Goal: Task Accomplishment & Management: Manage account settings

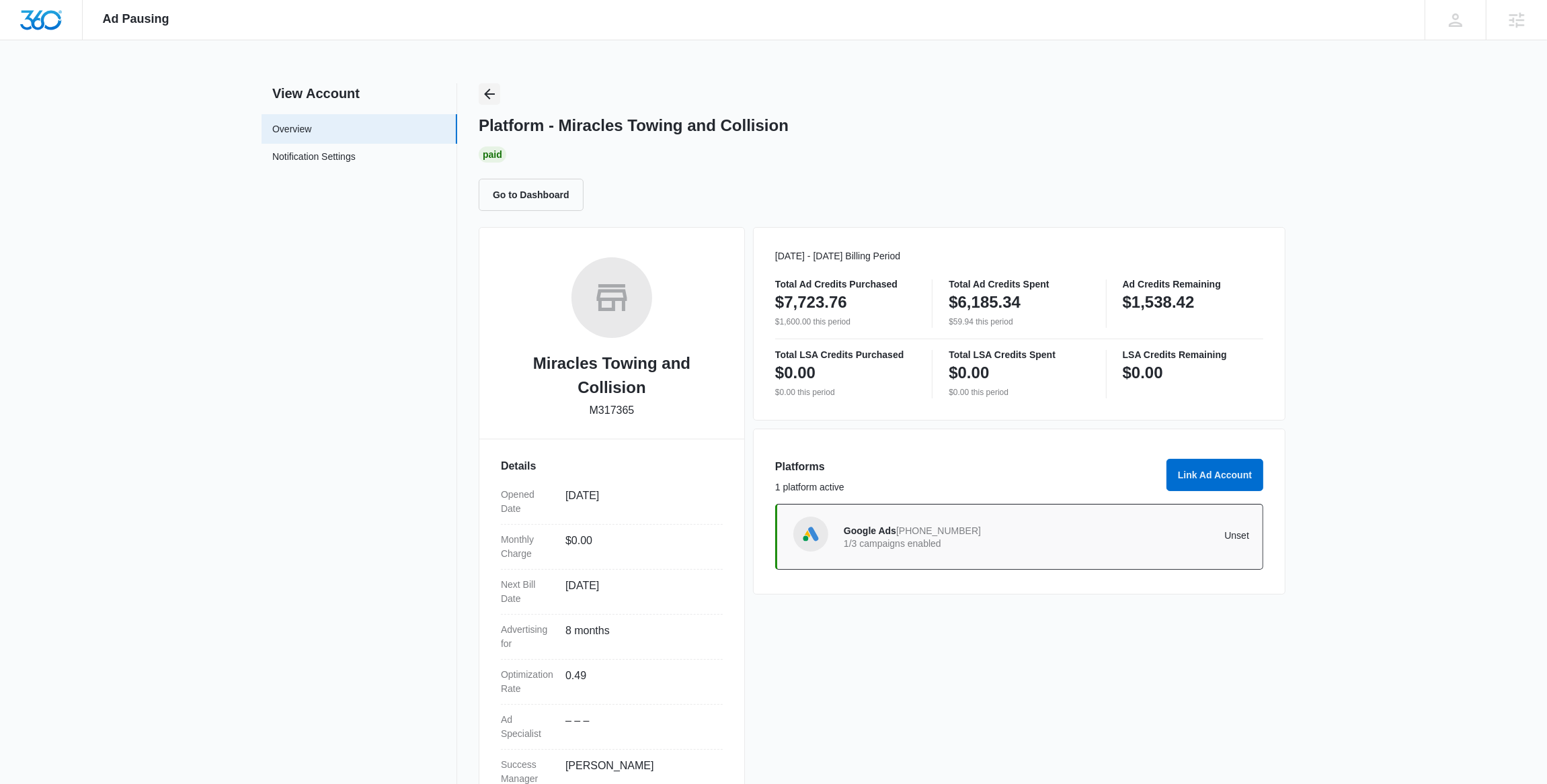
click at [493, 88] on icon "Back" at bounding box center [490, 94] width 16 height 16
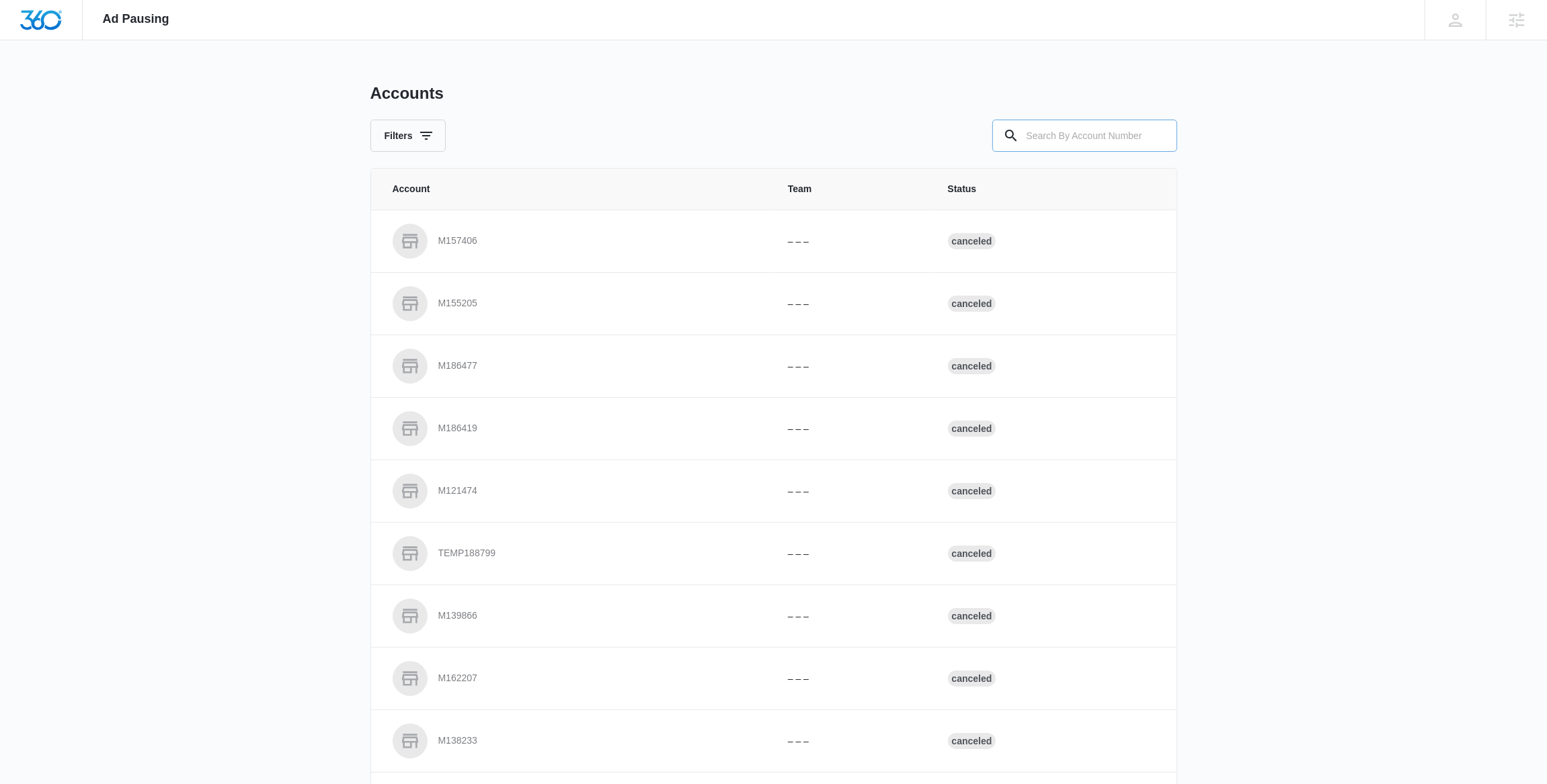
click at [1051, 137] on input "text" at bounding box center [1084, 135] width 185 height 32
paste input "M330554"
type input "M330554"
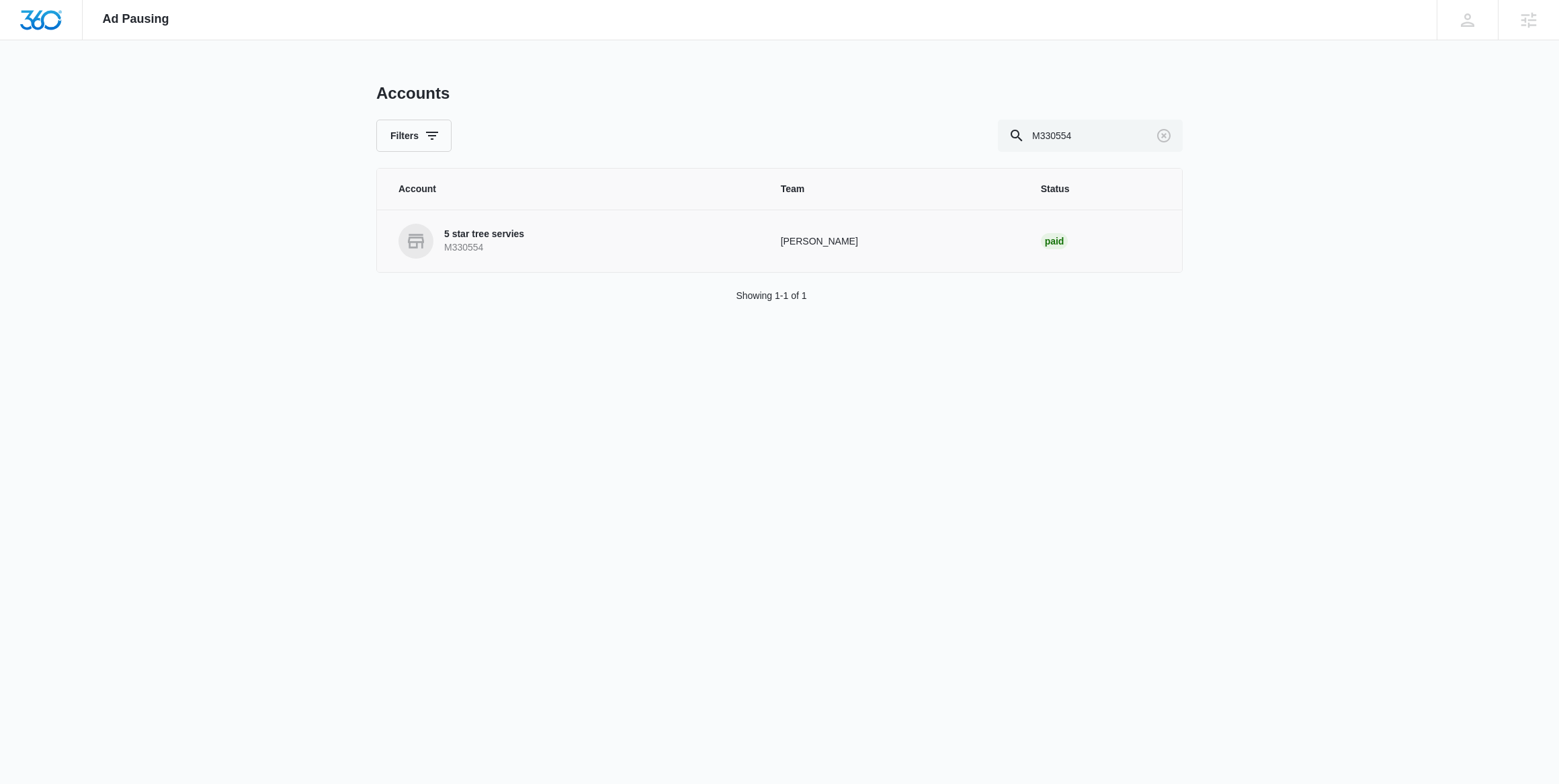
click at [482, 241] on p "M330554" at bounding box center [484, 248] width 80 height 14
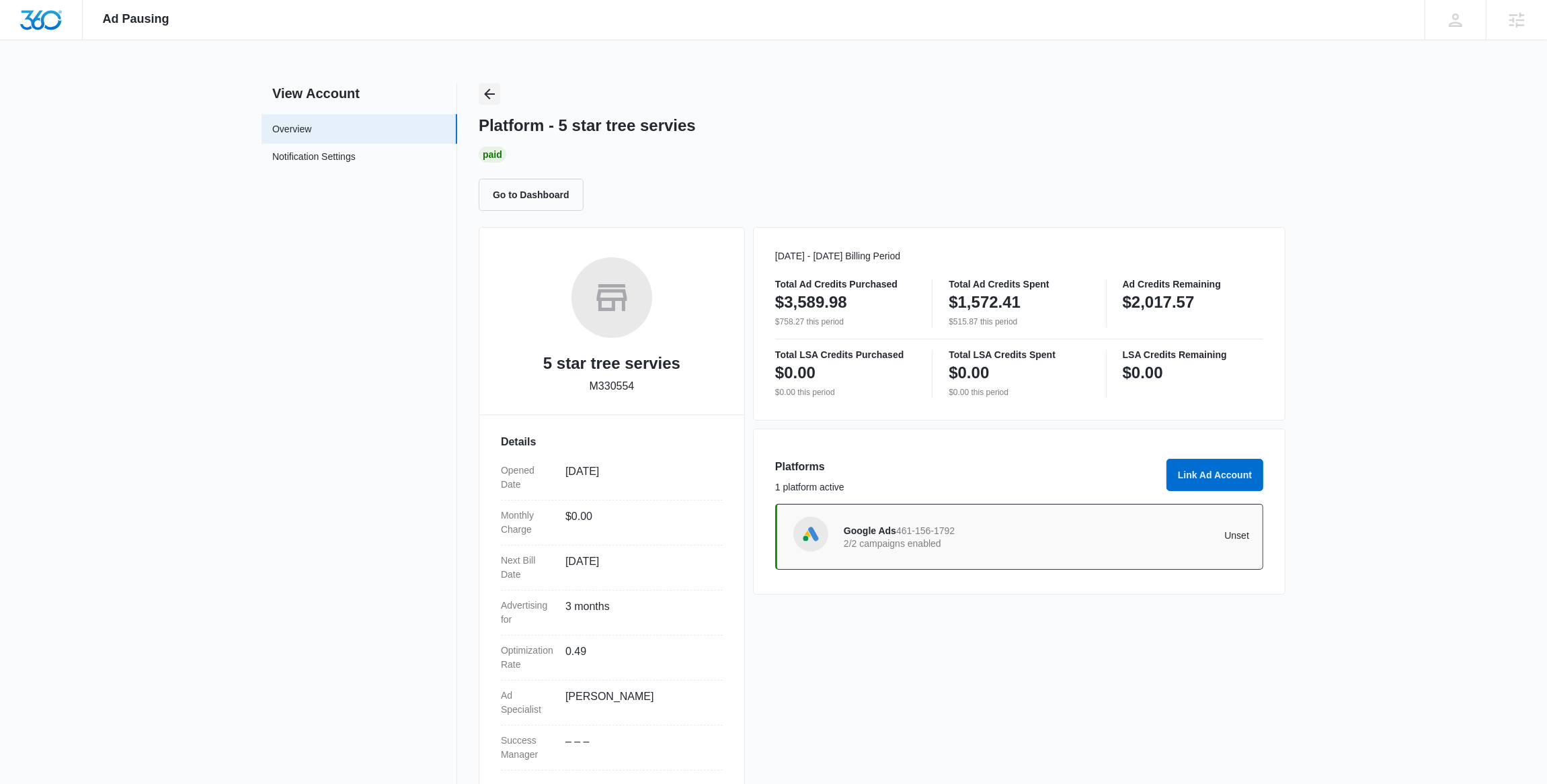
click at [493, 93] on icon "Back" at bounding box center [490, 94] width 16 height 16
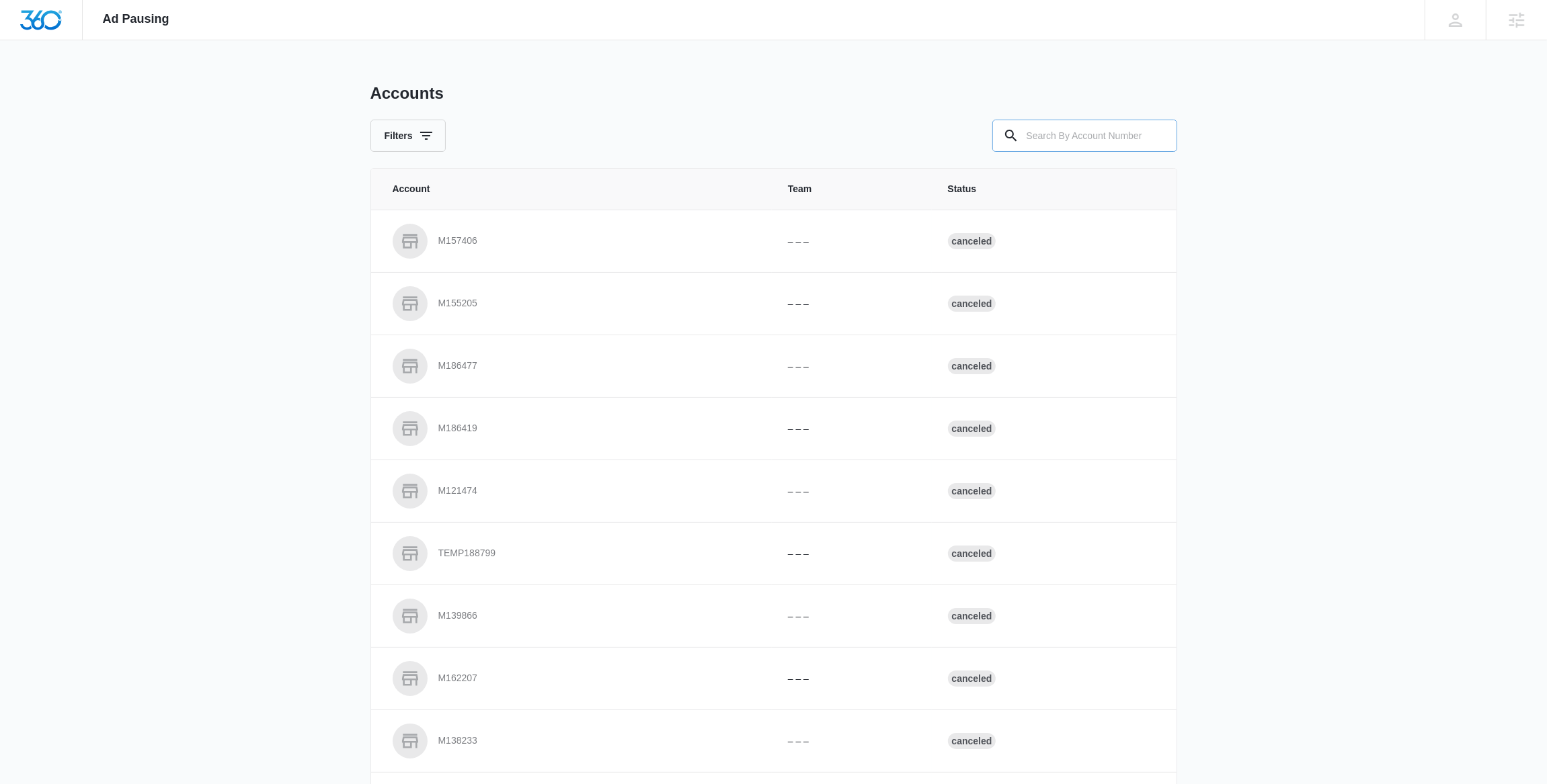
click at [1075, 132] on input "text" at bounding box center [1084, 135] width 185 height 32
paste input "M334382"
type input "M334382"
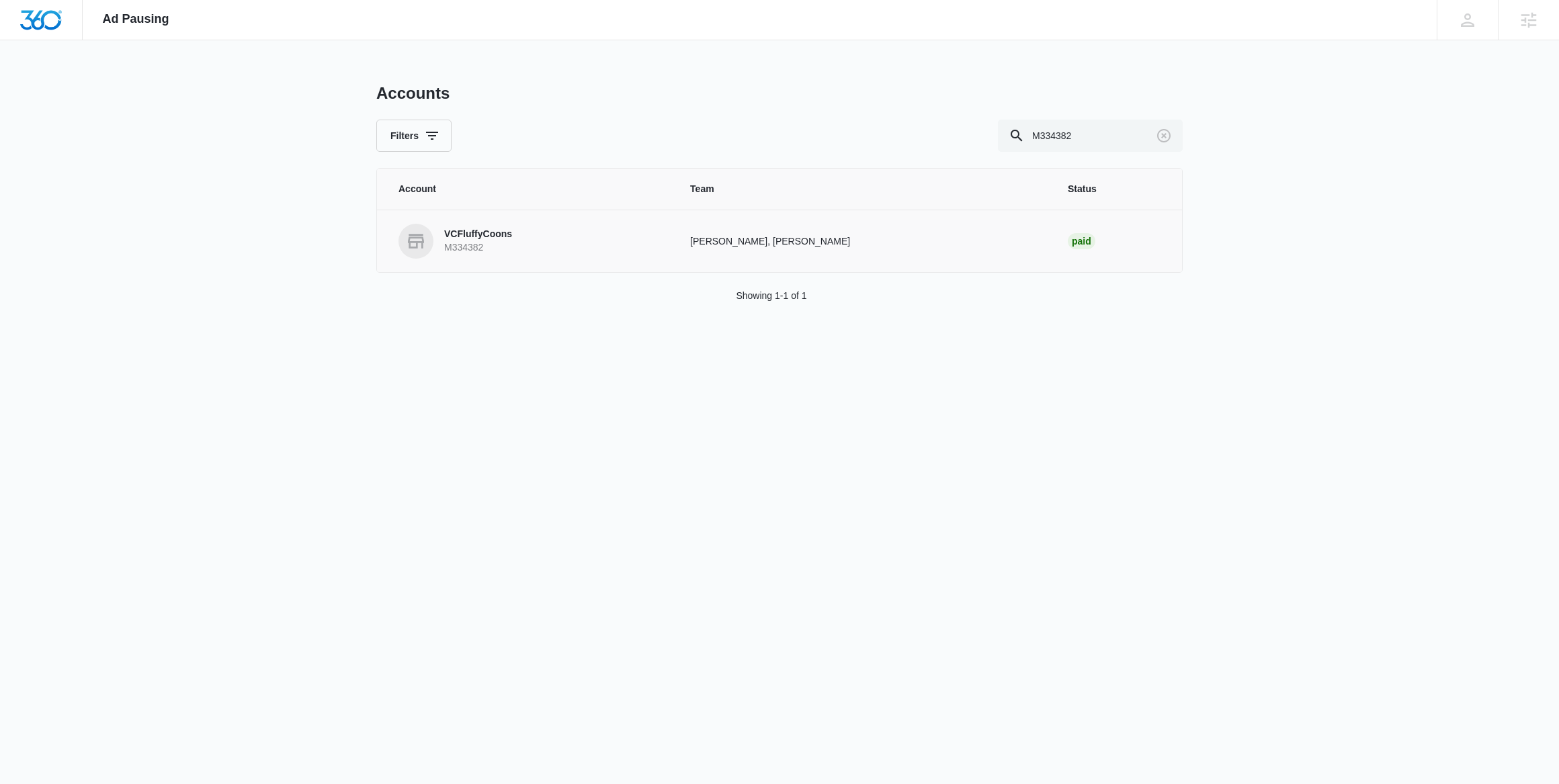
click at [474, 238] on p "VCFluffyCoons" at bounding box center [479, 235] width 68 height 14
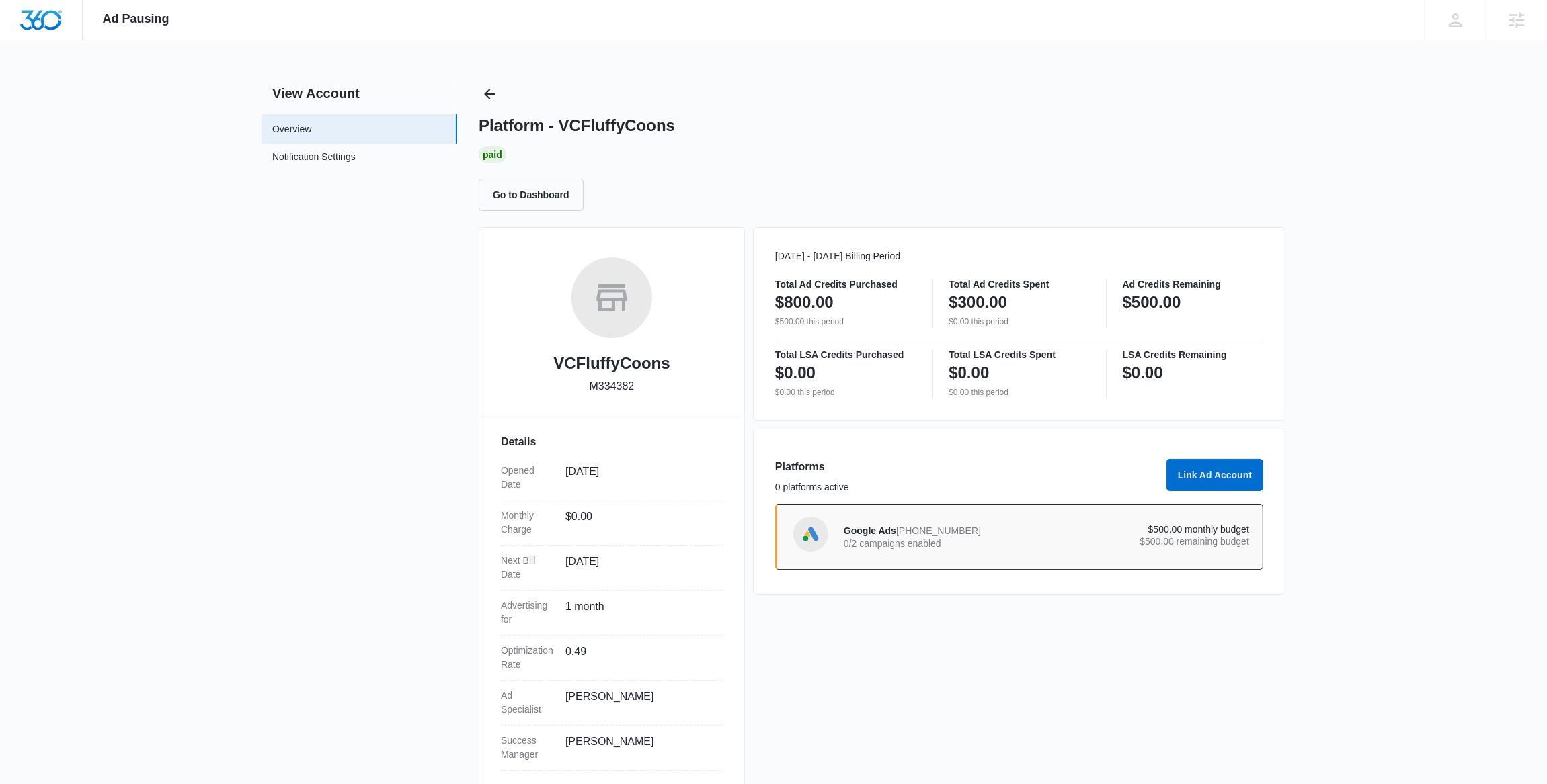
click at [914, 546] on p "0/2 campaigns enabled" at bounding box center [945, 544] width 203 height 10
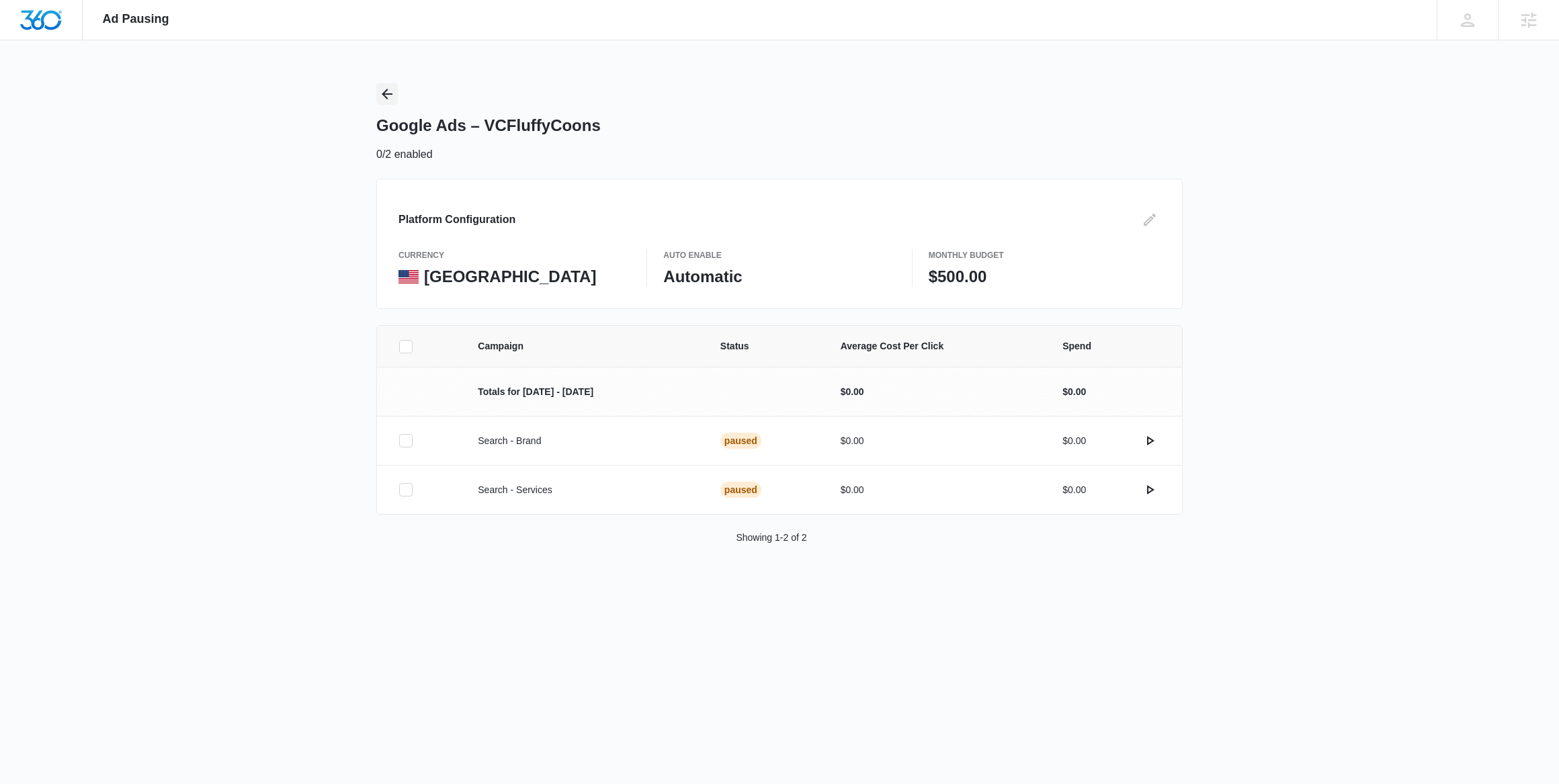
click at [387, 91] on icon "Back" at bounding box center [387, 94] width 16 height 16
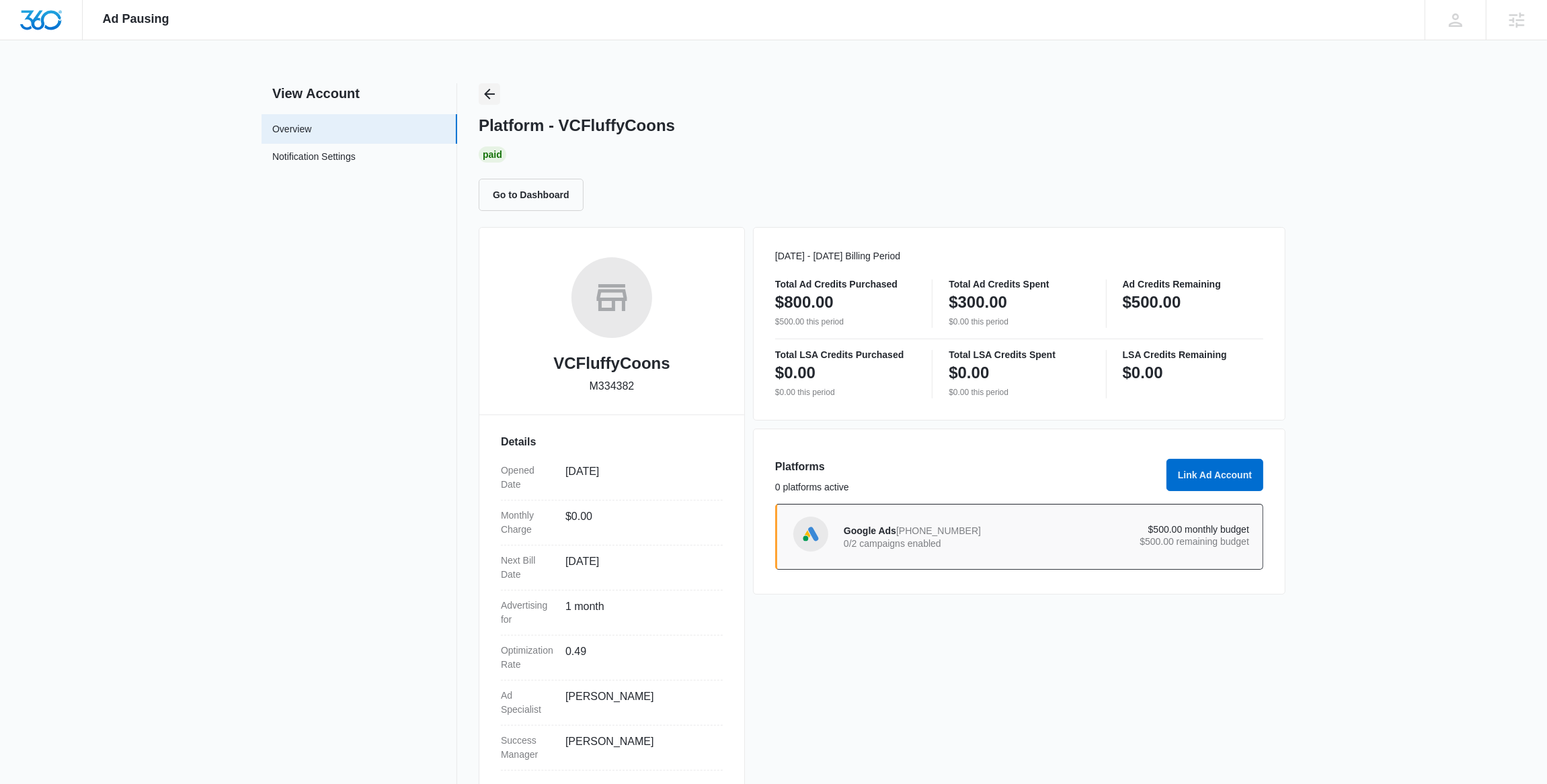
click at [498, 97] on button "Back" at bounding box center [490, 94] width 22 height 22
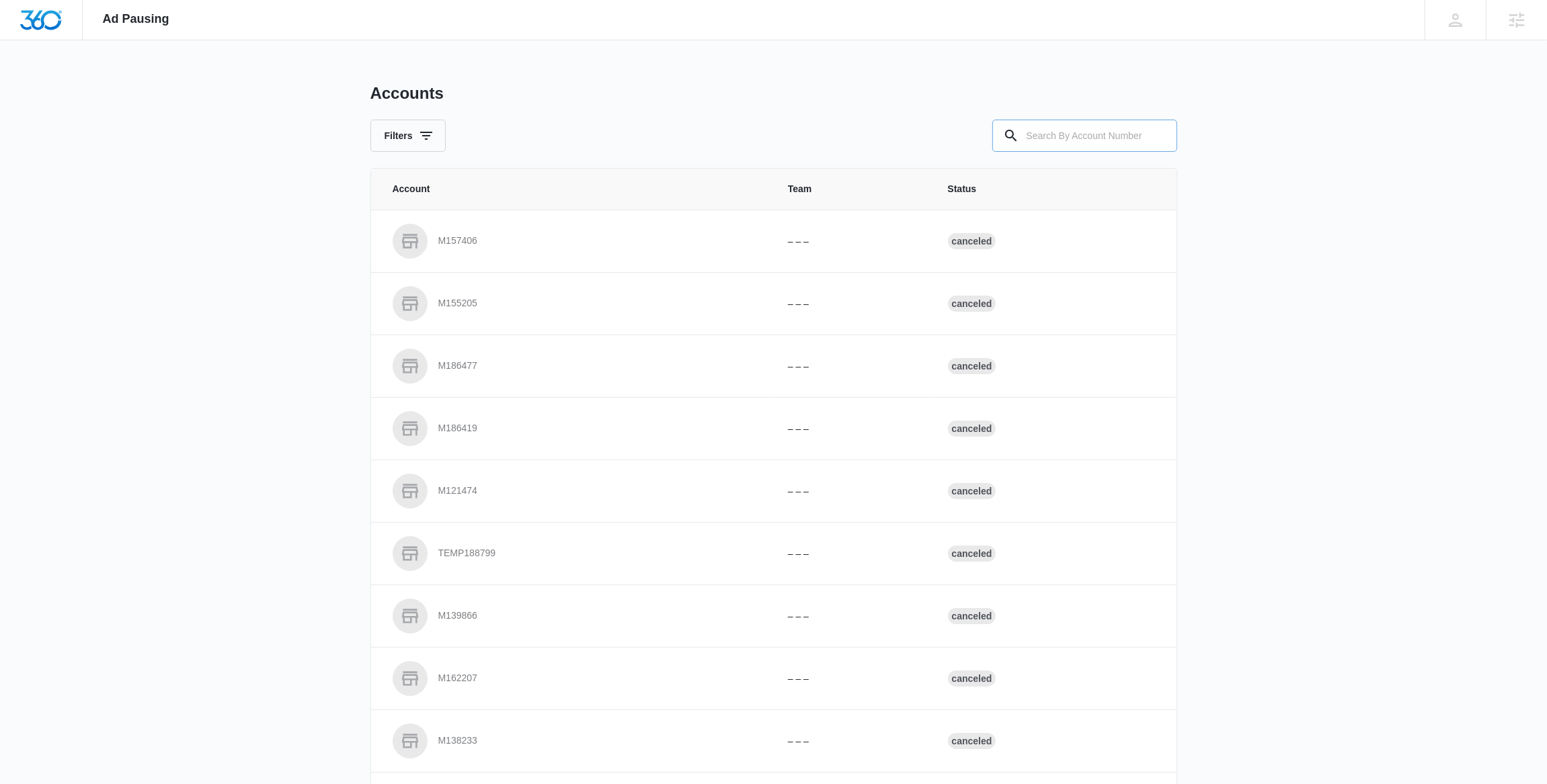
click at [1078, 140] on input "text" at bounding box center [1084, 135] width 185 height 32
paste input "M36950"
type input "M36950"
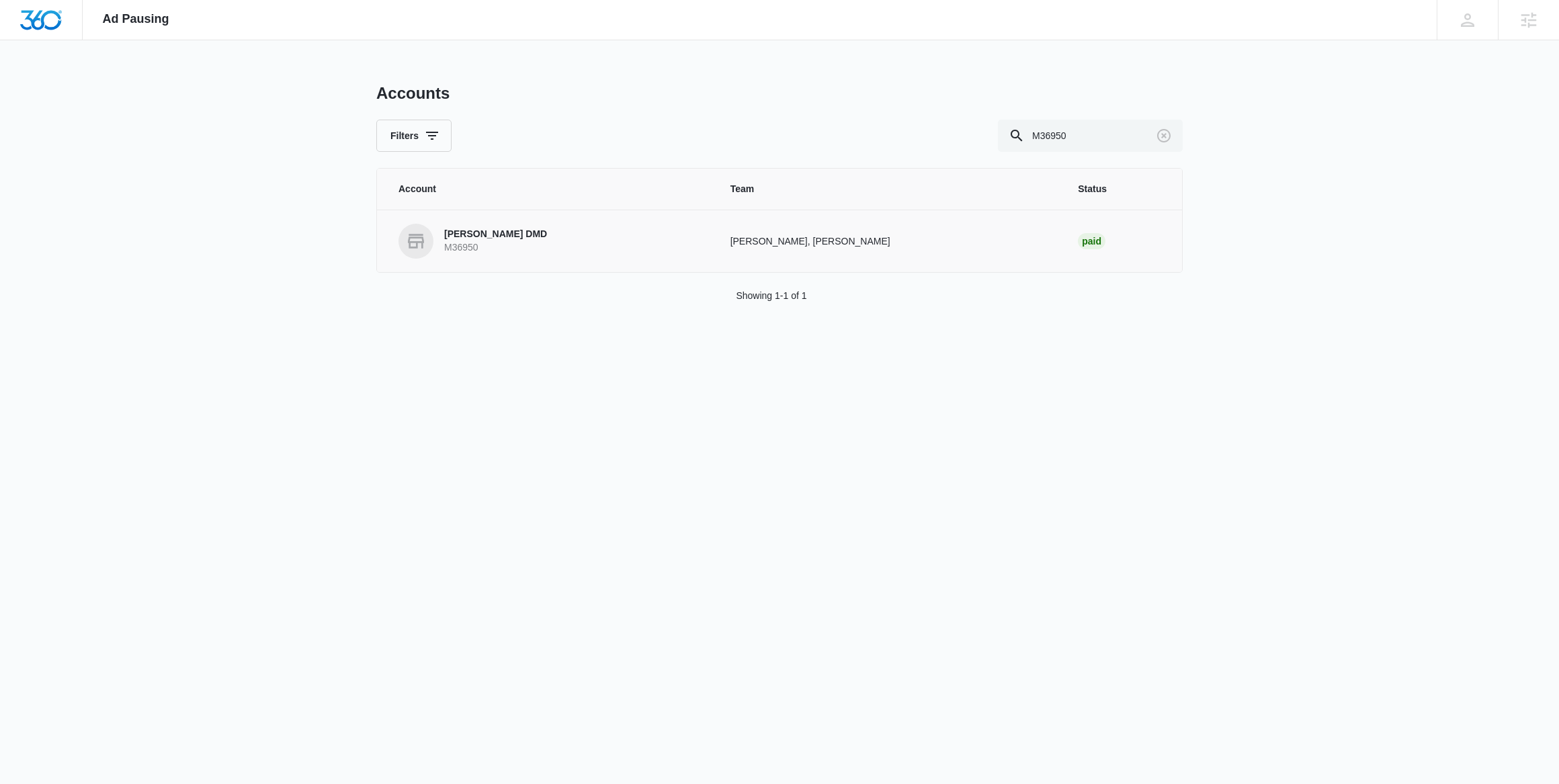
click at [533, 250] on p "M36950" at bounding box center [496, 248] width 103 height 14
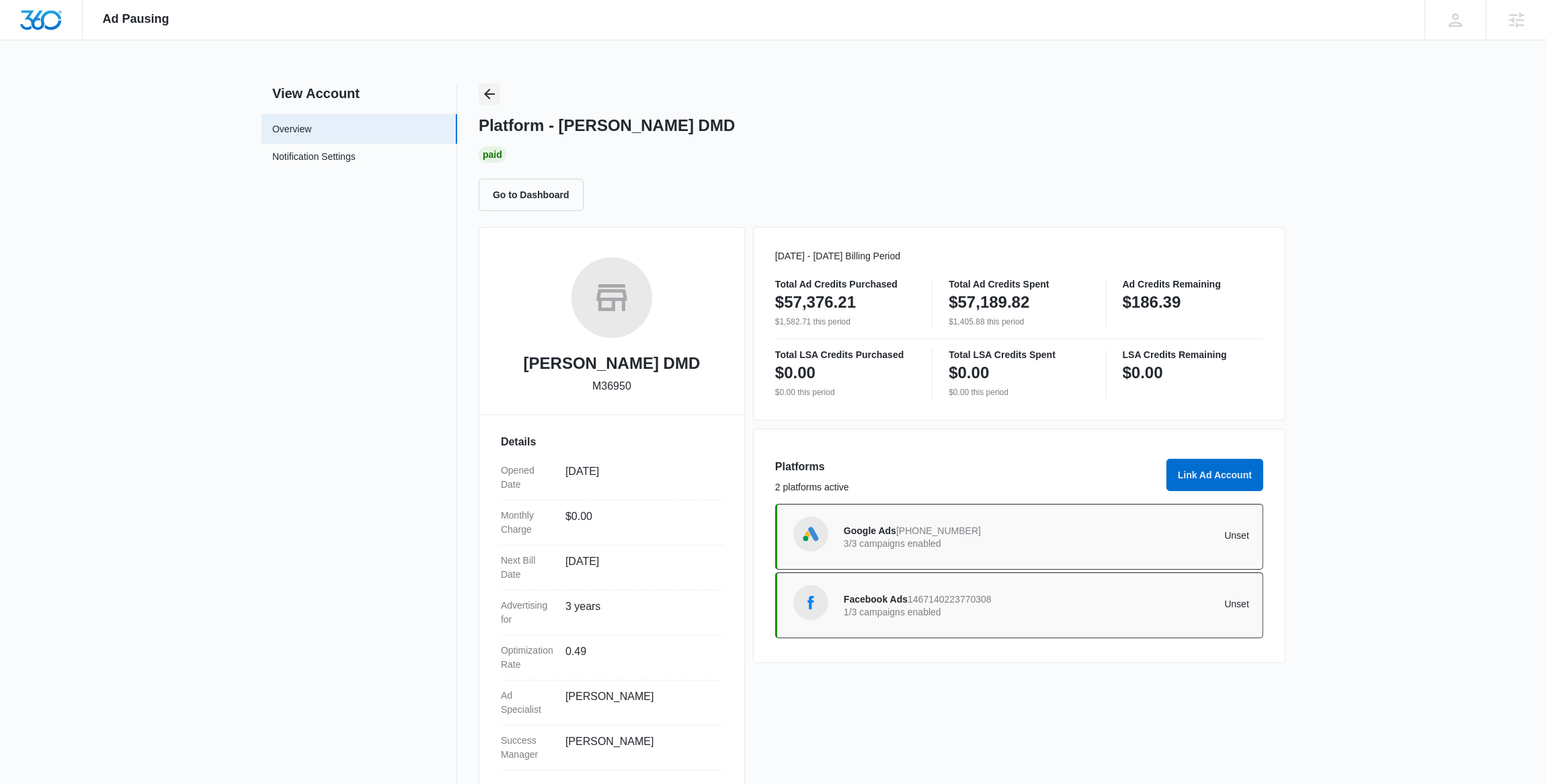
click at [488, 93] on icon "Back" at bounding box center [490, 94] width 11 height 11
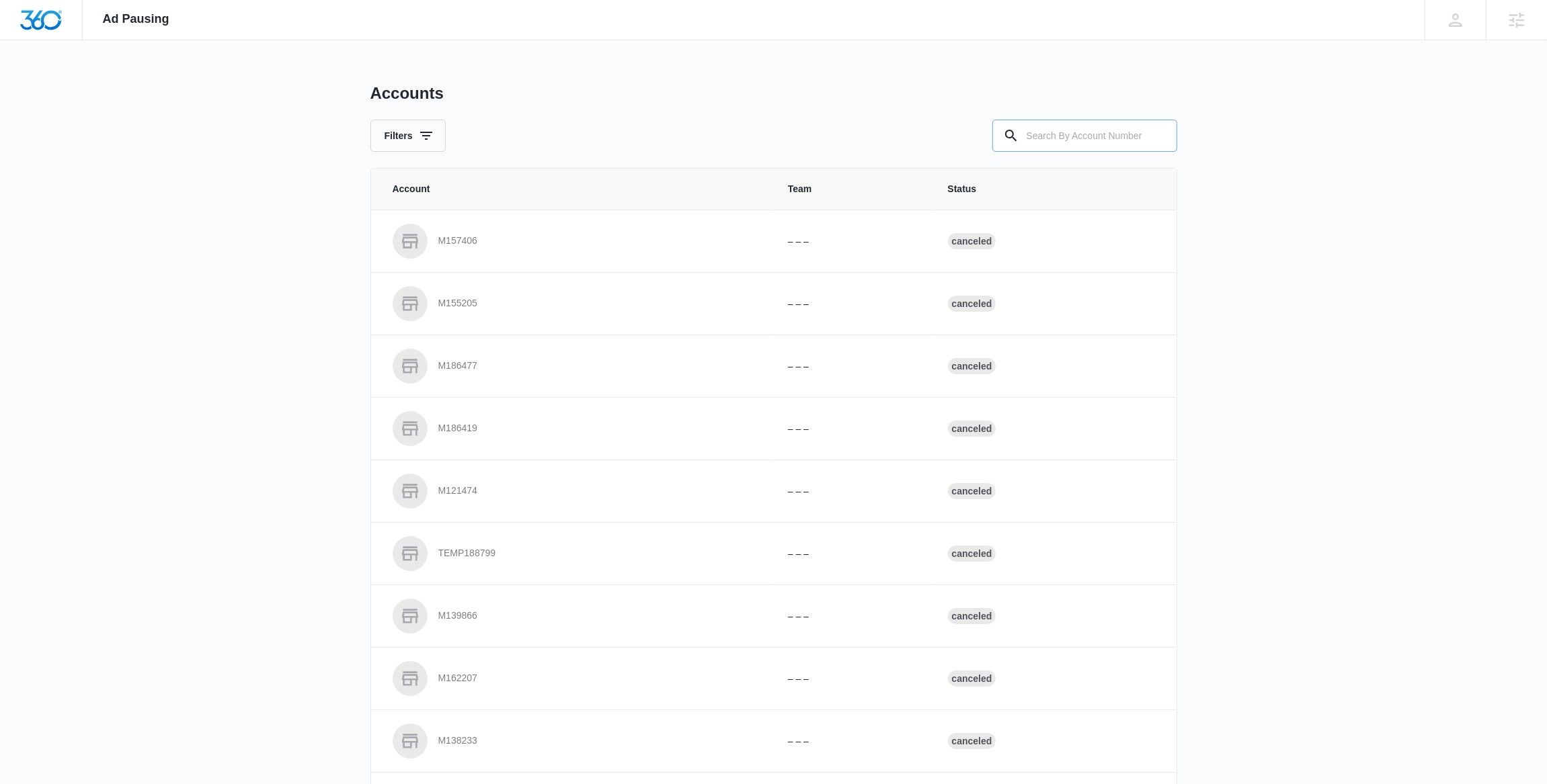
click at [1141, 133] on input "text" at bounding box center [1084, 135] width 185 height 32
paste input "M324978"
type input "M324978"
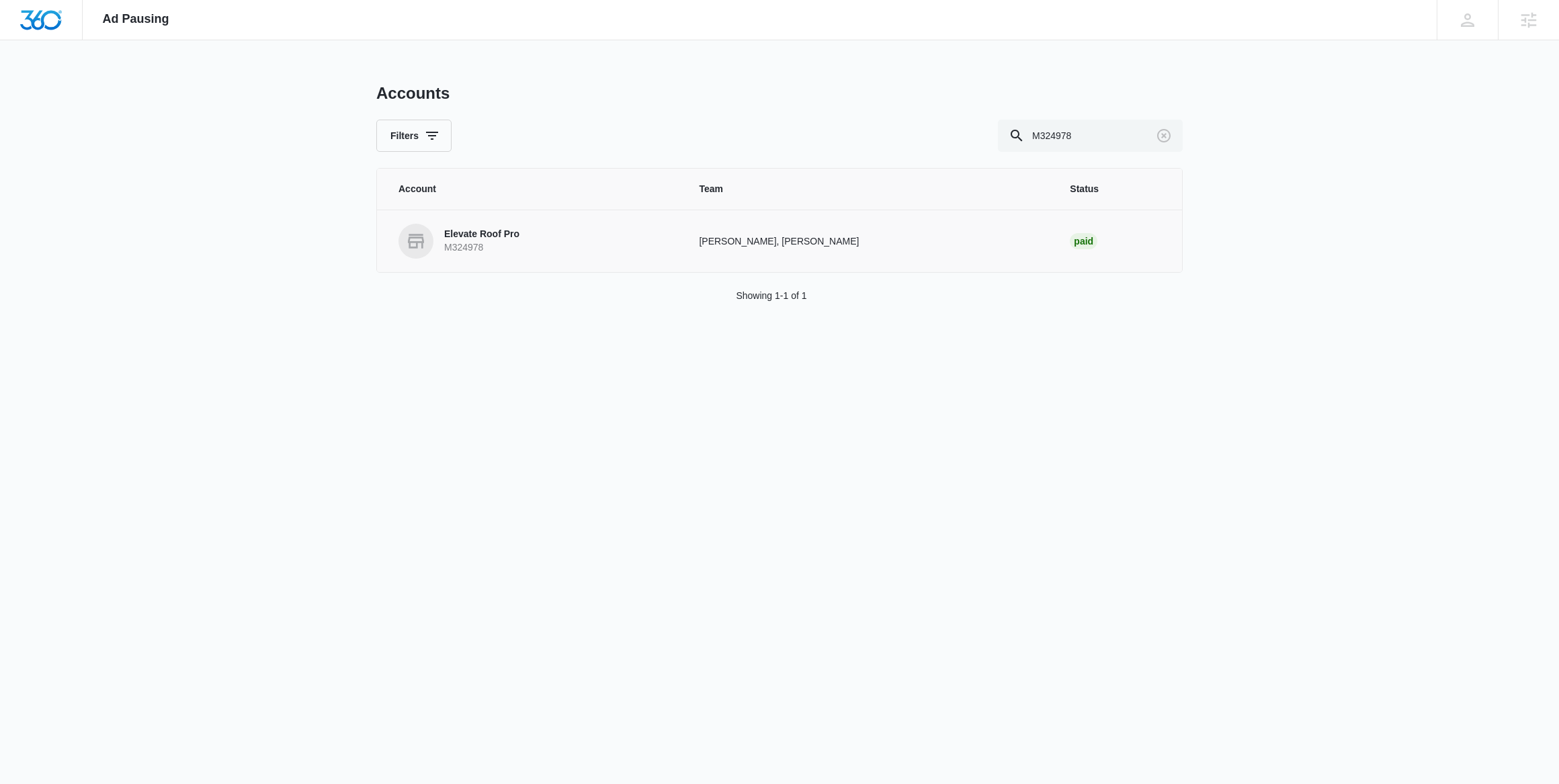
click at [466, 238] on p "Elevate Roof Pro" at bounding box center [482, 235] width 76 height 14
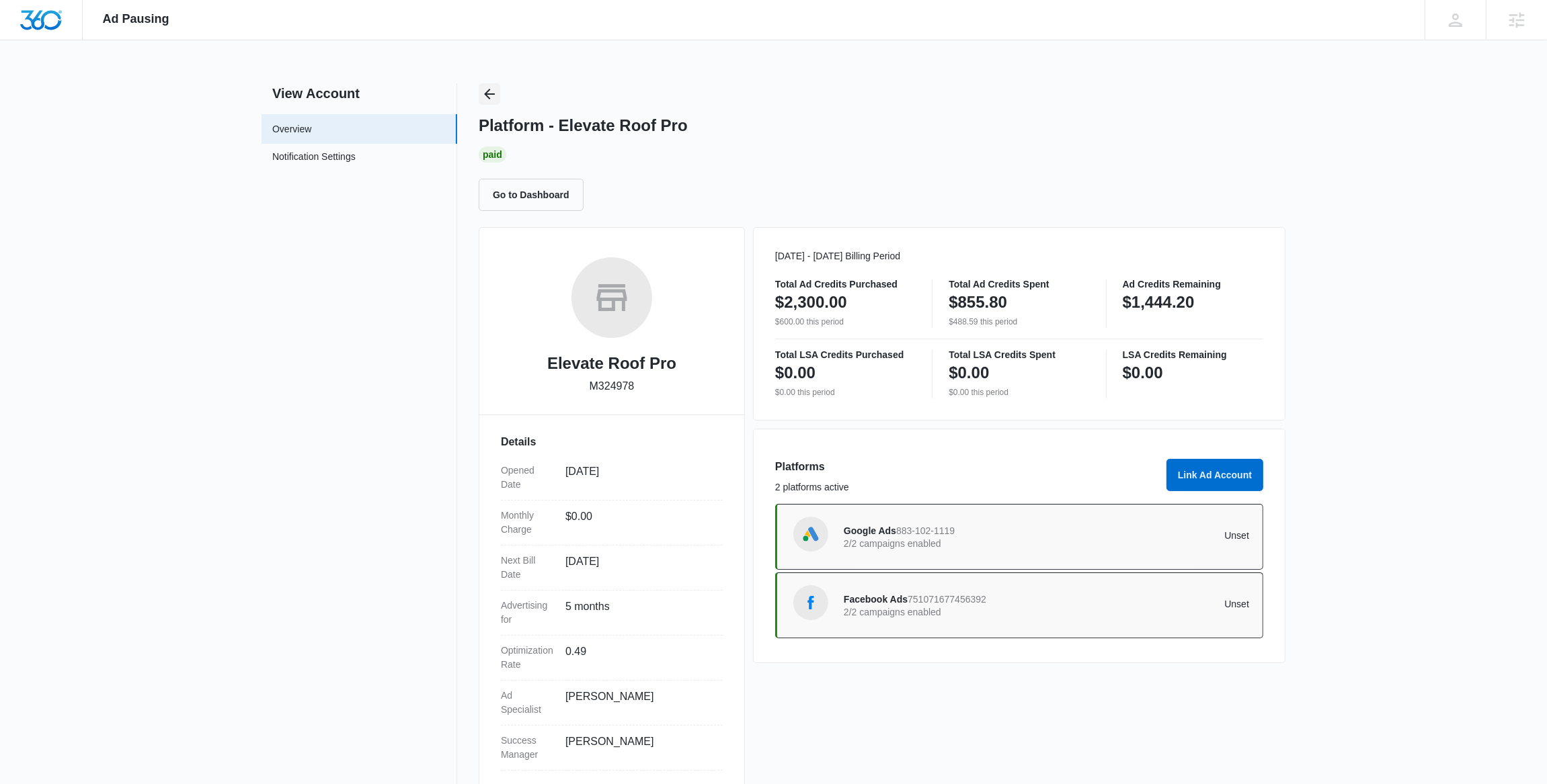
click at [492, 92] on icon "Back" at bounding box center [490, 94] width 16 height 16
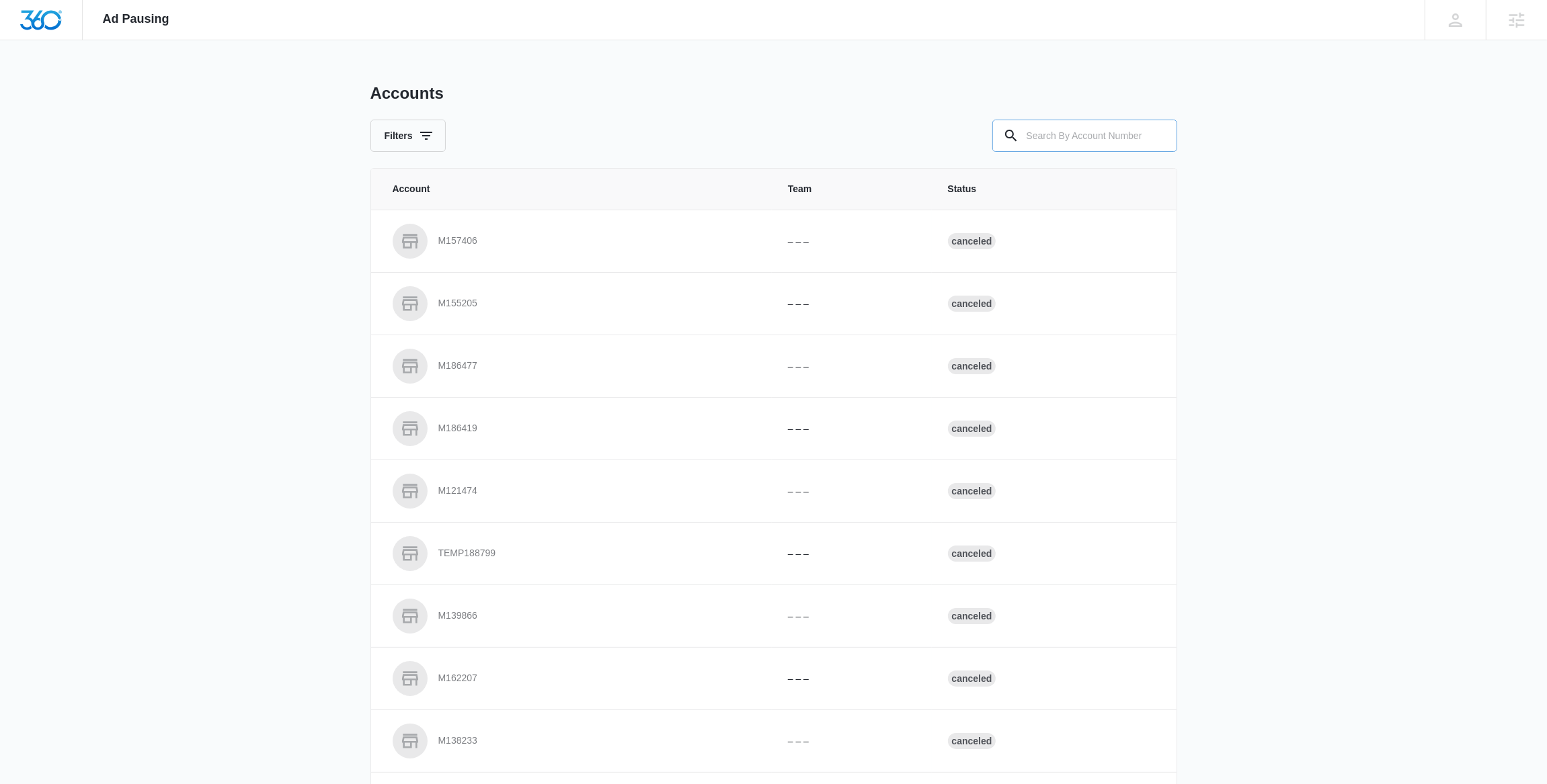
click at [1062, 135] on input "text" at bounding box center [1084, 135] width 185 height 32
paste input "M51182"
type input "M51182"
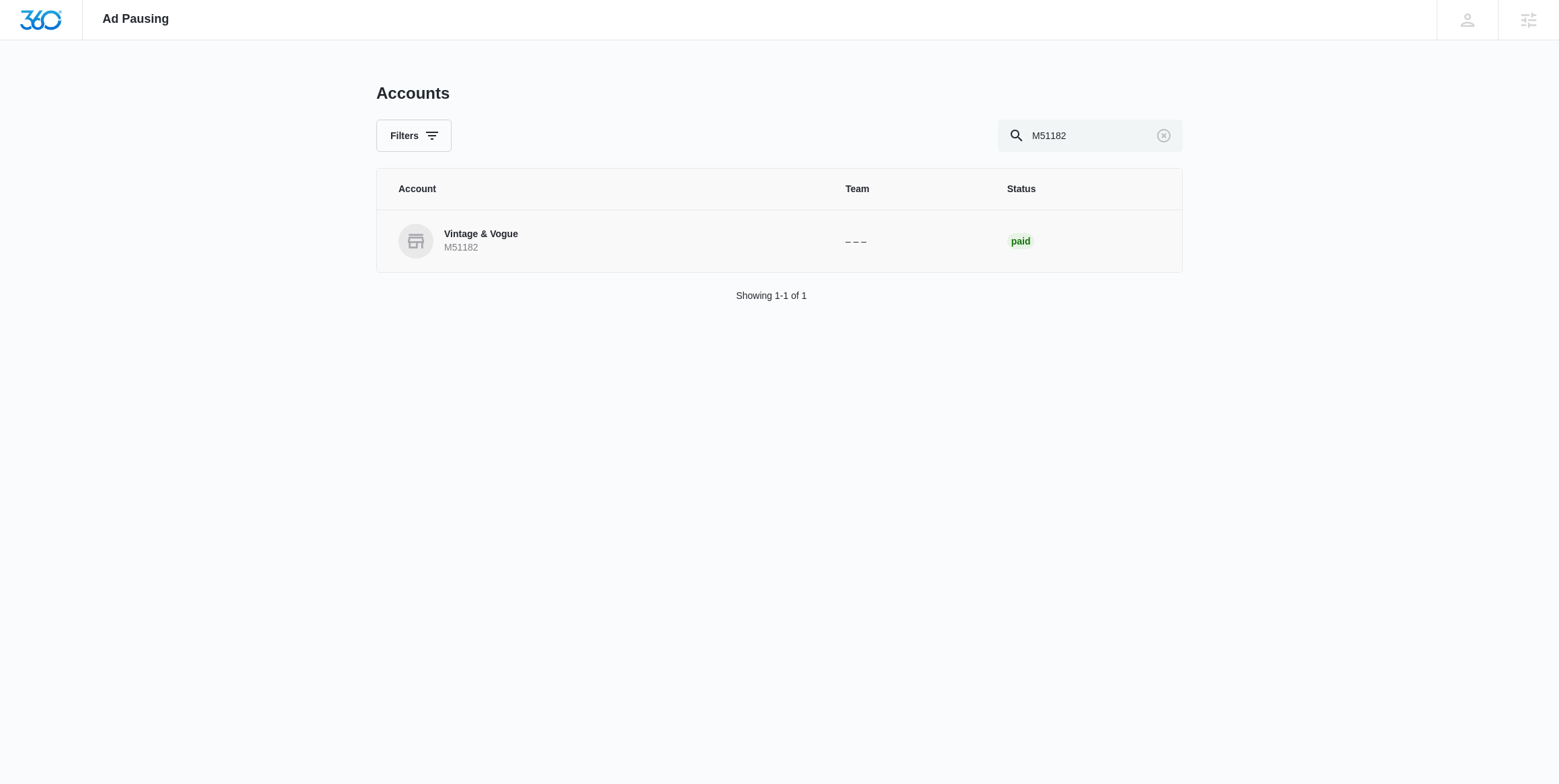
click at [475, 240] on p "Vintage & Vogue" at bounding box center [481, 235] width 74 height 14
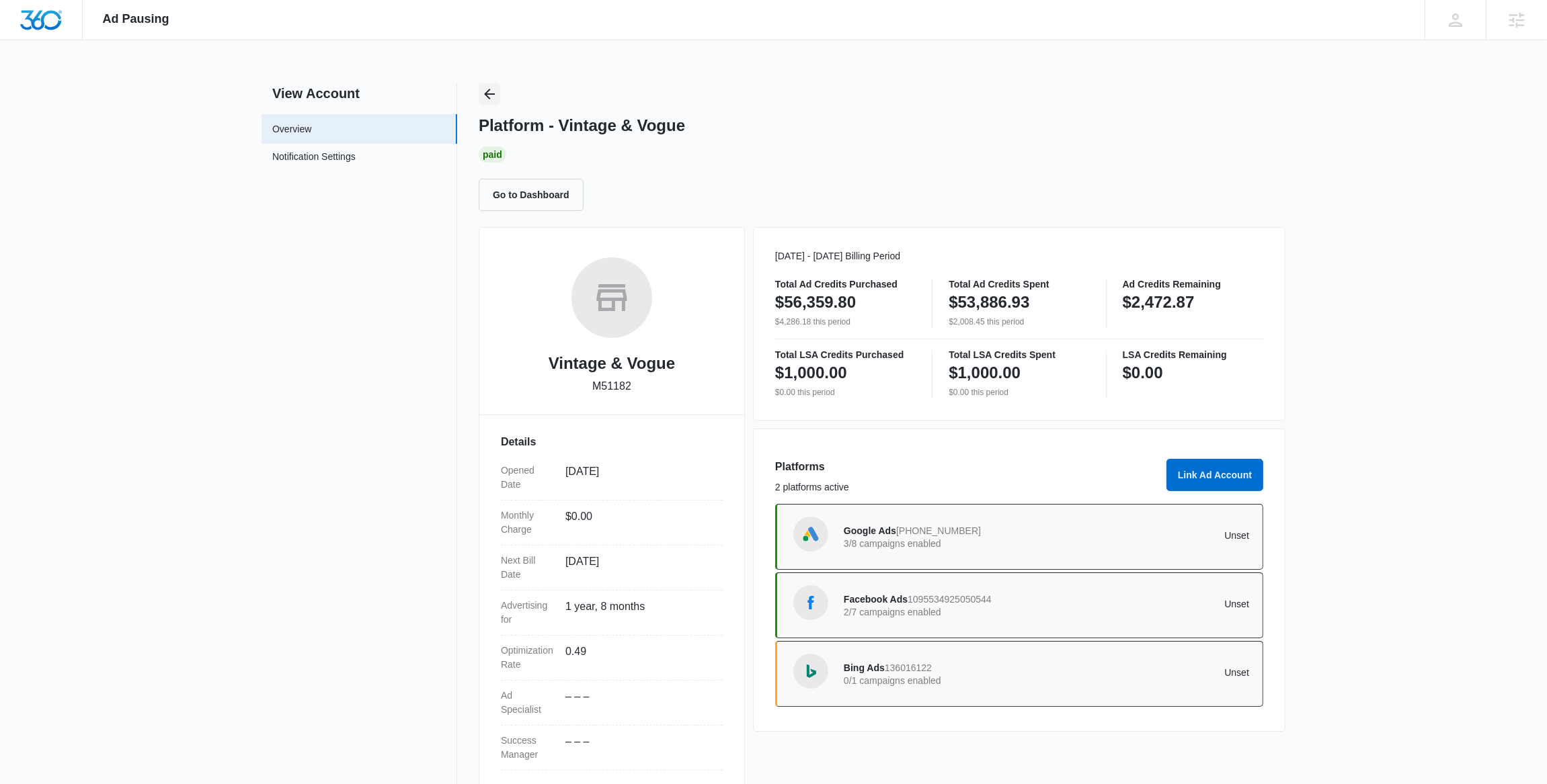
click at [491, 98] on icon "Back" at bounding box center [490, 94] width 16 height 16
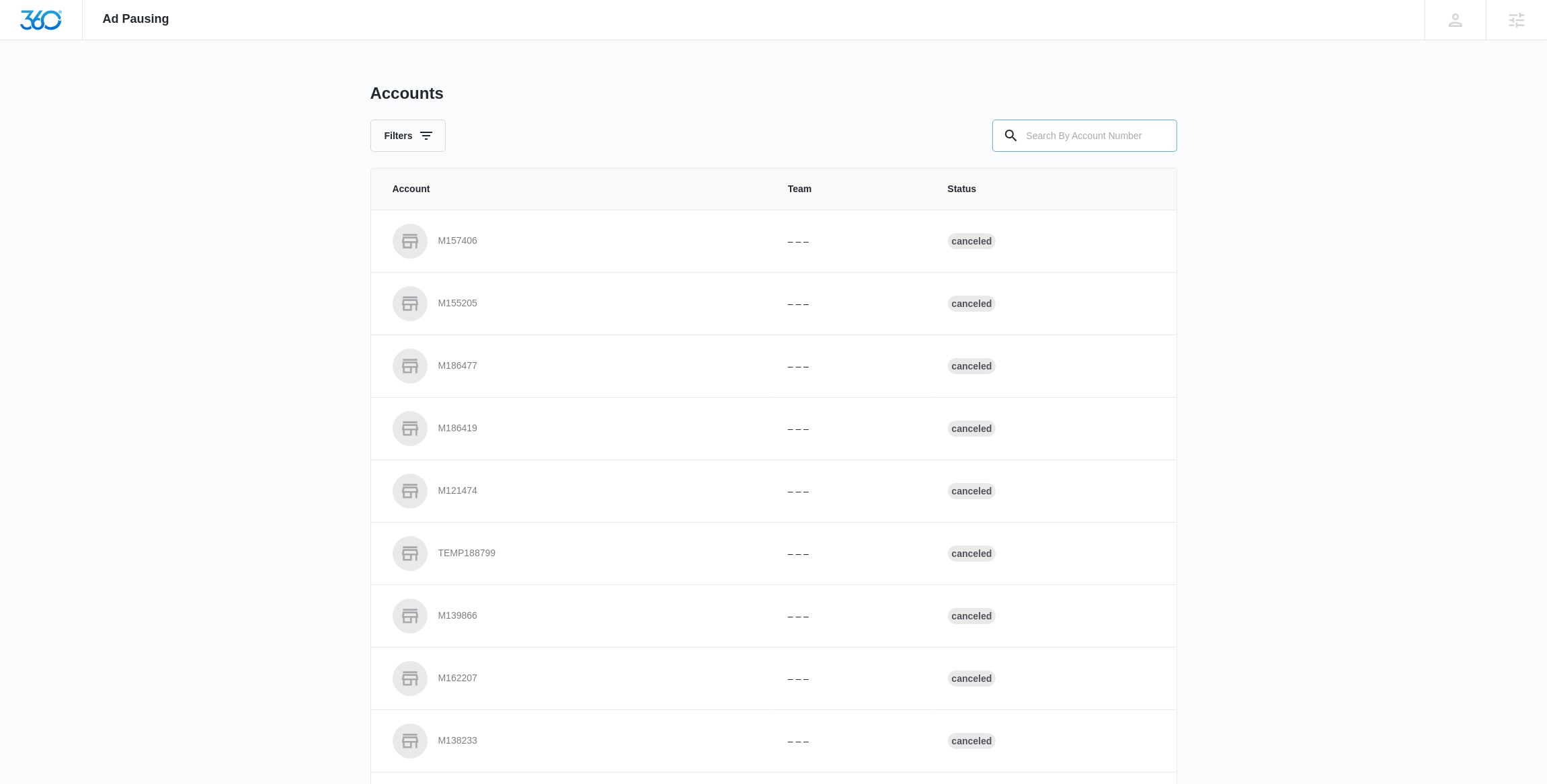
click at [1044, 133] on input "text" at bounding box center [1084, 135] width 185 height 32
paste input "M329685"
type input "M329685"
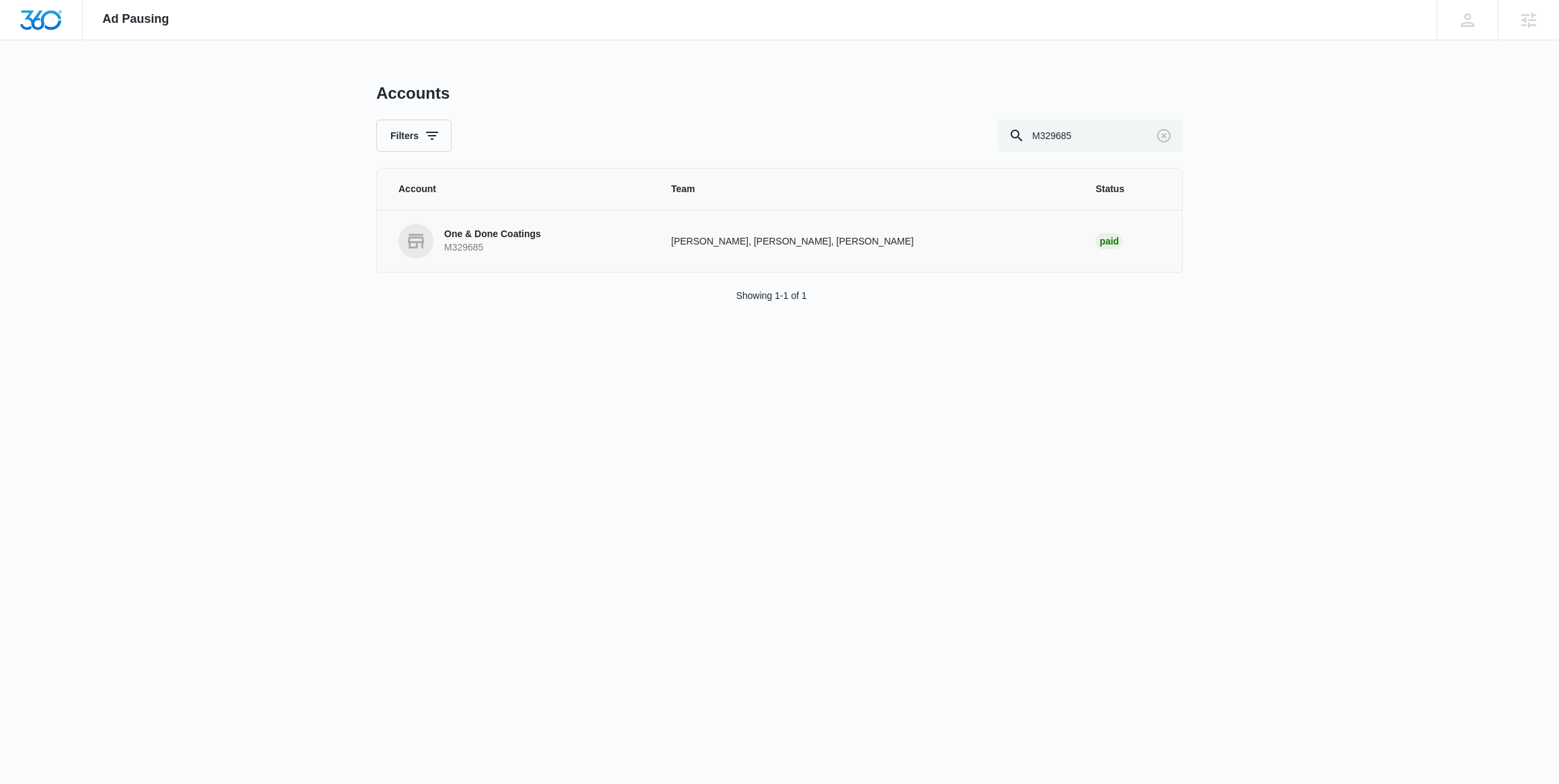
click at [514, 233] on p "One & Done Coatings" at bounding box center [493, 235] width 97 height 14
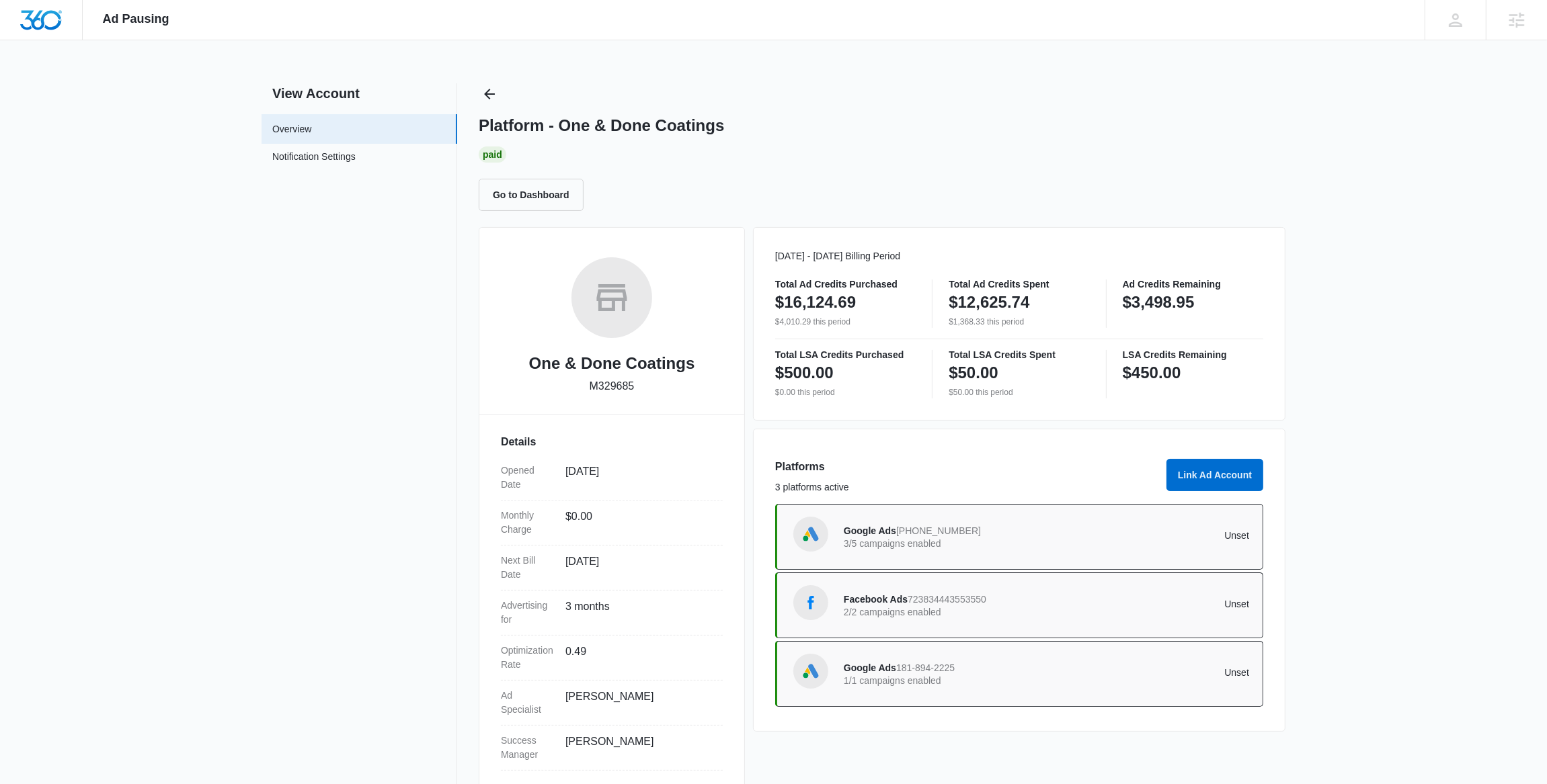
click at [604, 385] on p "M329685" at bounding box center [612, 387] width 45 height 16
click at [485, 97] on icon "Back" at bounding box center [490, 94] width 16 height 16
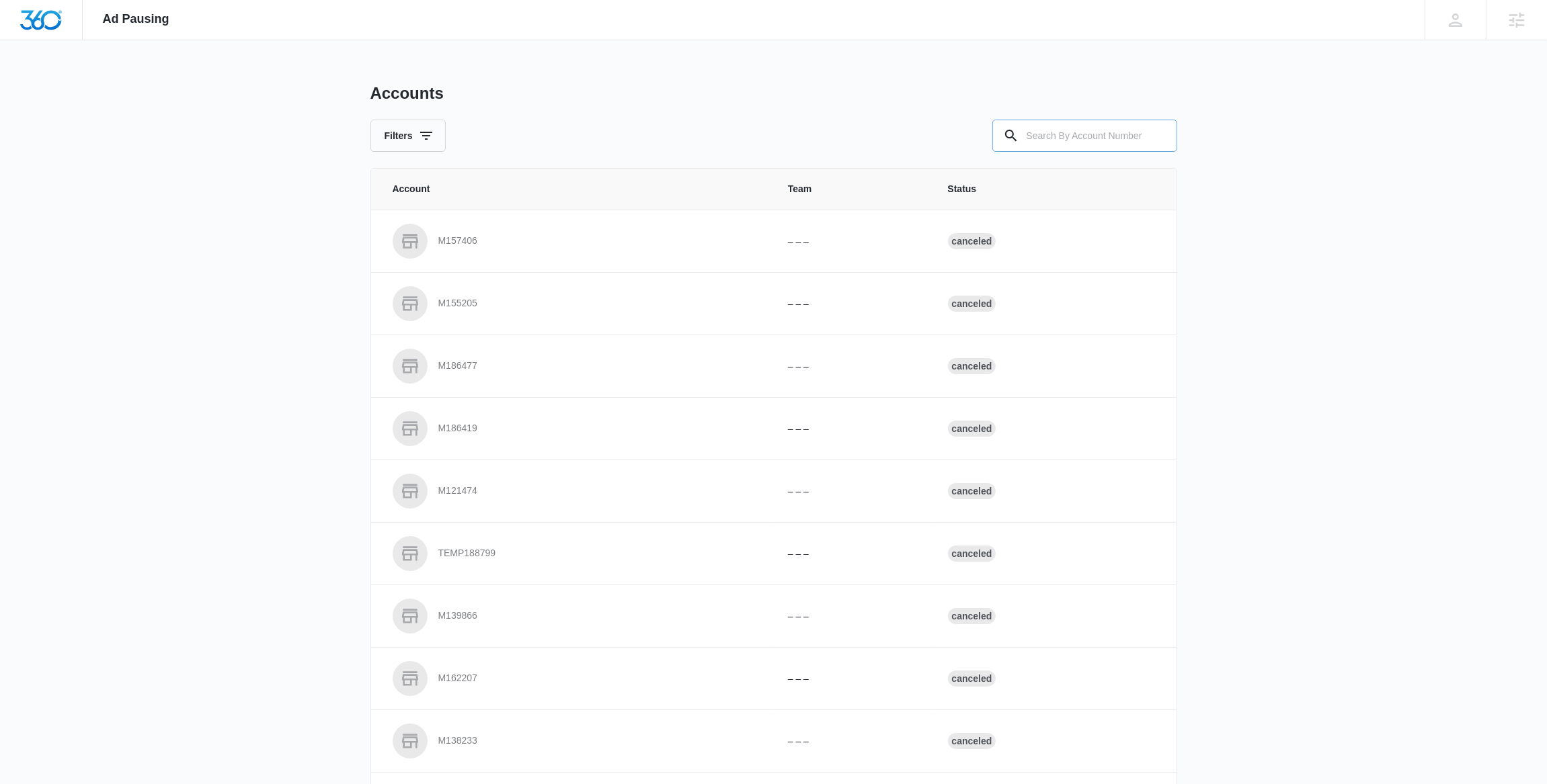
click at [1042, 144] on input "text" at bounding box center [1084, 135] width 185 height 32
paste input "M324245"
type input "M324245"
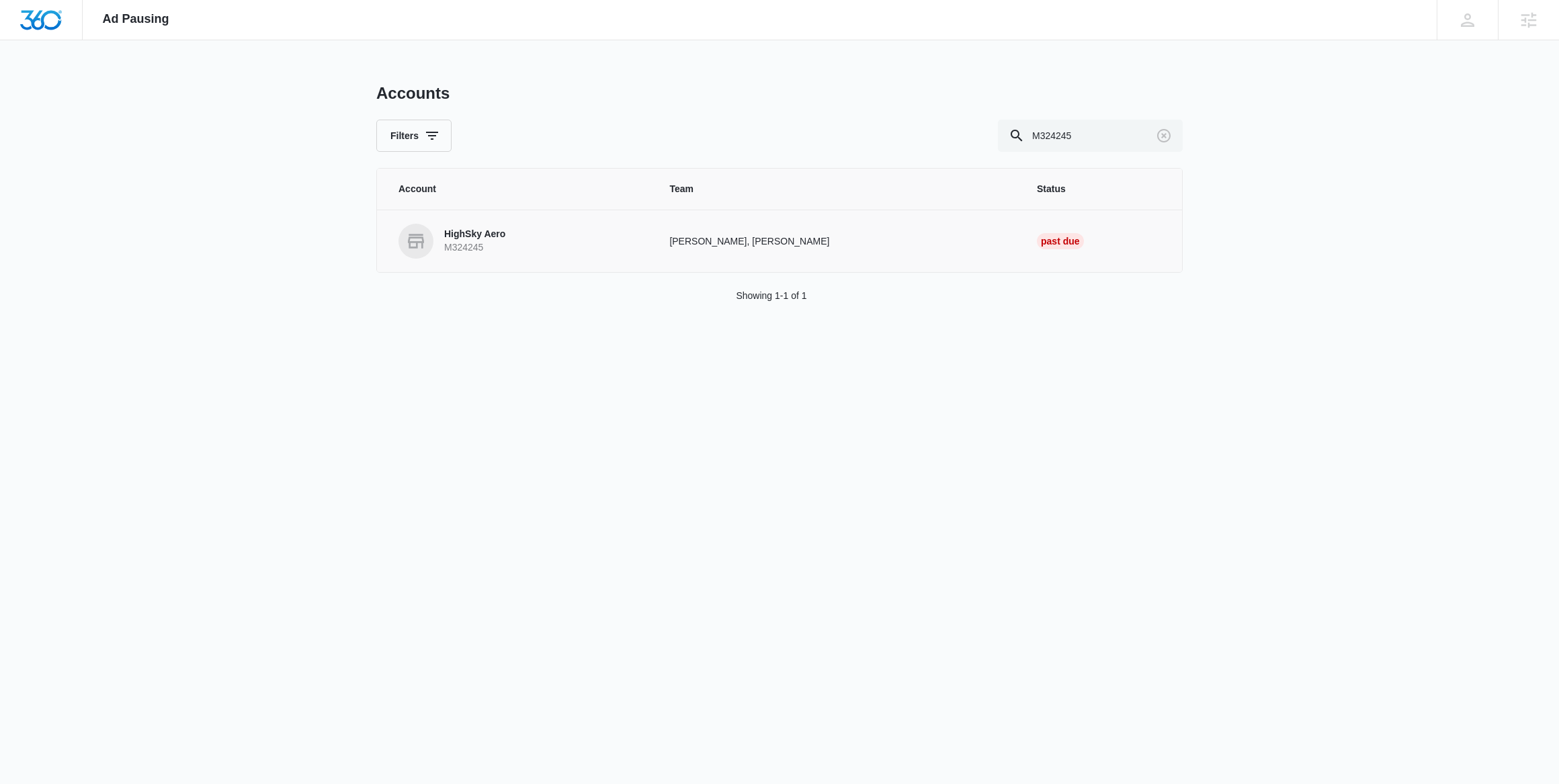
click at [463, 249] on p "M324245" at bounding box center [475, 248] width 61 height 14
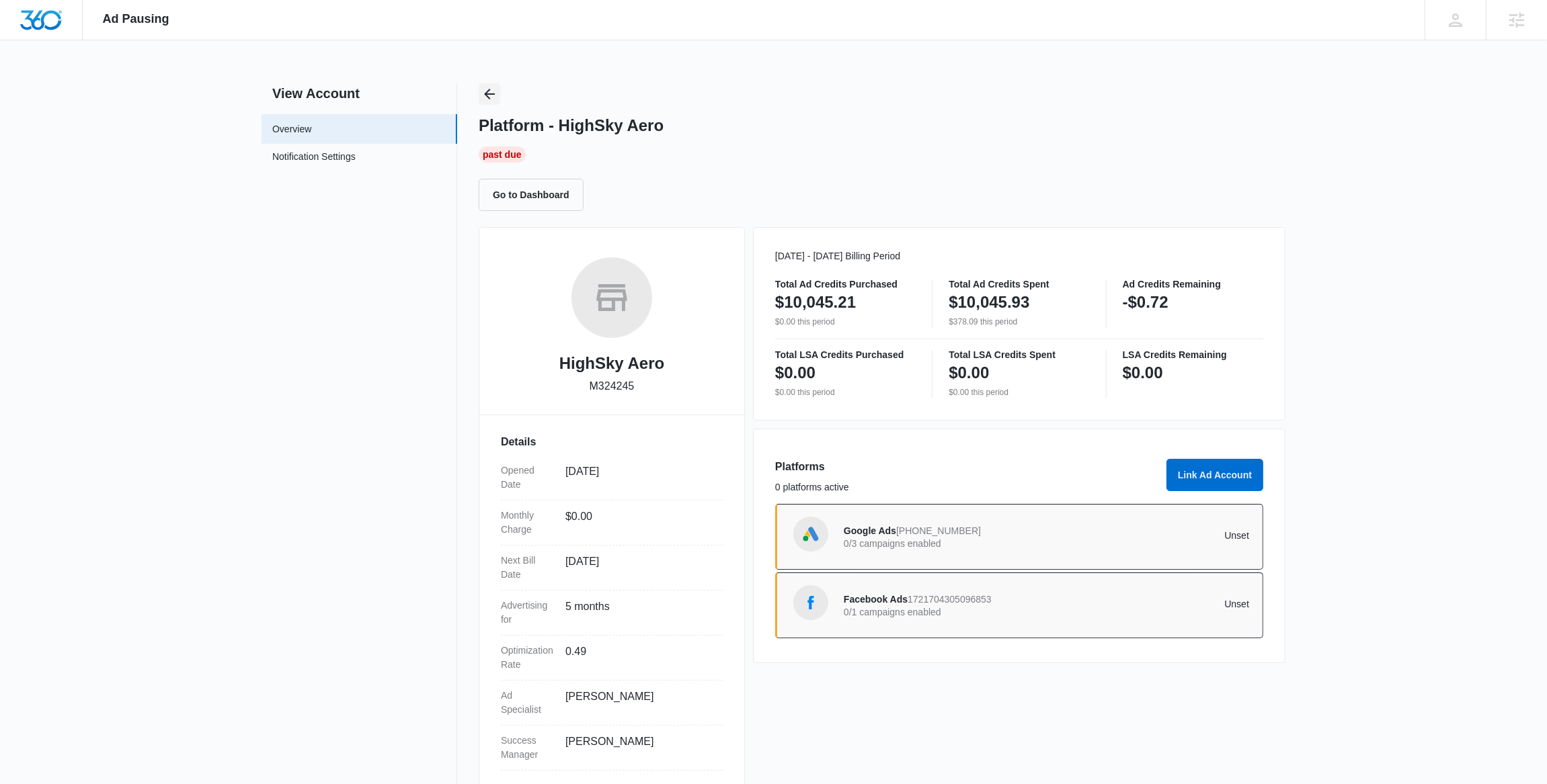
click at [495, 99] on icon "Back" at bounding box center [490, 94] width 16 height 16
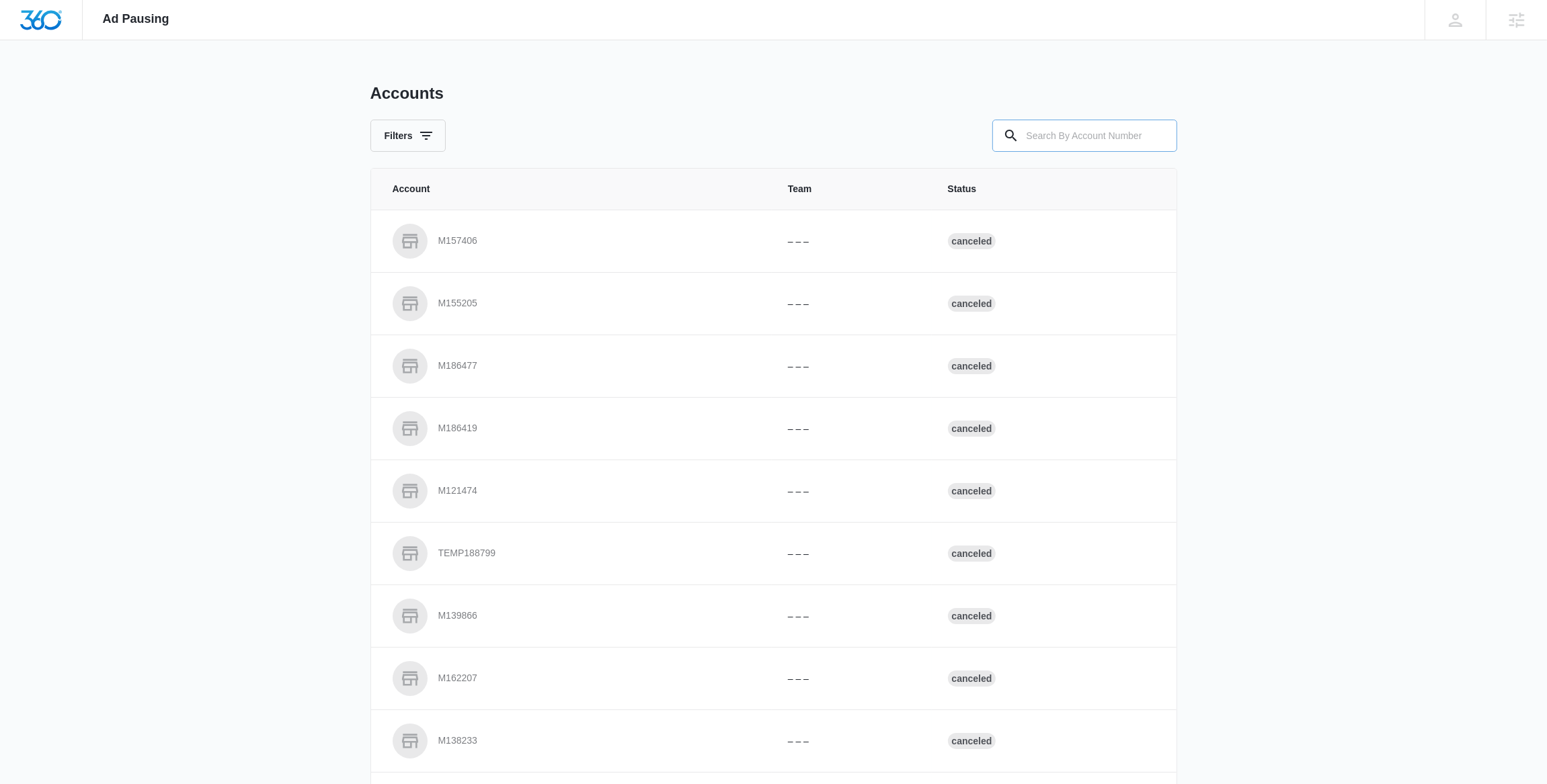
click at [1108, 133] on input "text" at bounding box center [1084, 135] width 185 height 32
paste input "M50247"
type input "M50247"
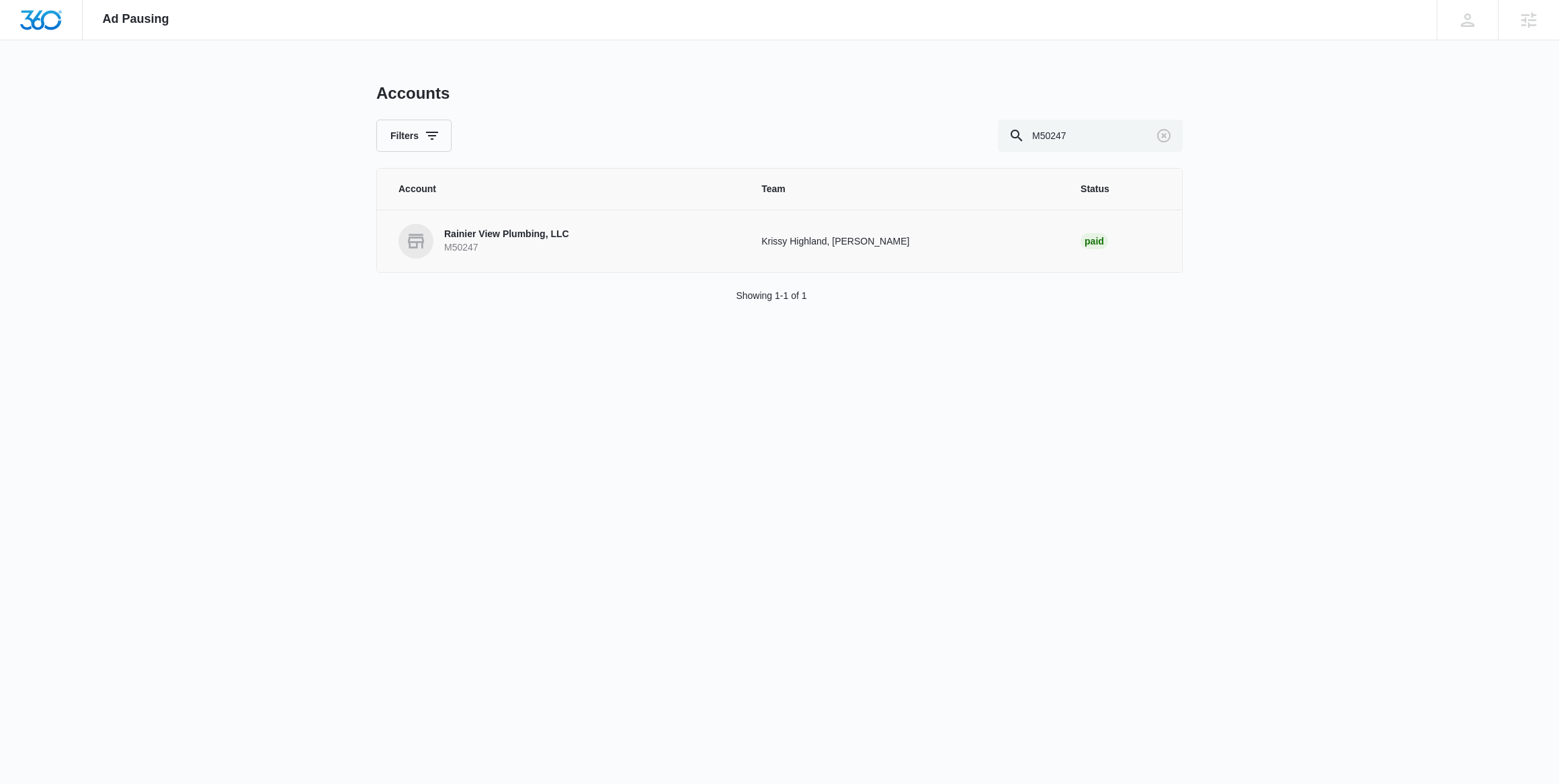
click at [507, 232] on p "Rainier View Plumbing, LLC" at bounding box center [507, 235] width 125 height 14
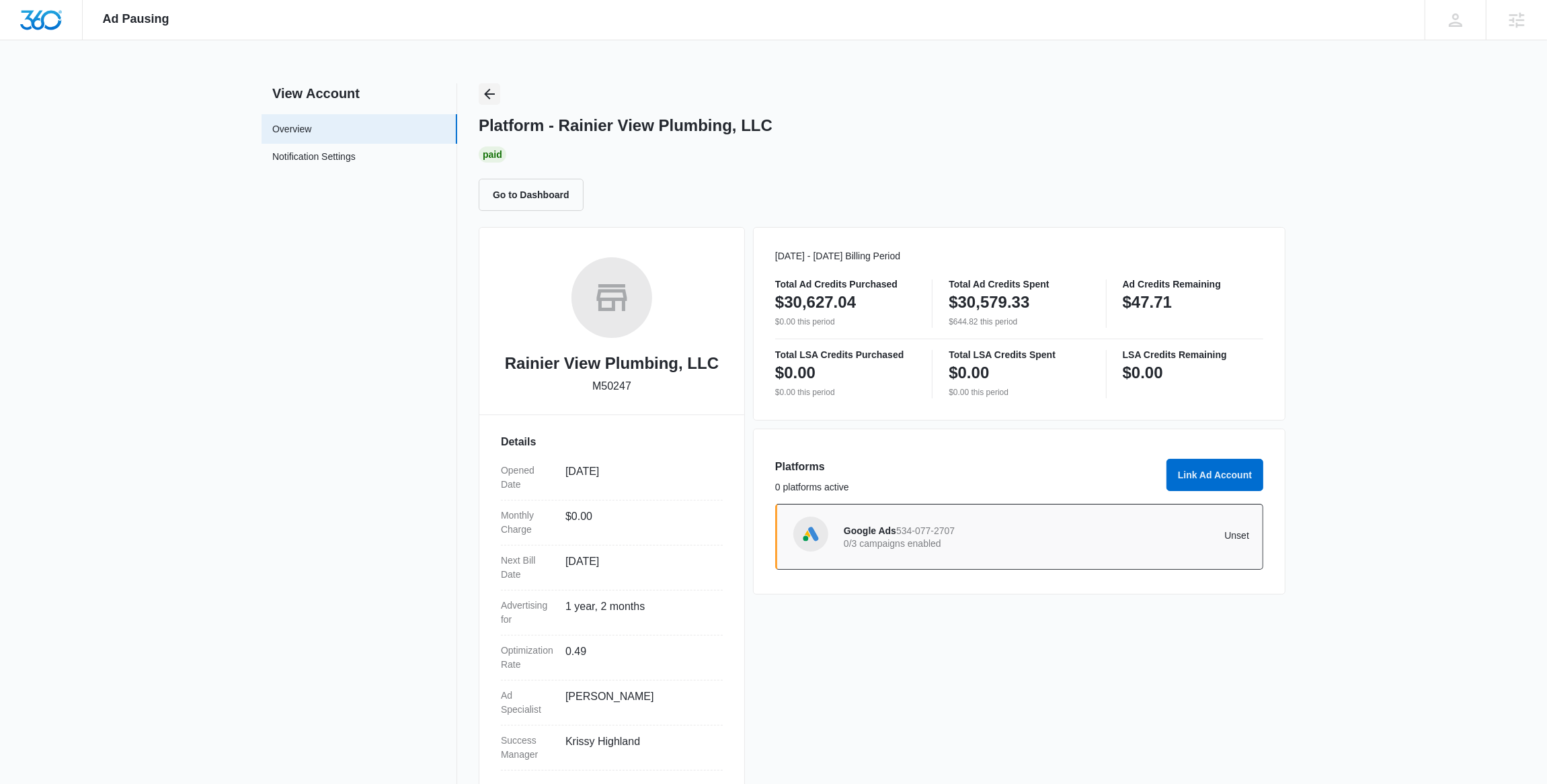
click at [494, 101] on icon "Back" at bounding box center [490, 94] width 16 height 16
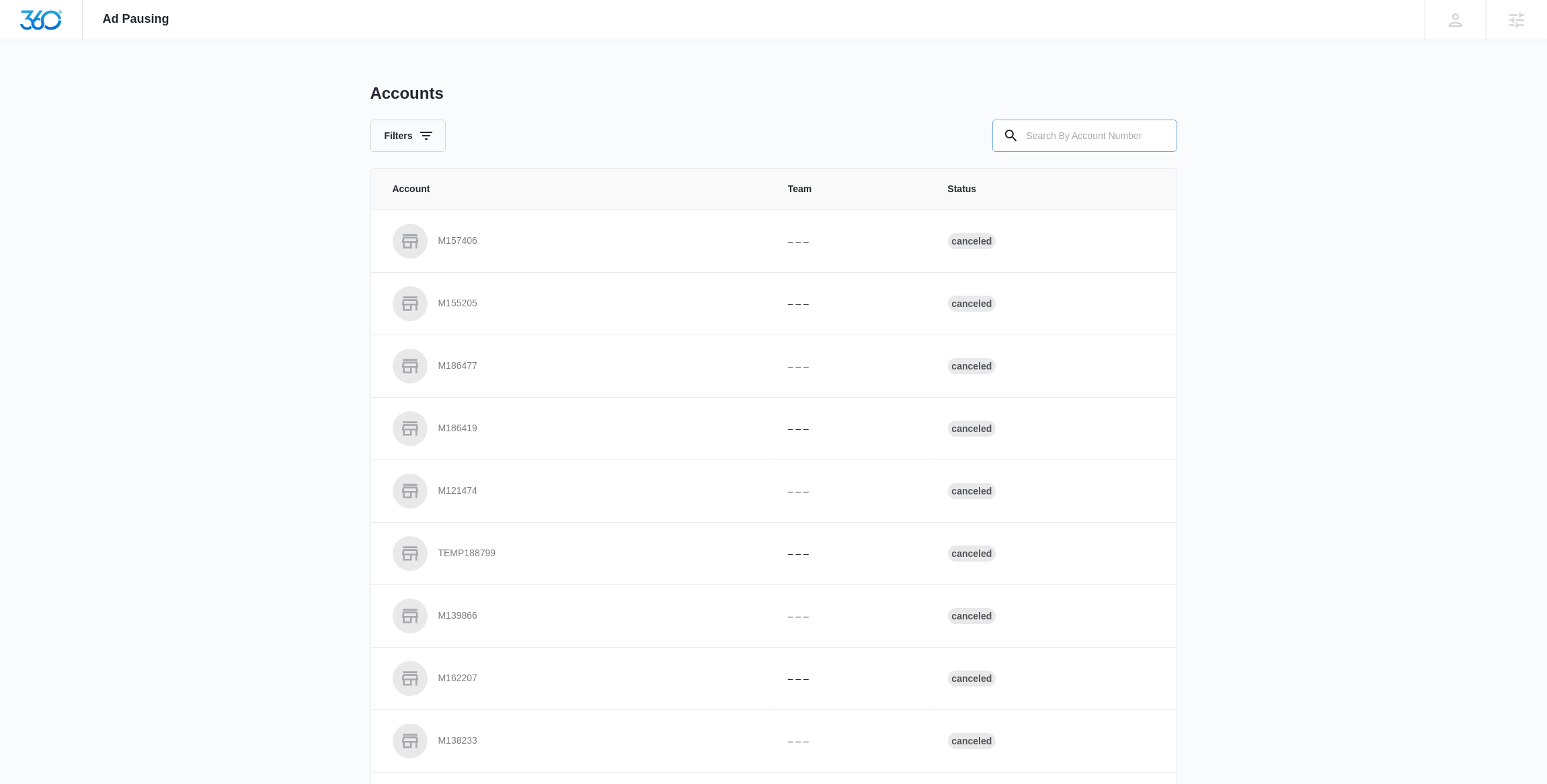
click at [1126, 133] on input "text" at bounding box center [1084, 135] width 185 height 32
paste input "M188459"
type input "M188459"
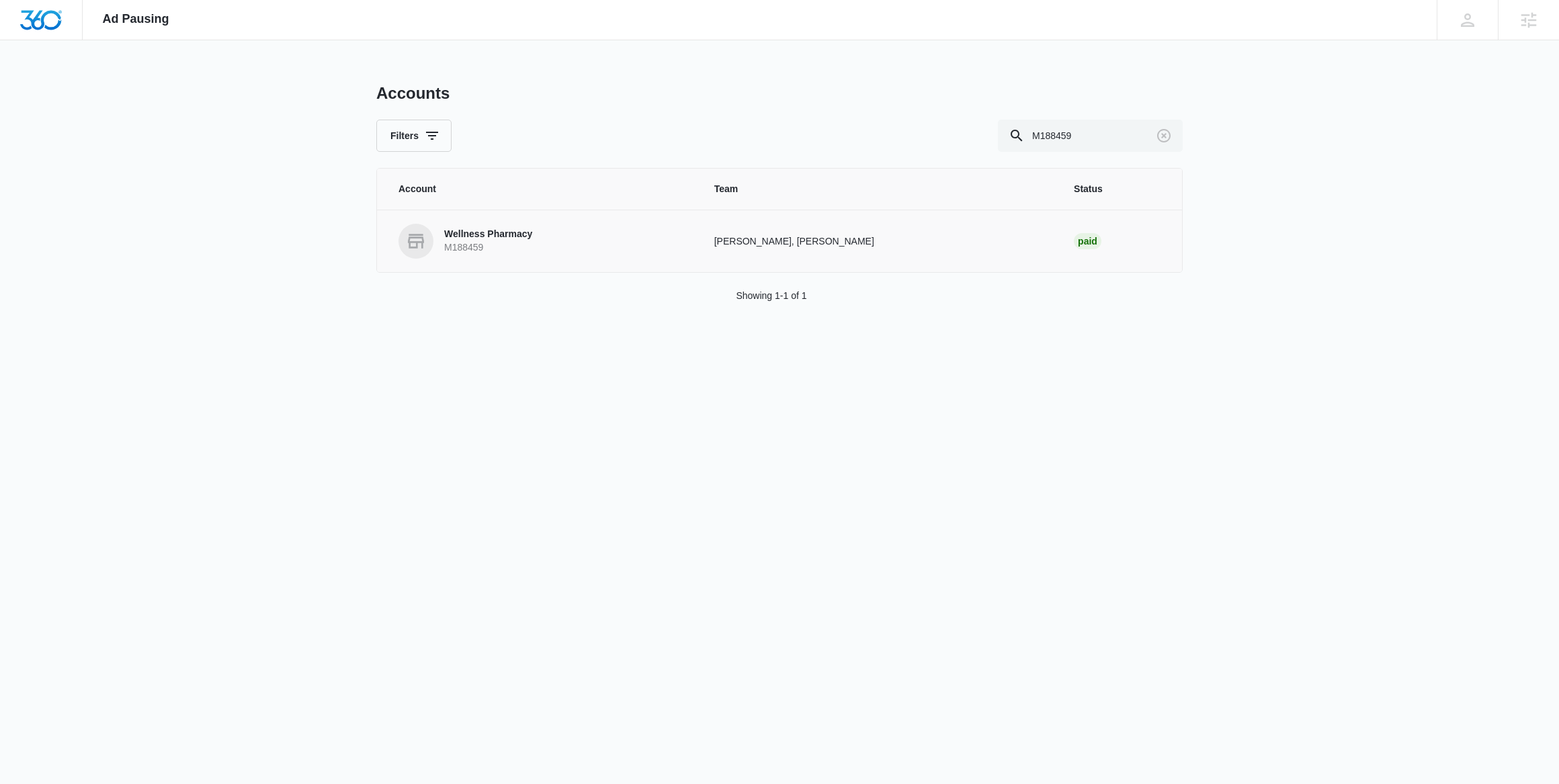
click at [461, 244] on p "M188459" at bounding box center [488, 248] width 88 height 14
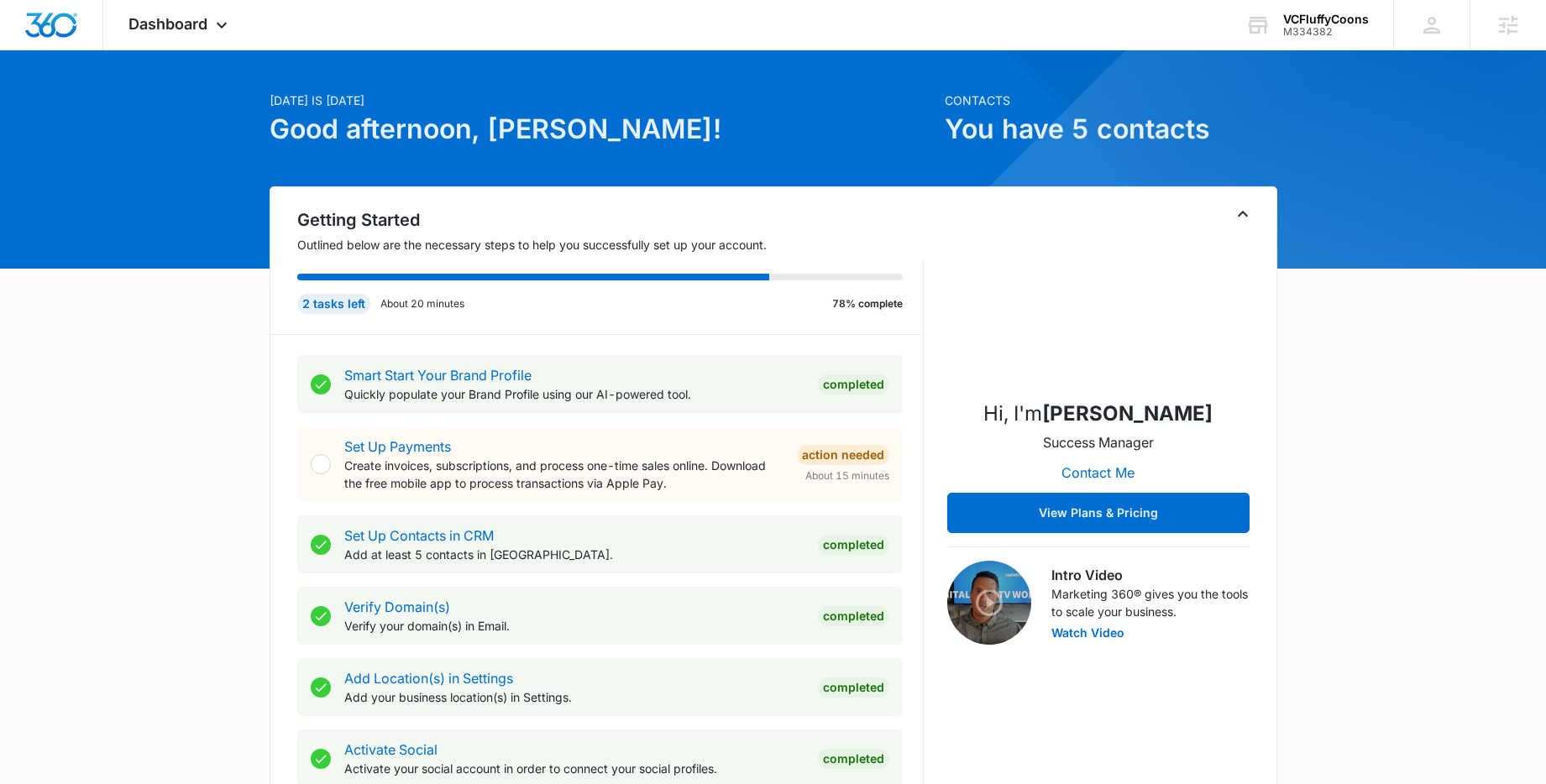
scroll to position [696, 0]
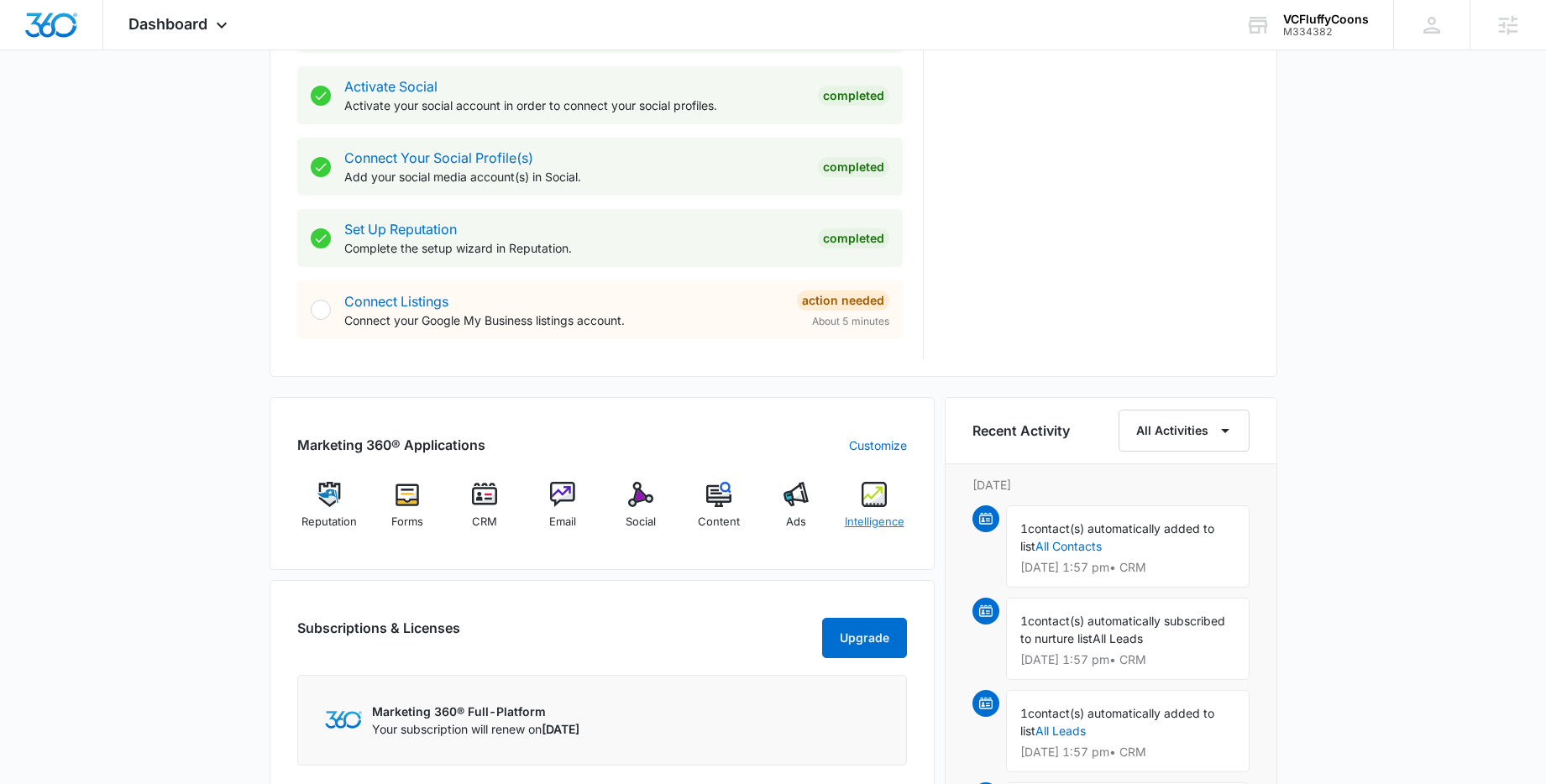
click at [883, 504] on img at bounding box center [874, 495] width 26 height 26
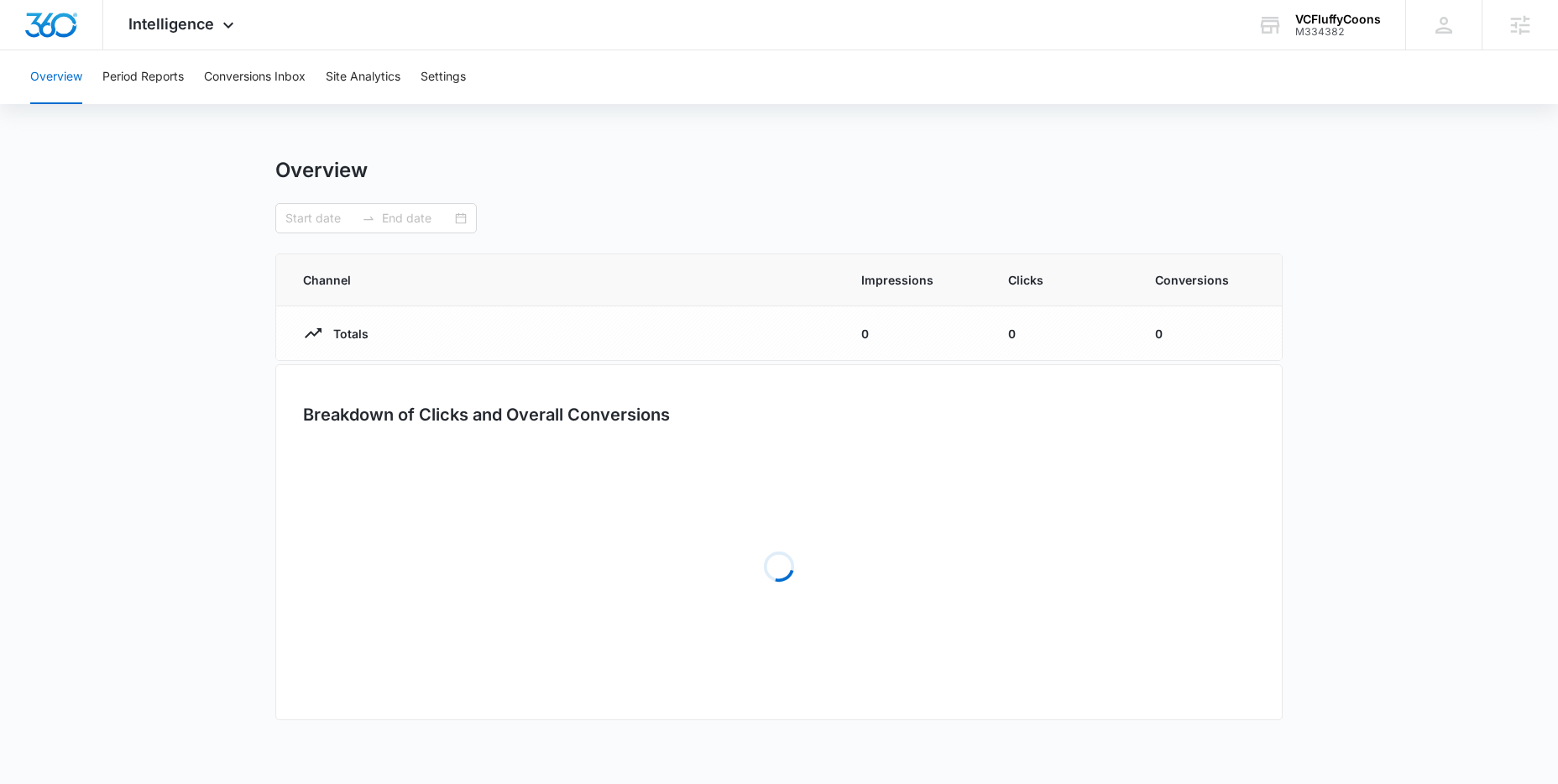
type input "07/13/2025"
type input "08/12/2025"
click at [429, 78] on button "Settings" at bounding box center [443, 77] width 45 height 54
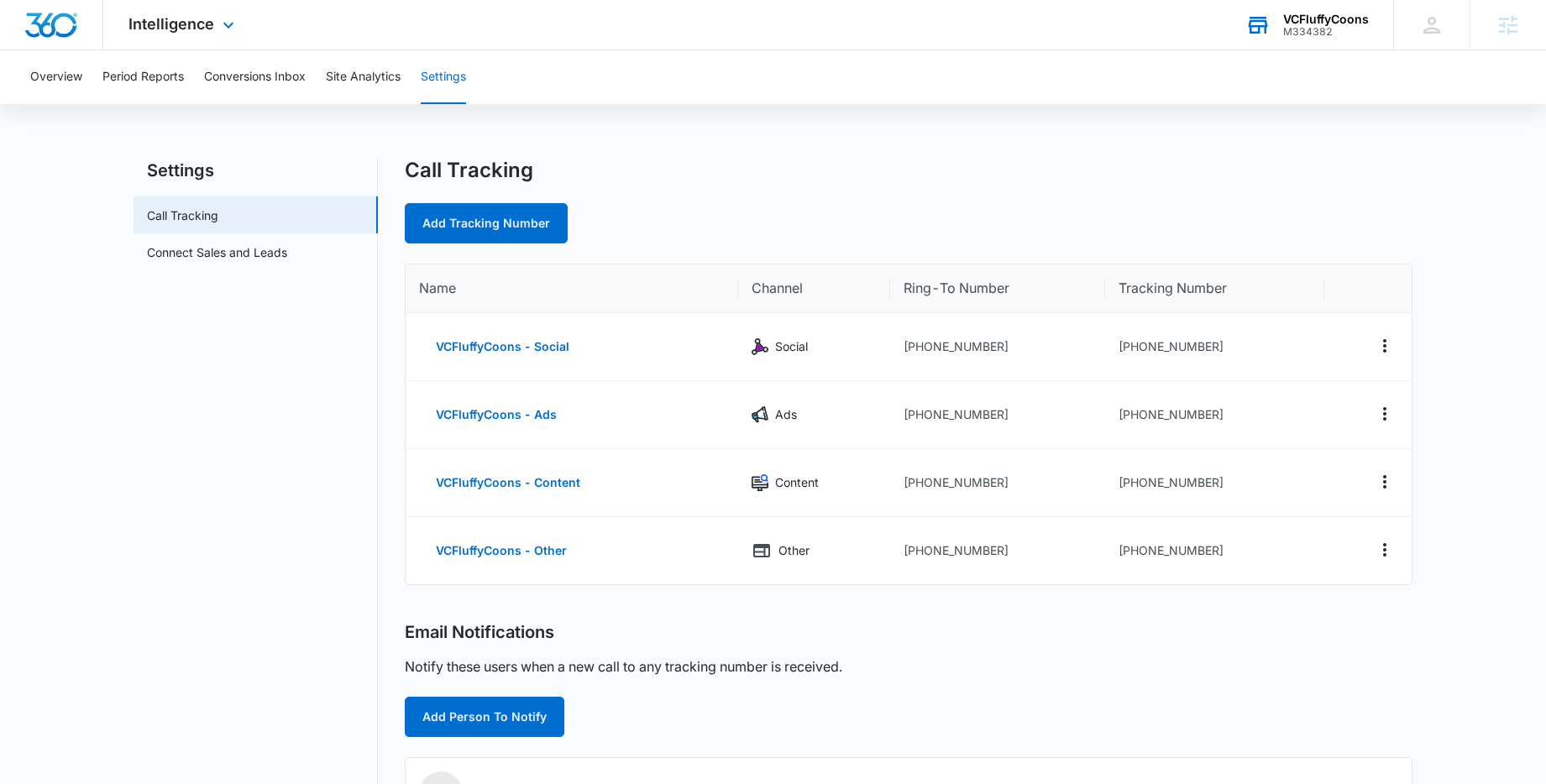
click at [1330, 21] on div "VCFluffyCoons" at bounding box center [1326, 20] width 86 height 14
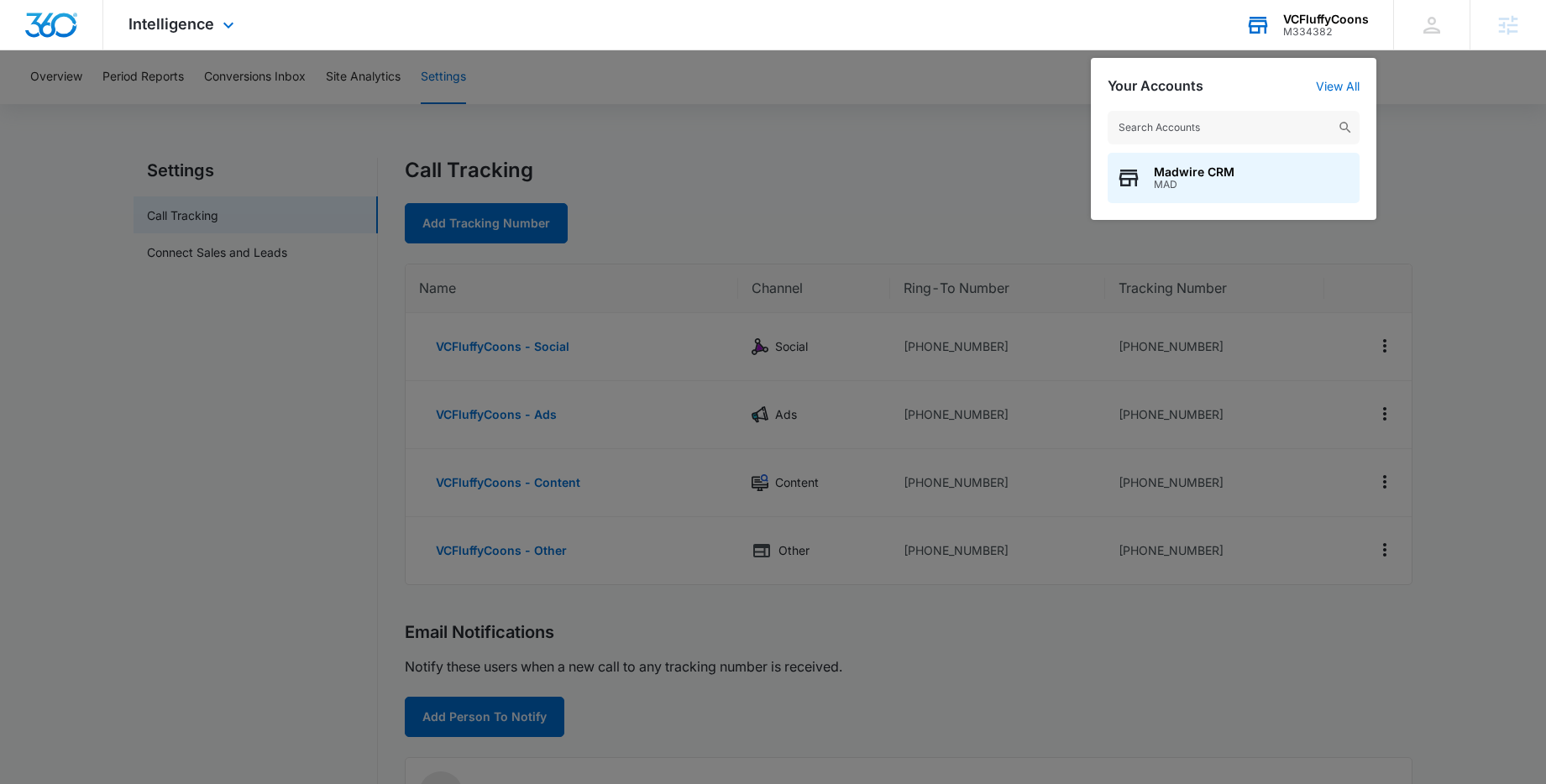
click at [1337, 94] on div "Madwire CRM MAD" at bounding box center [1233, 157] width 286 height 126
click at [1338, 91] on link "View All" at bounding box center [1337, 86] width 43 height 14
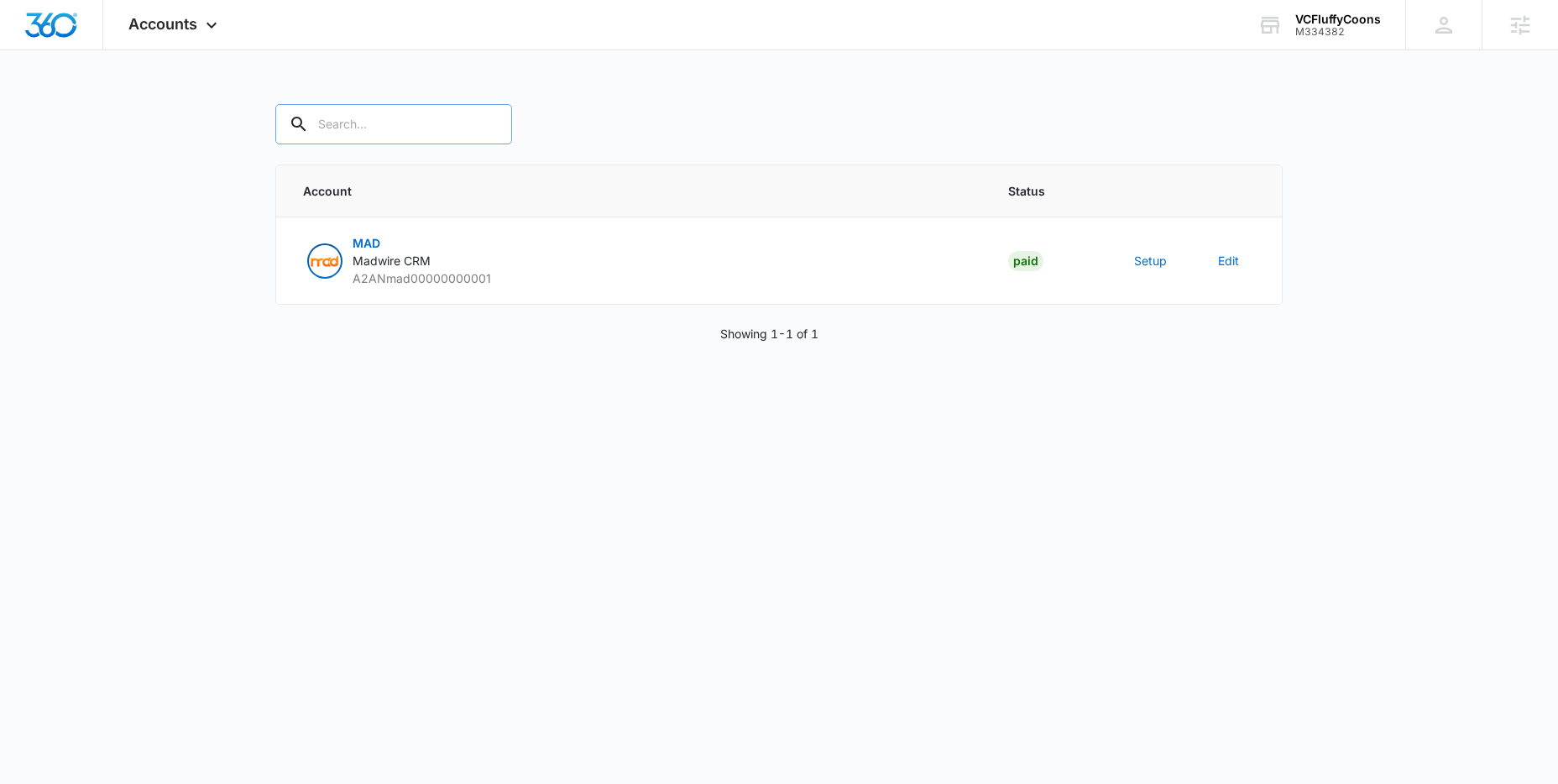
click at [401, 132] on input "text" at bounding box center [394, 123] width 236 height 40
paste input "M334382"
type input "M334382"
click at [1151, 262] on button "Setup" at bounding box center [1151, 260] width 33 height 18
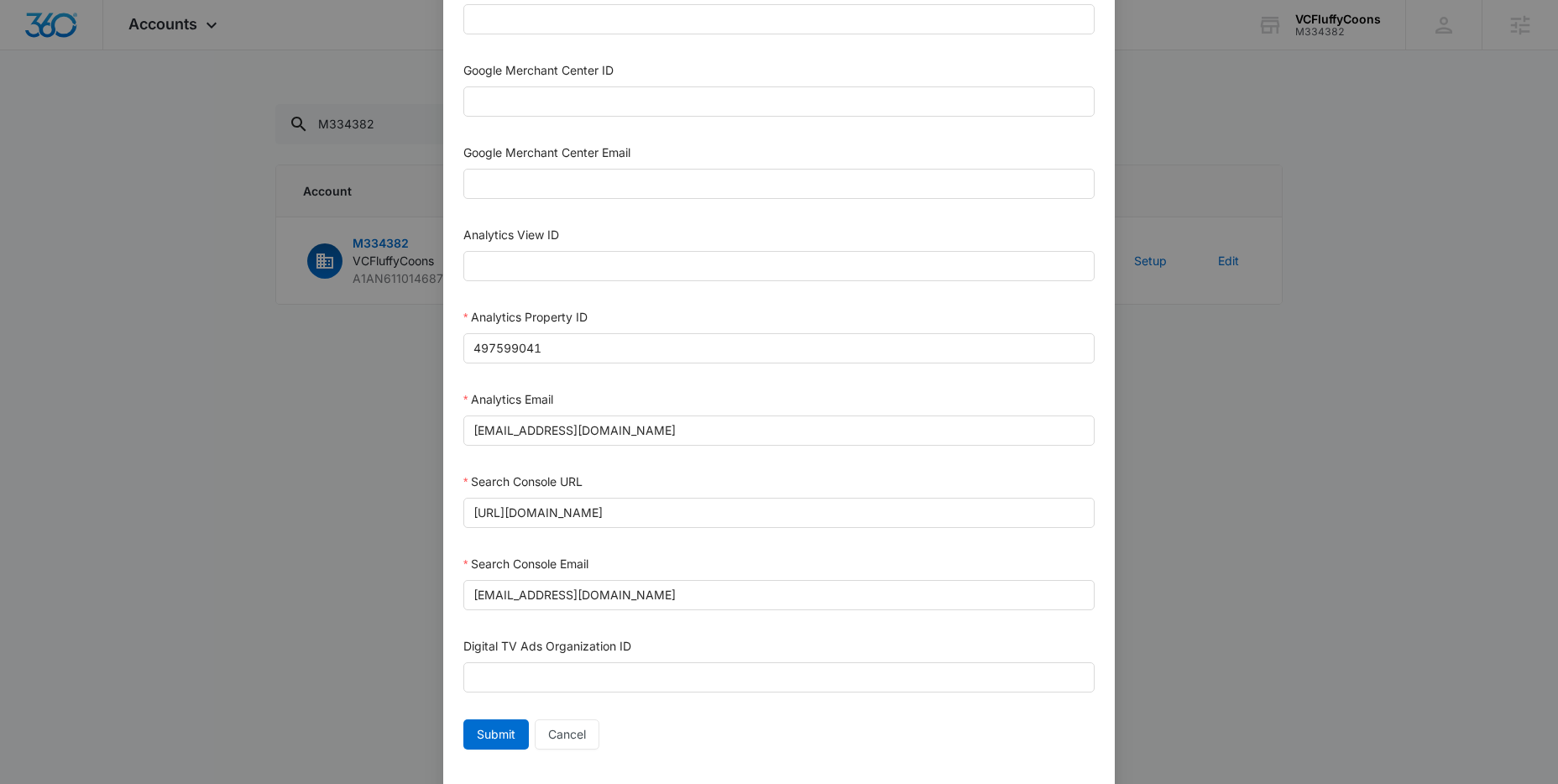
scroll to position [691, 0]
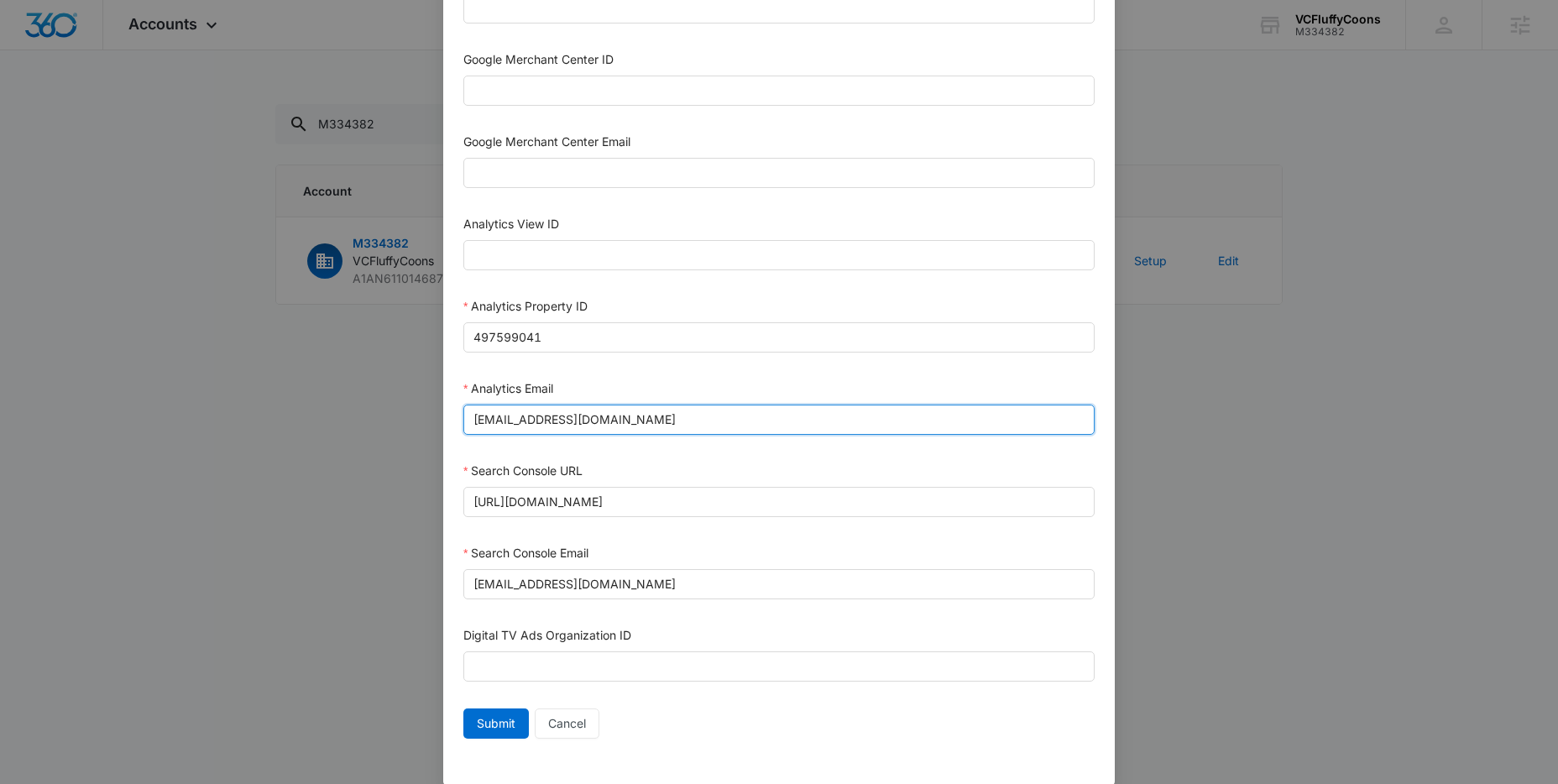
click at [626, 418] on input "m360+accounts1019@madwiremedia.com" at bounding box center [779, 420] width 631 height 31
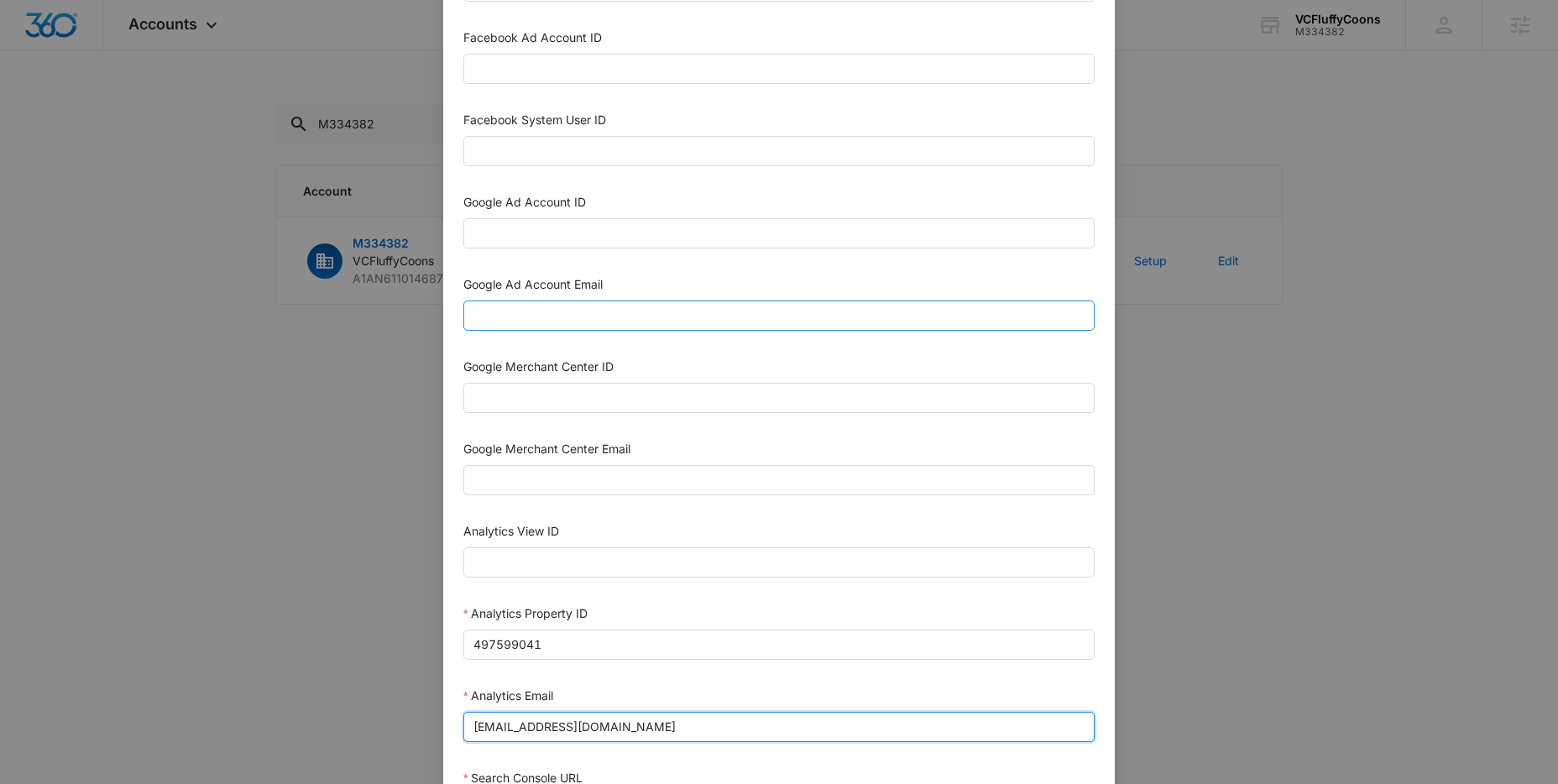
scroll to position [359, 0]
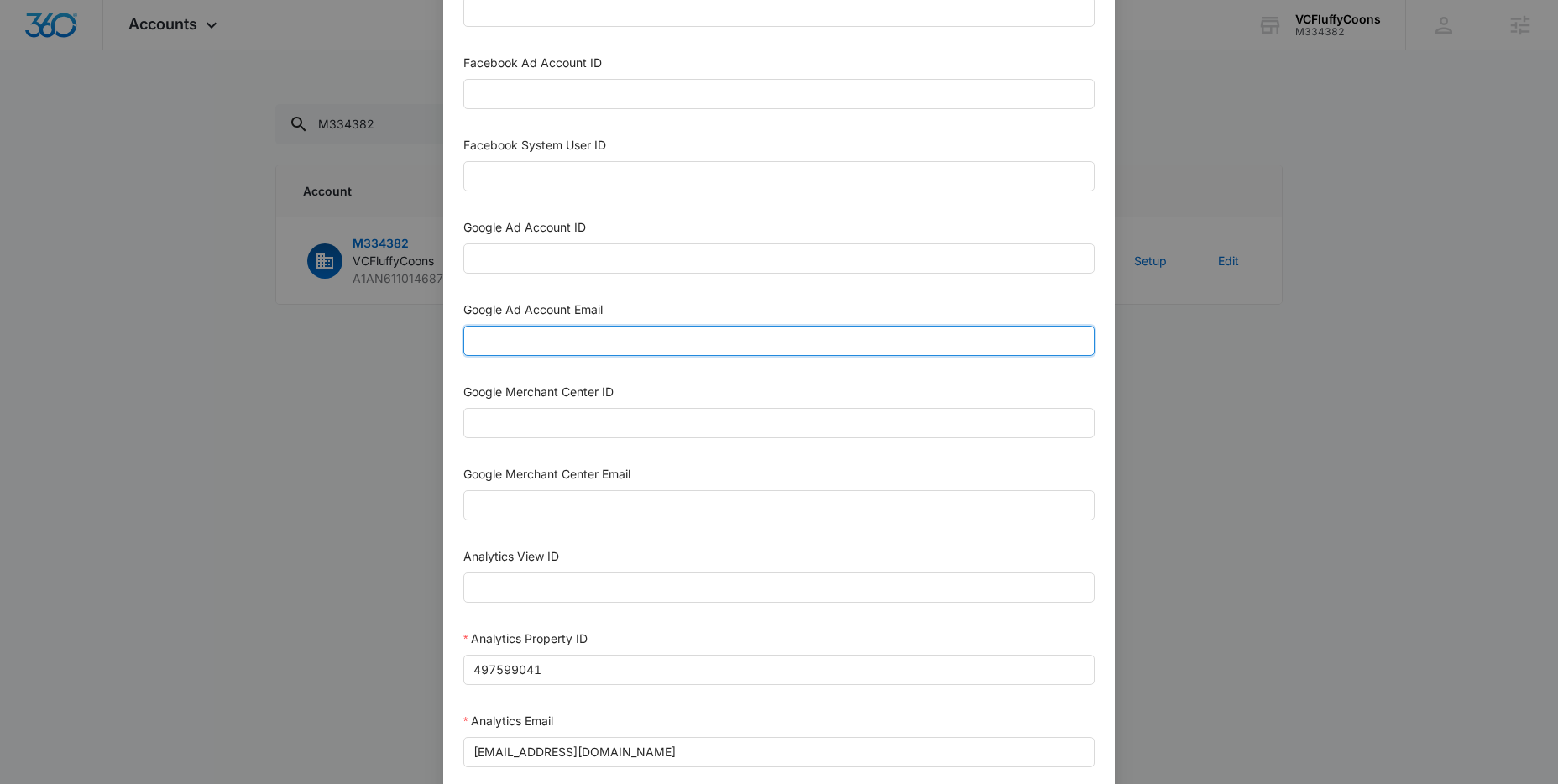
click at [640, 341] on input "Google Ad Account Email" at bounding box center [779, 341] width 631 height 31
paste input "m360+accounts1019@madwiremedia.com"
type input "m360+accounts1019@madwiremedia.com"
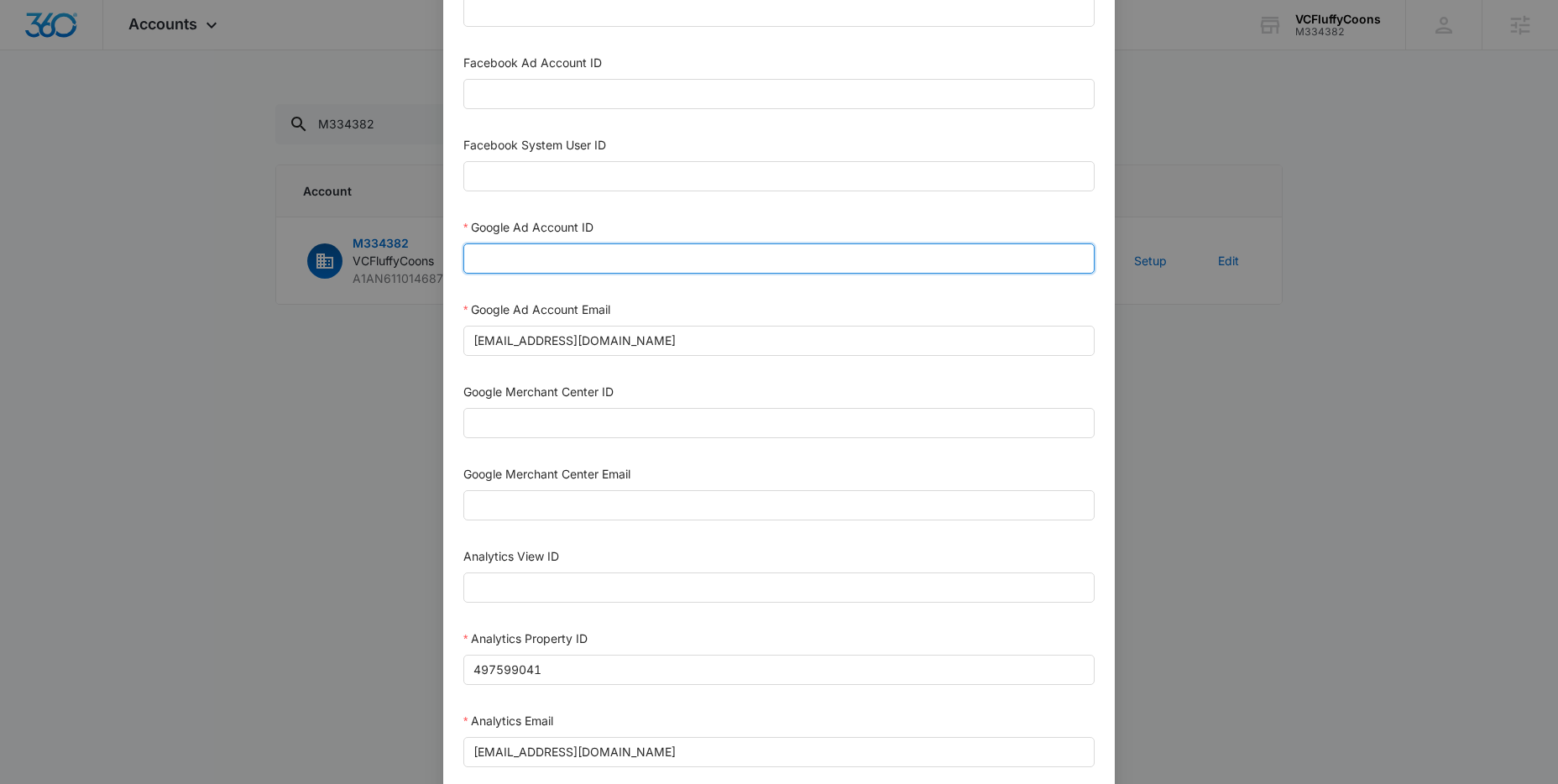
click at [625, 269] on input "Google Ad Account ID" at bounding box center [779, 258] width 631 height 31
type input "314-405-2027"
click at [709, 291] on form "Bing Ad Account ID Bing Ad Account Email LinkedIn Ad Account ID LinkedIn Ad Acc…" at bounding box center [779, 401] width 631 height 1353
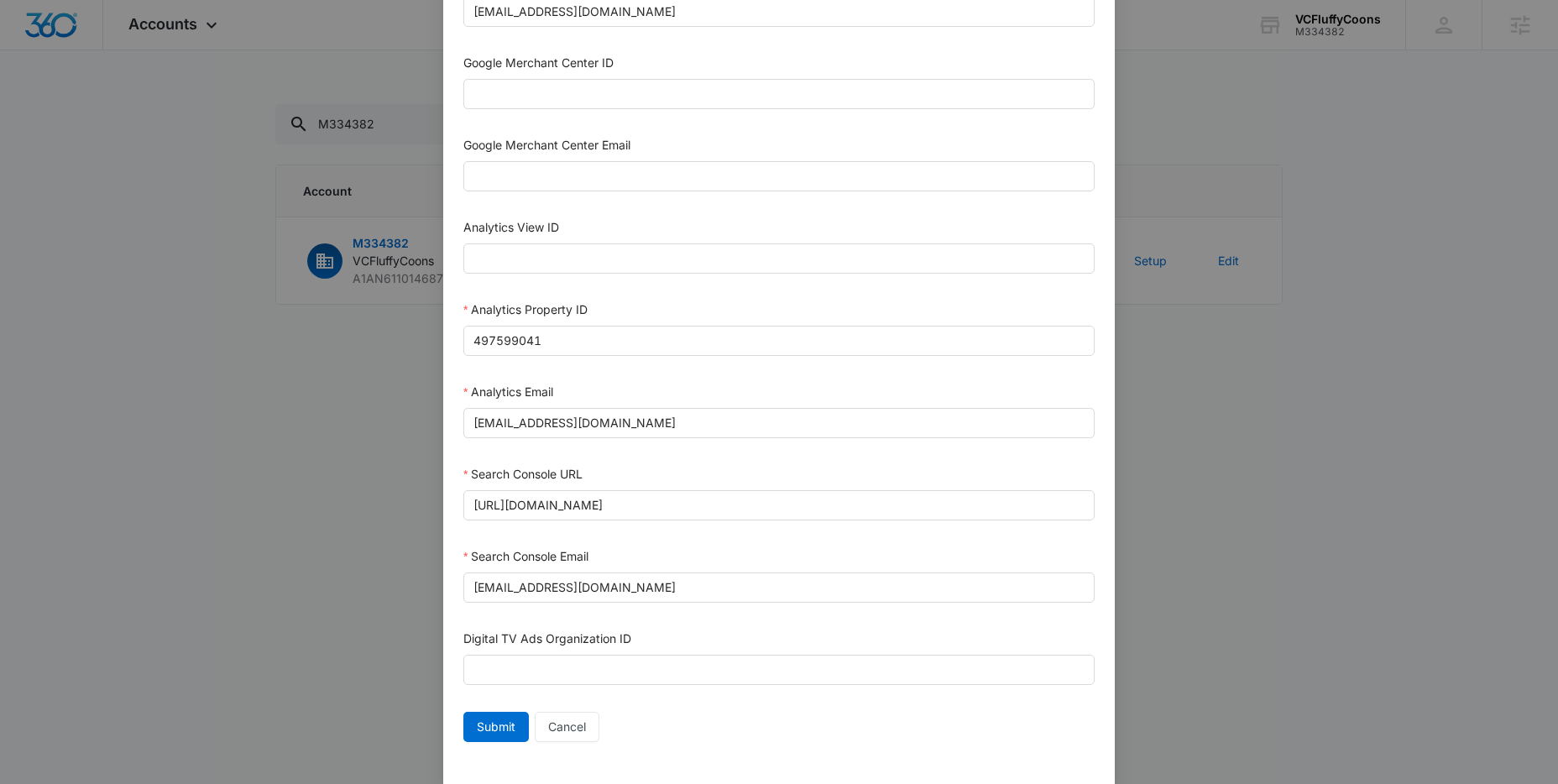
scroll to position [713, 0]
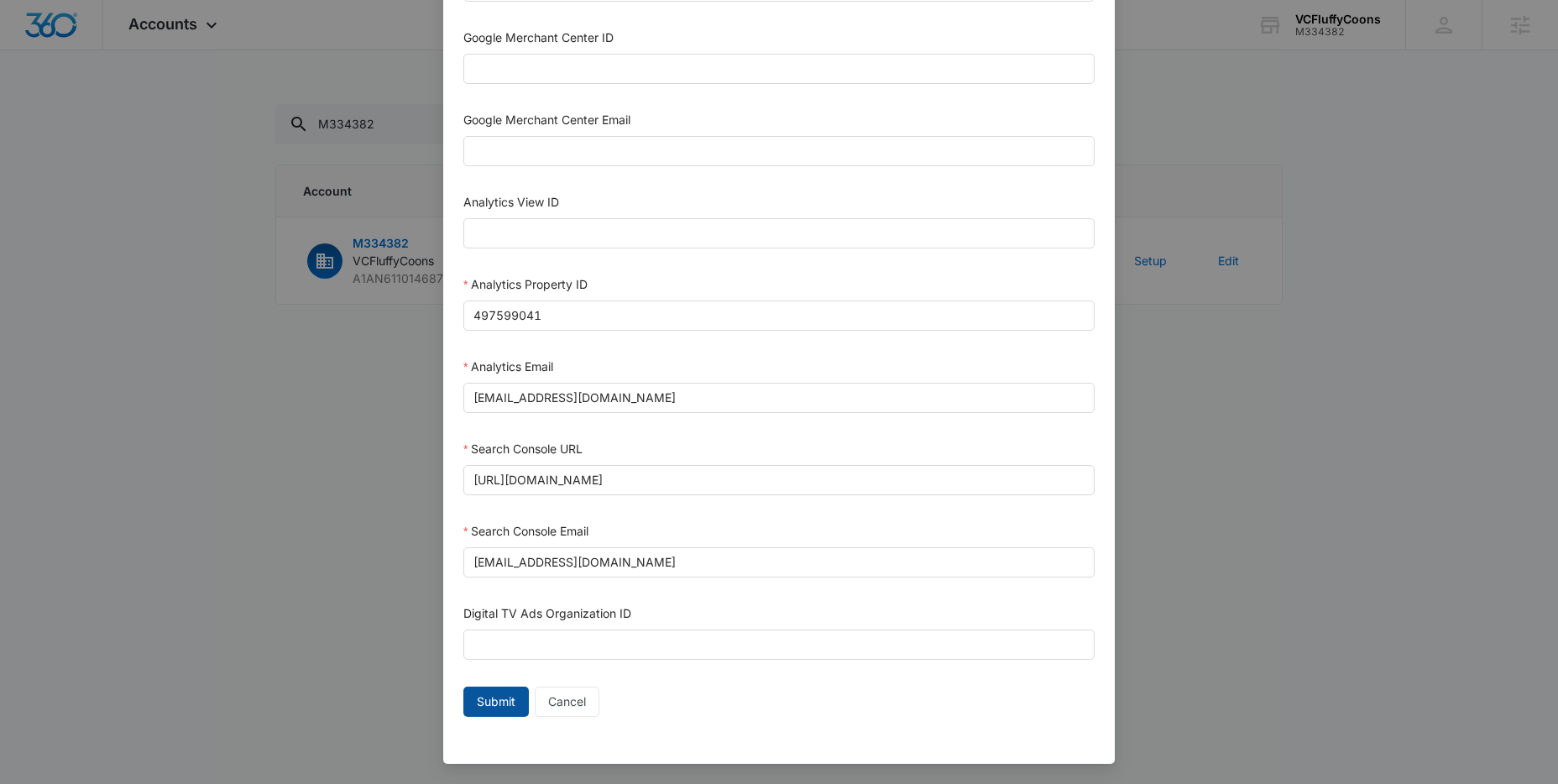
click at [483, 700] on span "Submit" at bounding box center [496, 702] width 38 height 19
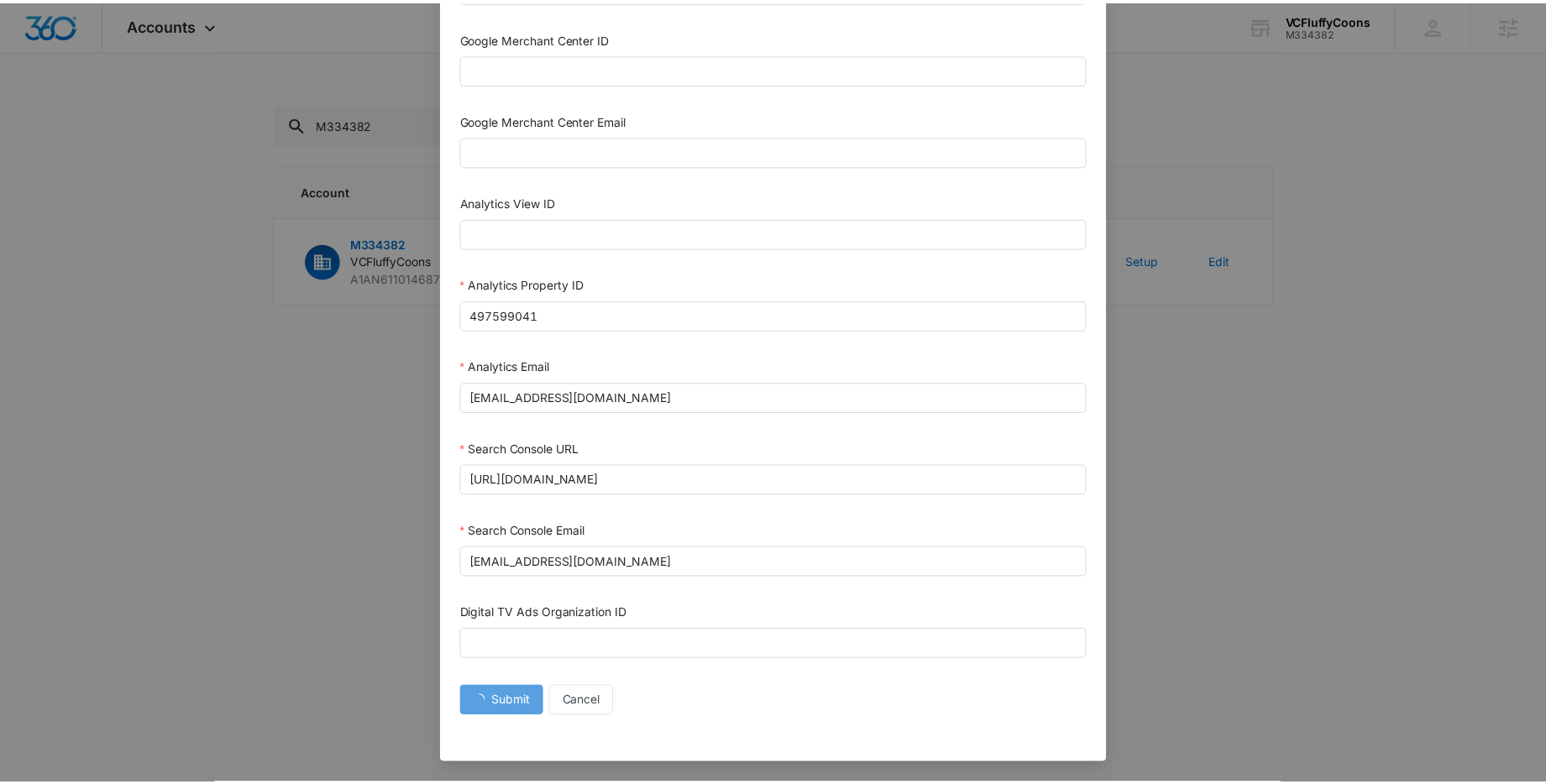
scroll to position [696, 0]
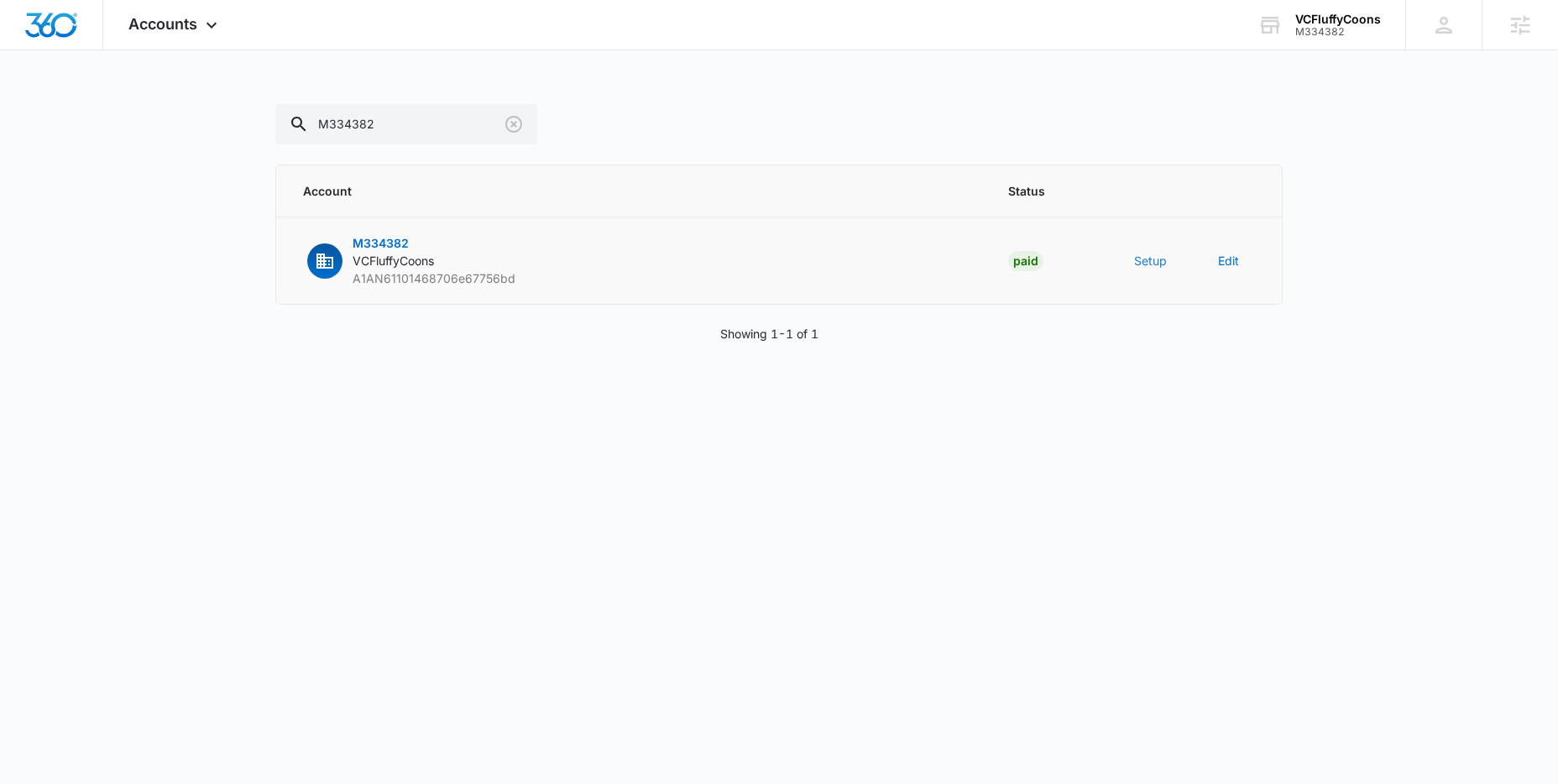
click at [1156, 260] on button "Setup" at bounding box center [1151, 260] width 33 height 18
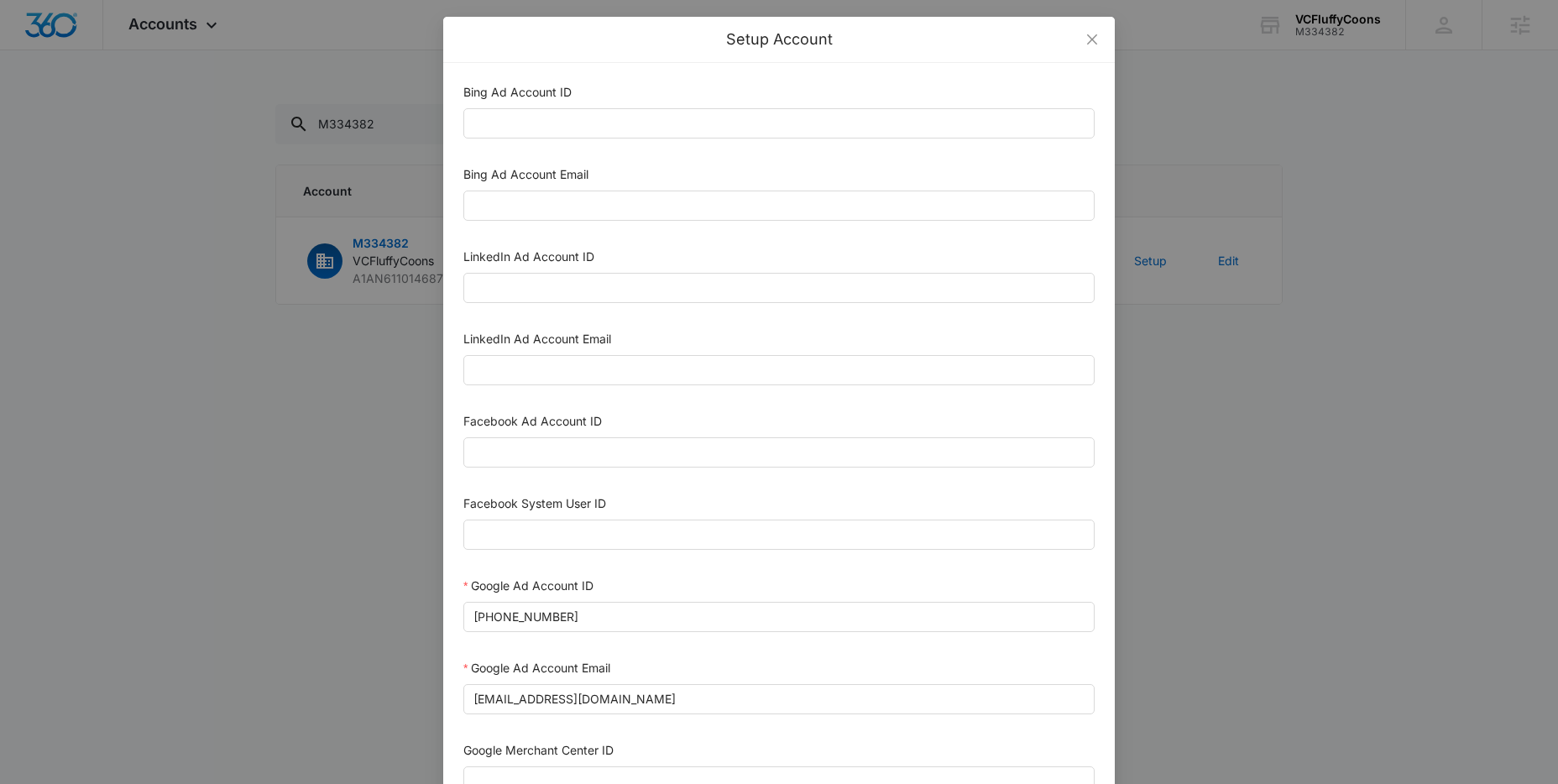
click at [1237, 121] on div "Setup Account Bing Ad Account ID Bing Ad Account Email LinkedIn Ad Account ID L…" at bounding box center [779, 392] width 1558 height 784
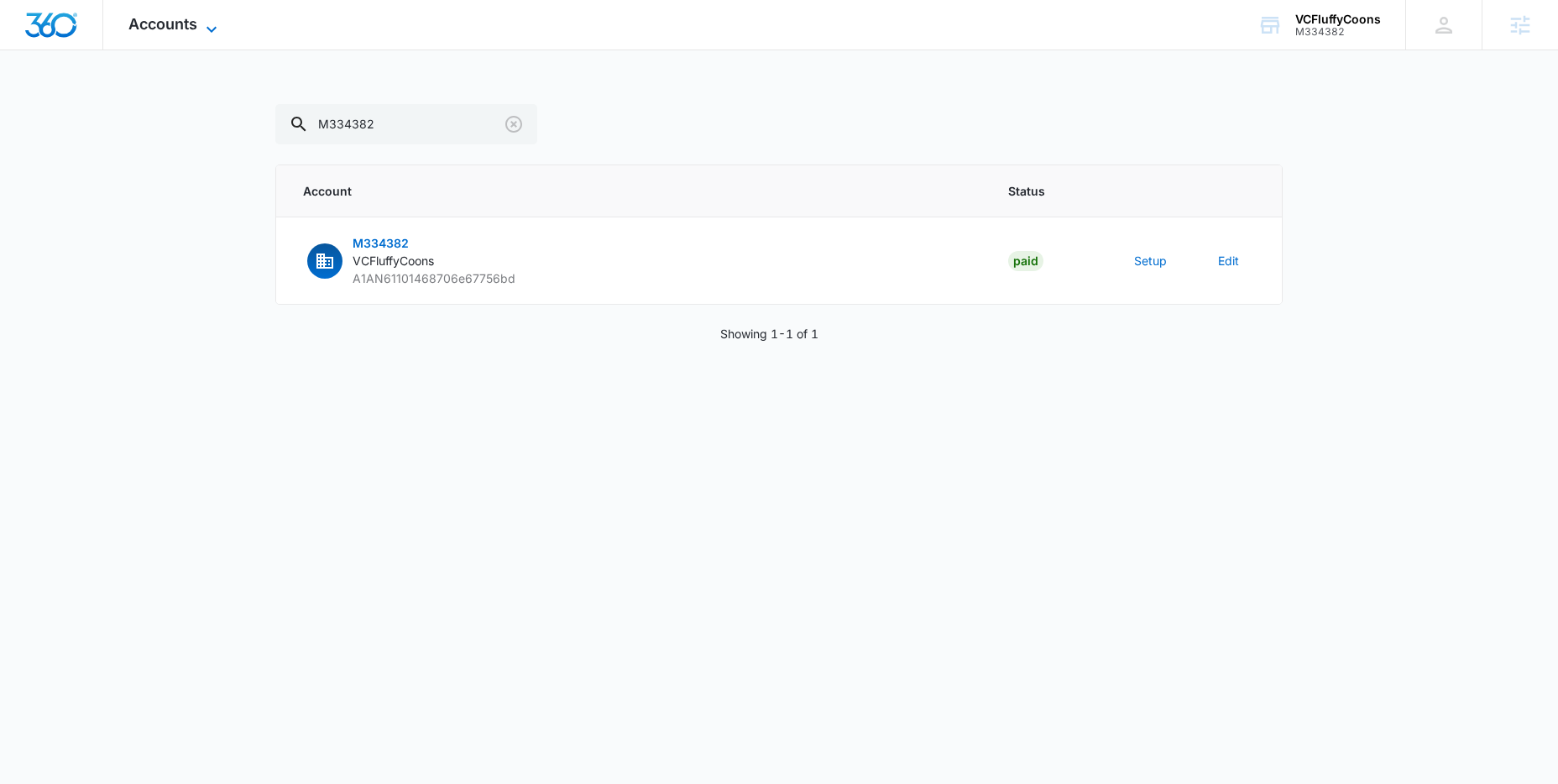
click at [176, 26] on span "Accounts" at bounding box center [162, 24] width 69 height 18
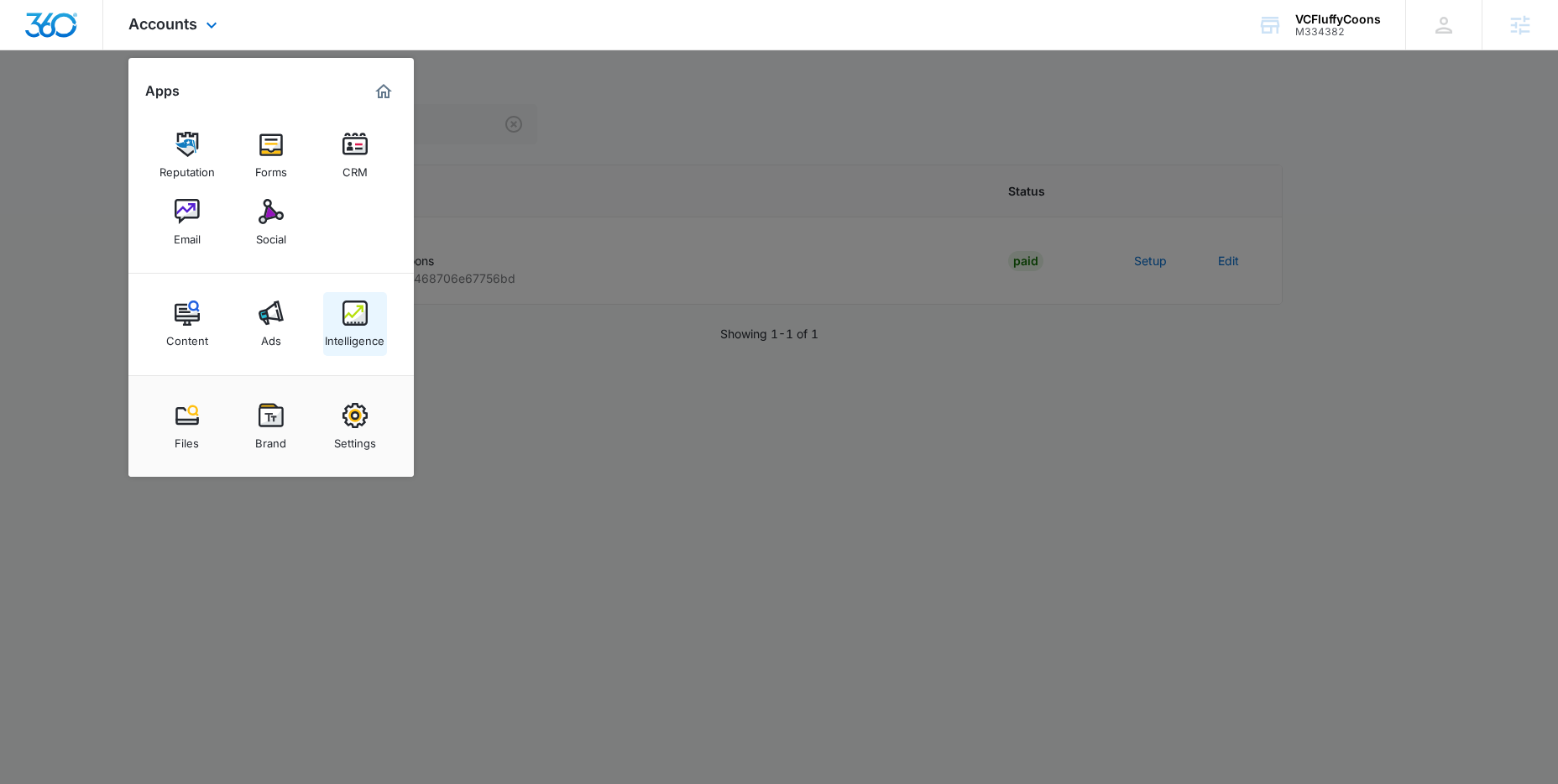
click at [358, 332] on div "Intelligence" at bounding box center [355, 337] width 60 height 22
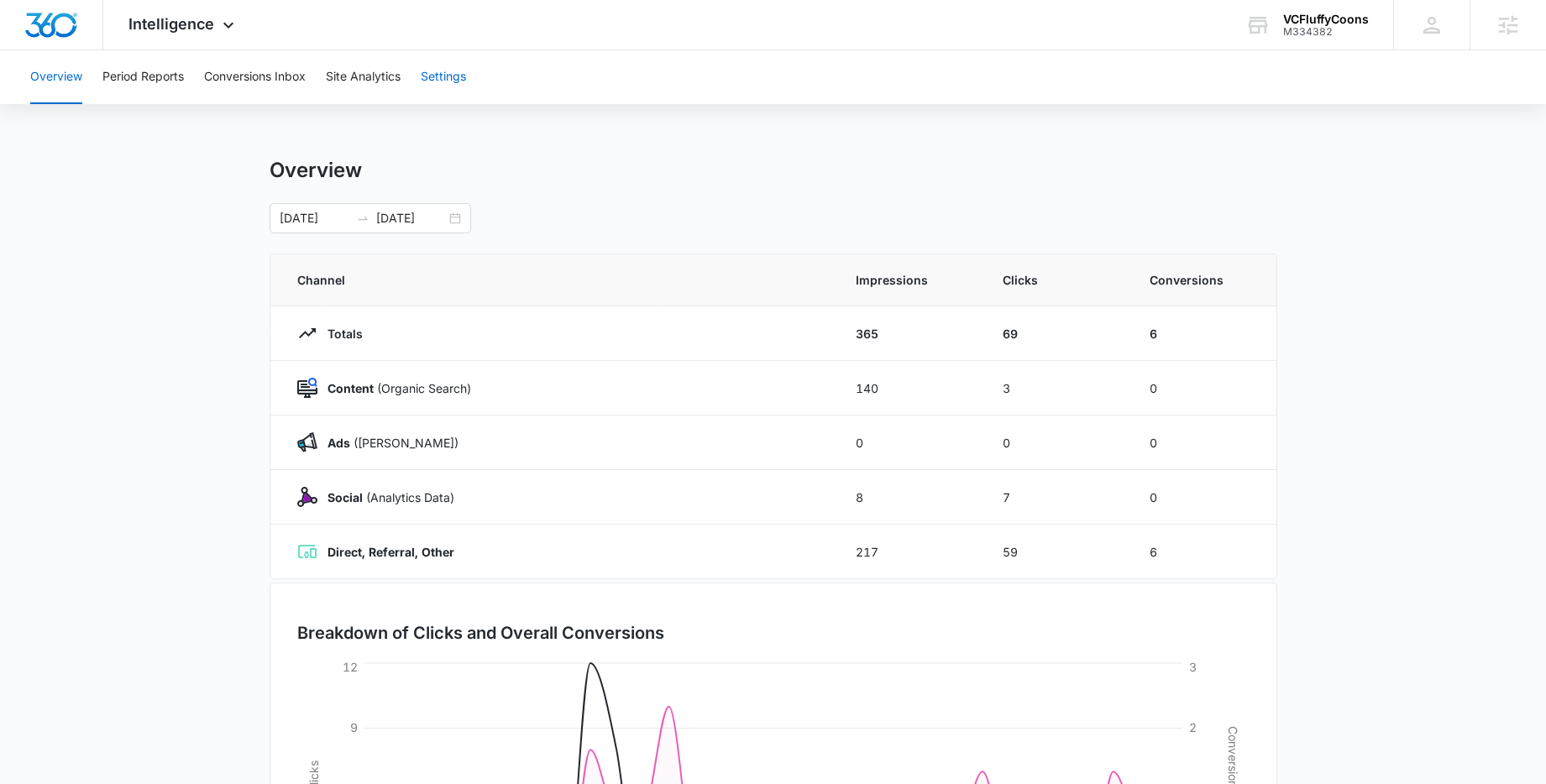
click at [437, 83] on button "Settings" at bounding box center [443, 77] width 45 height 54
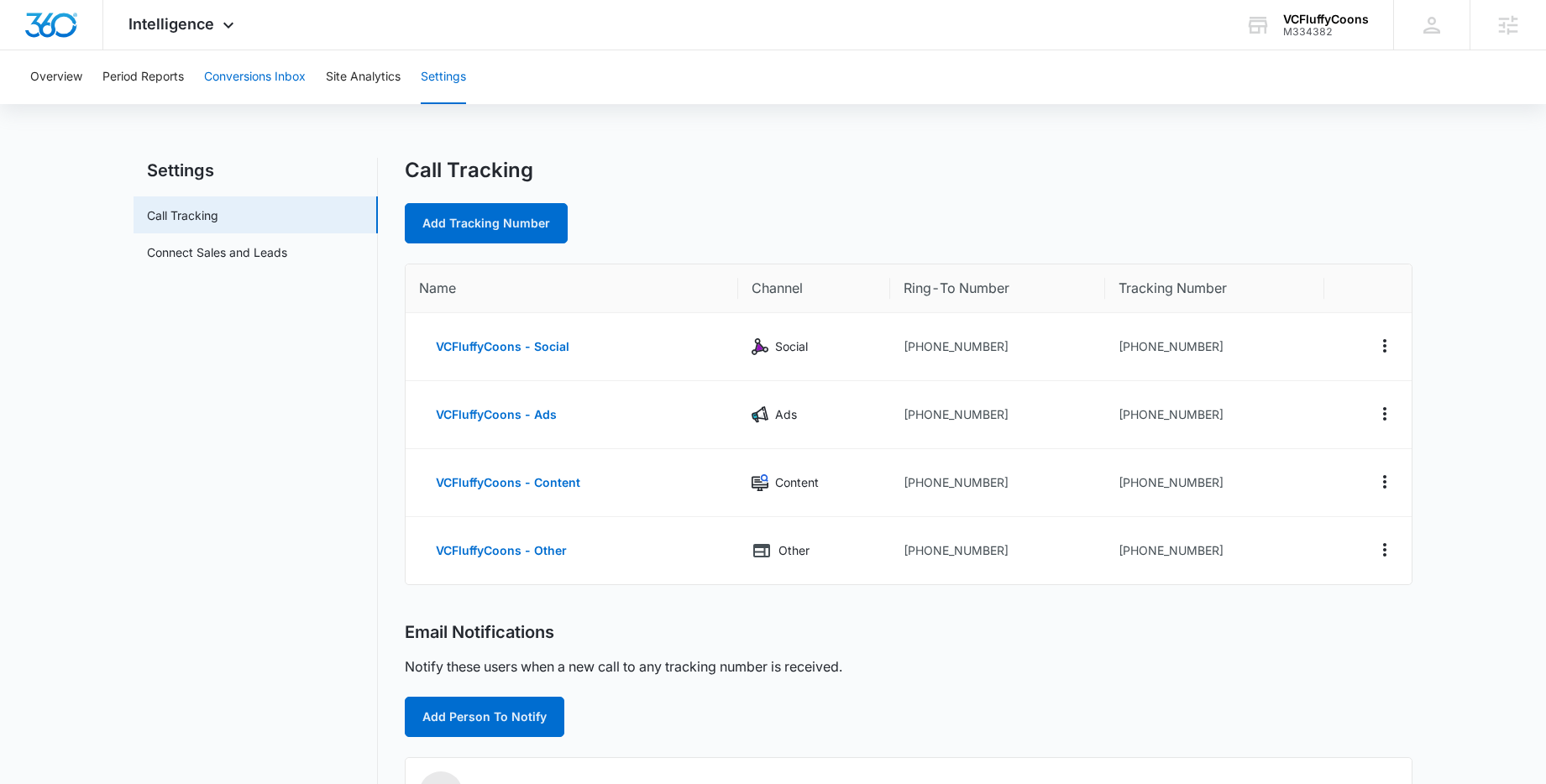
click at [249, 81] on button "Conversions Inbox" at bounding box center [254, 77] width 101 height 54
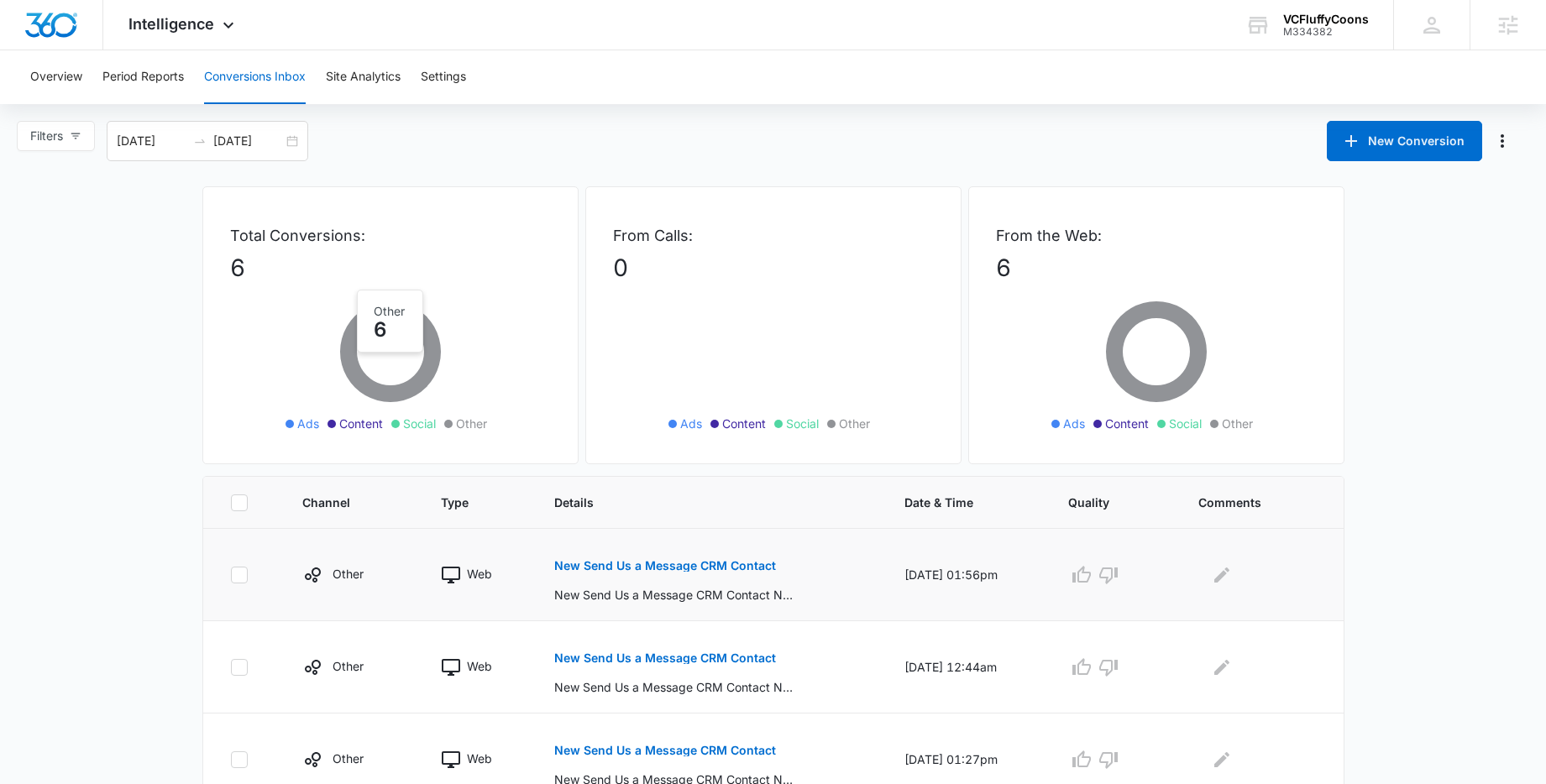
click at [639, 570] on p "New Send Us a Message CRM Contact" at bounding box center [665, 566] width 222 height 12
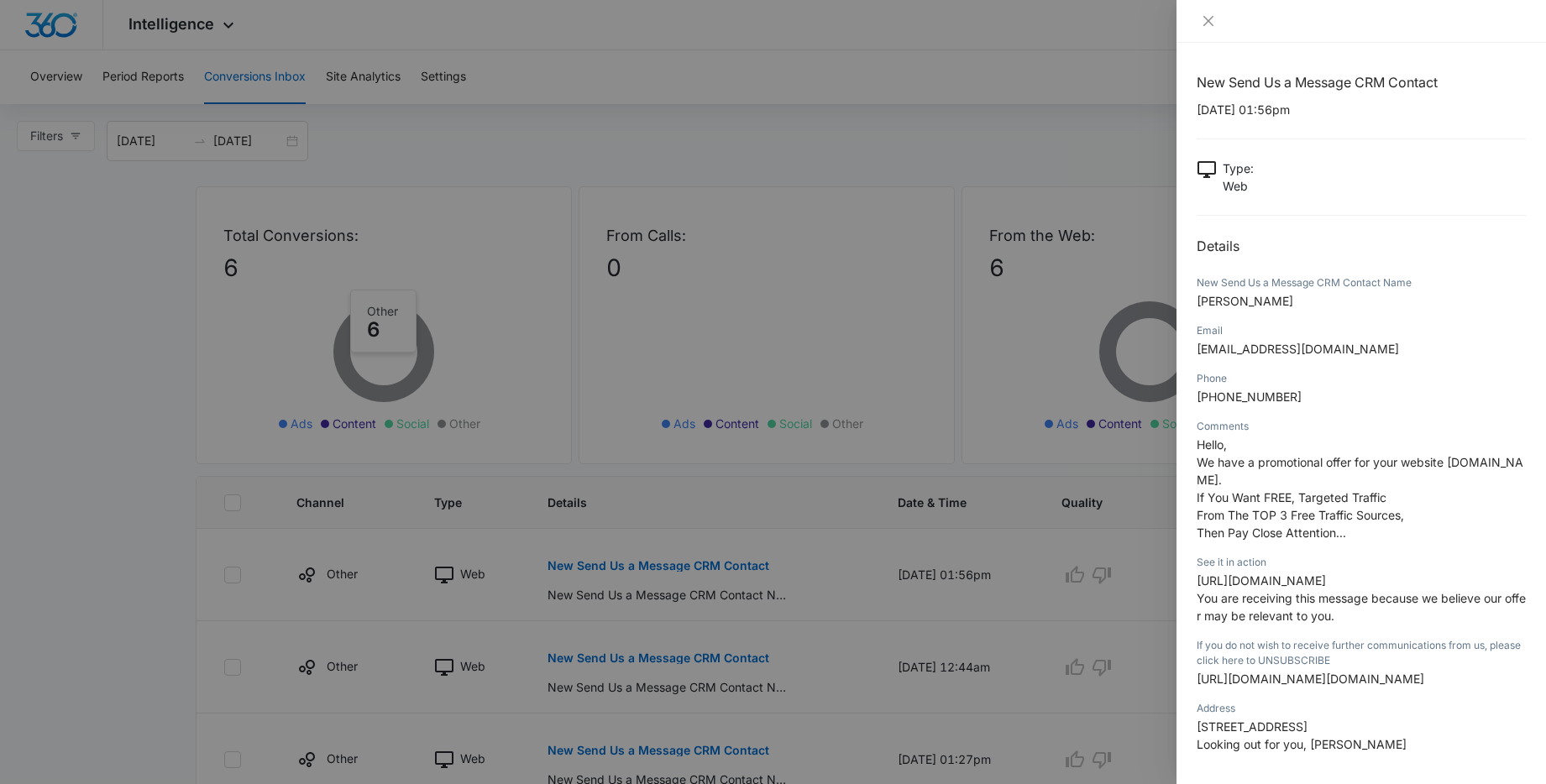
click at [183, 463] on div at bounding box center [773, 392] width 1546 height 784
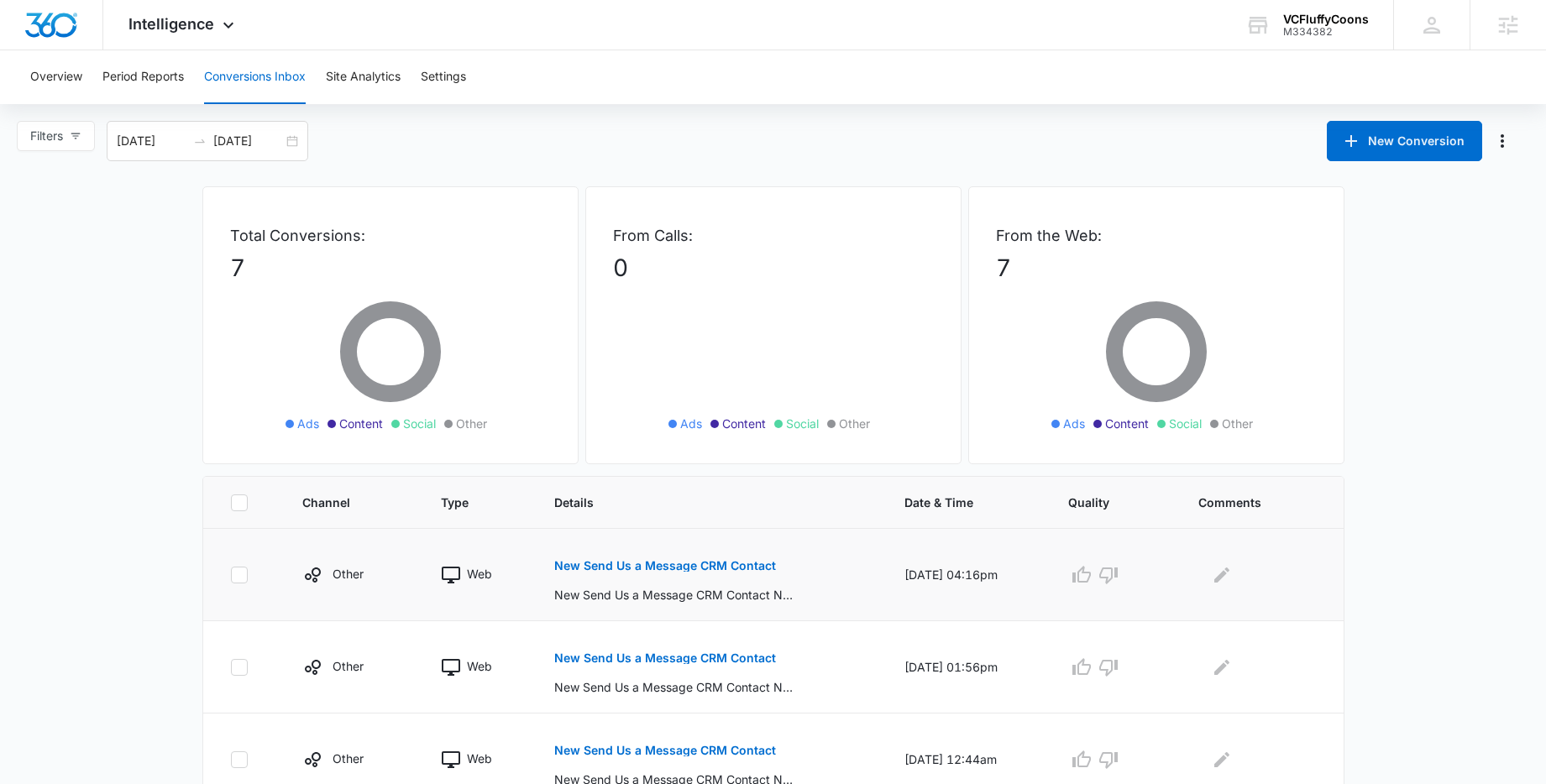
click at [675, 564] on p "New Send Us a Message CRM Contact" at bounding box center [665, 566] width 222 height 12
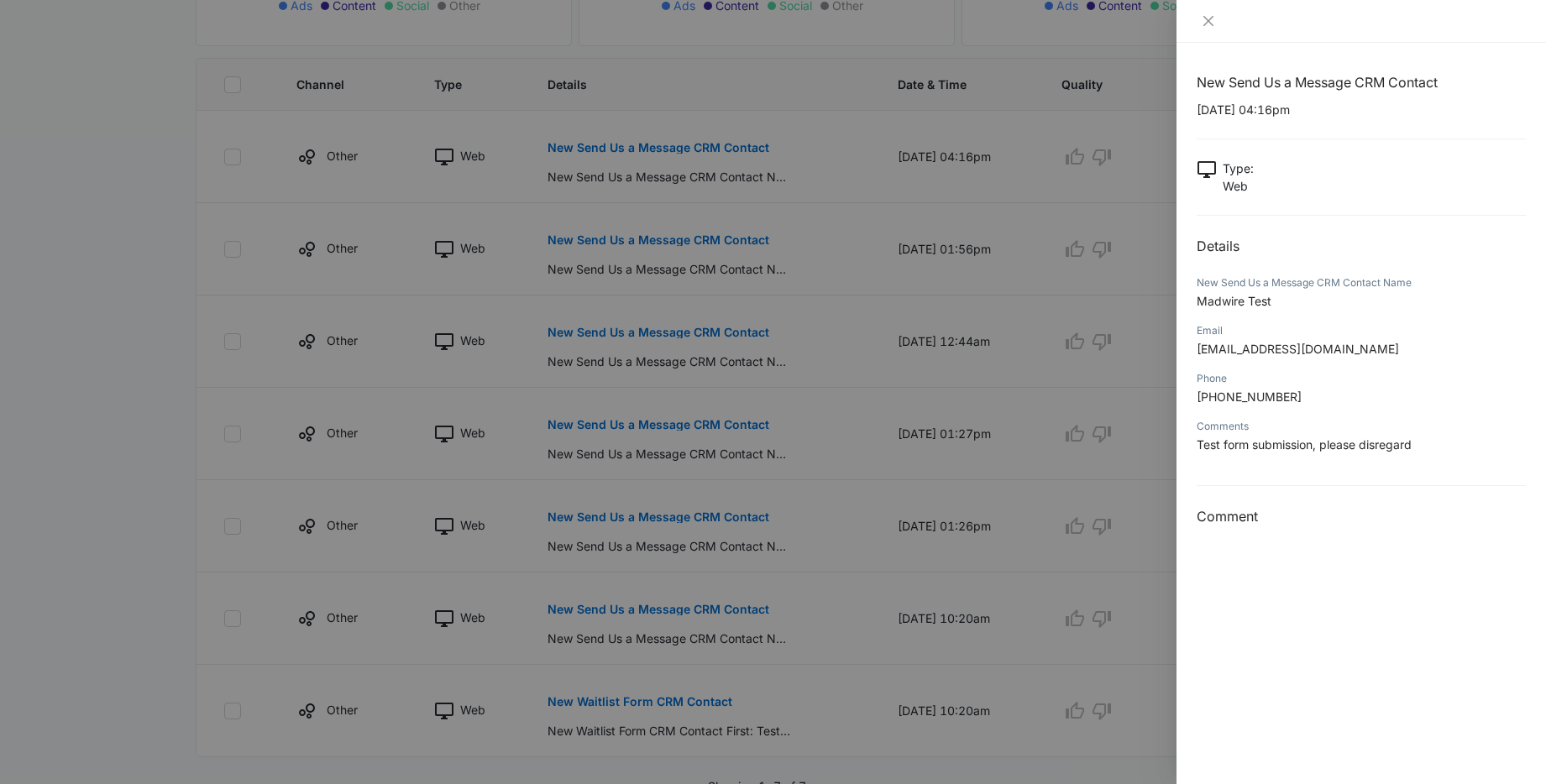
scroll to position [492, 0]
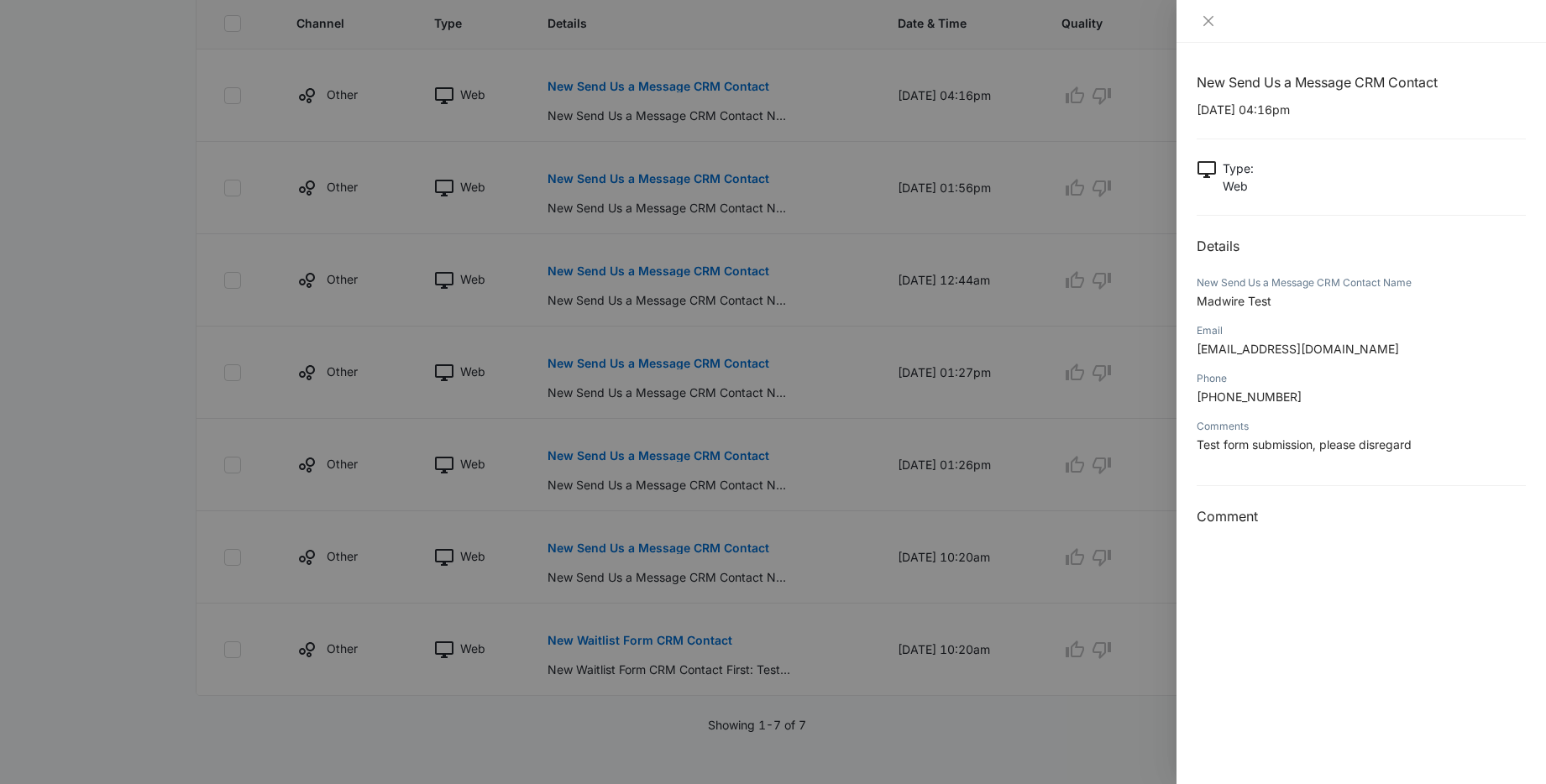
click at [908, 704] on div at bounding box center [773, 392] width 1546 height 784
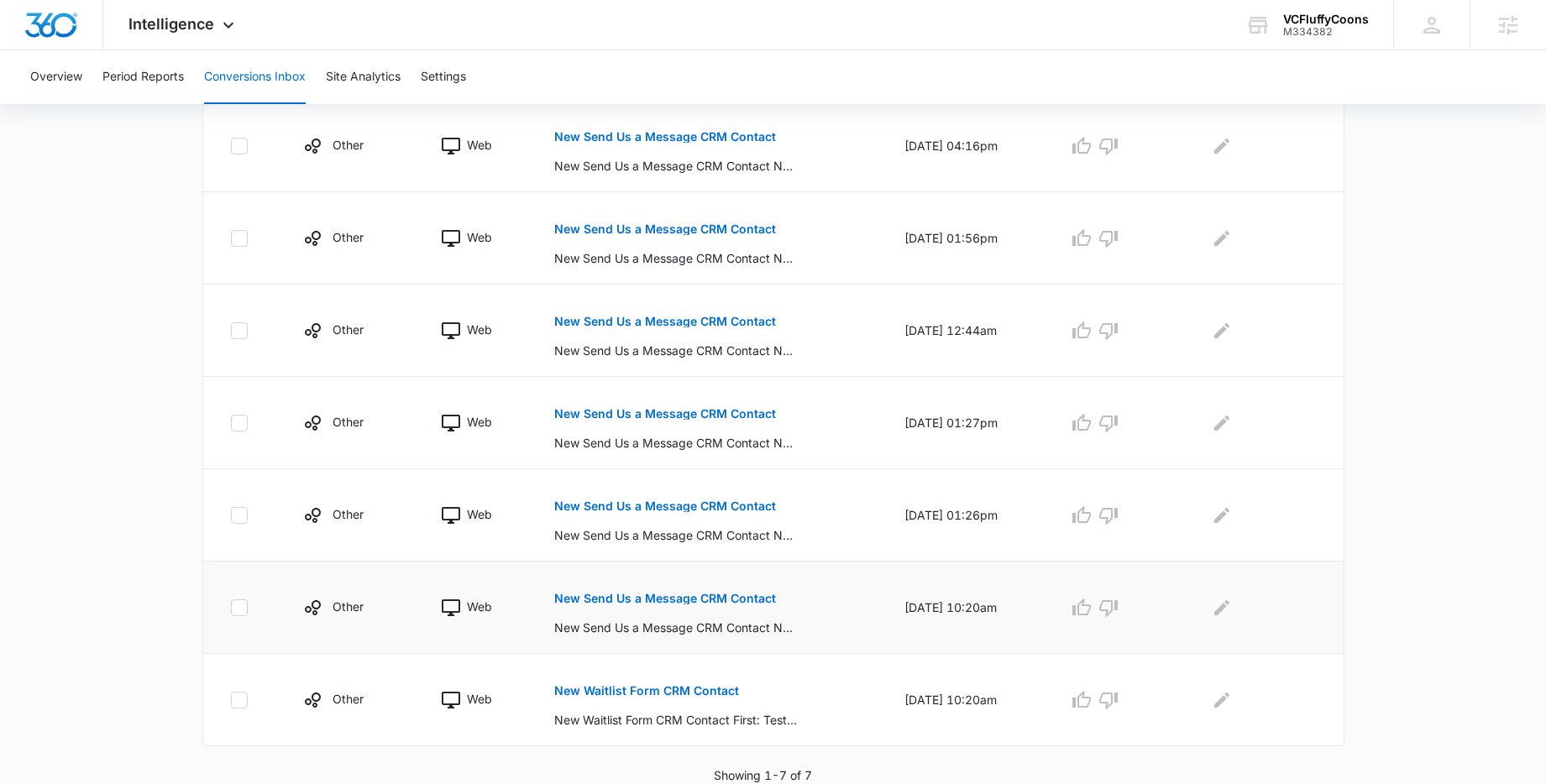
scroll to position [429, 0]
click at [668, 596] on p "New Send Us a Message CRM Contact" at bounding box center [665, 599] width 222 height 12
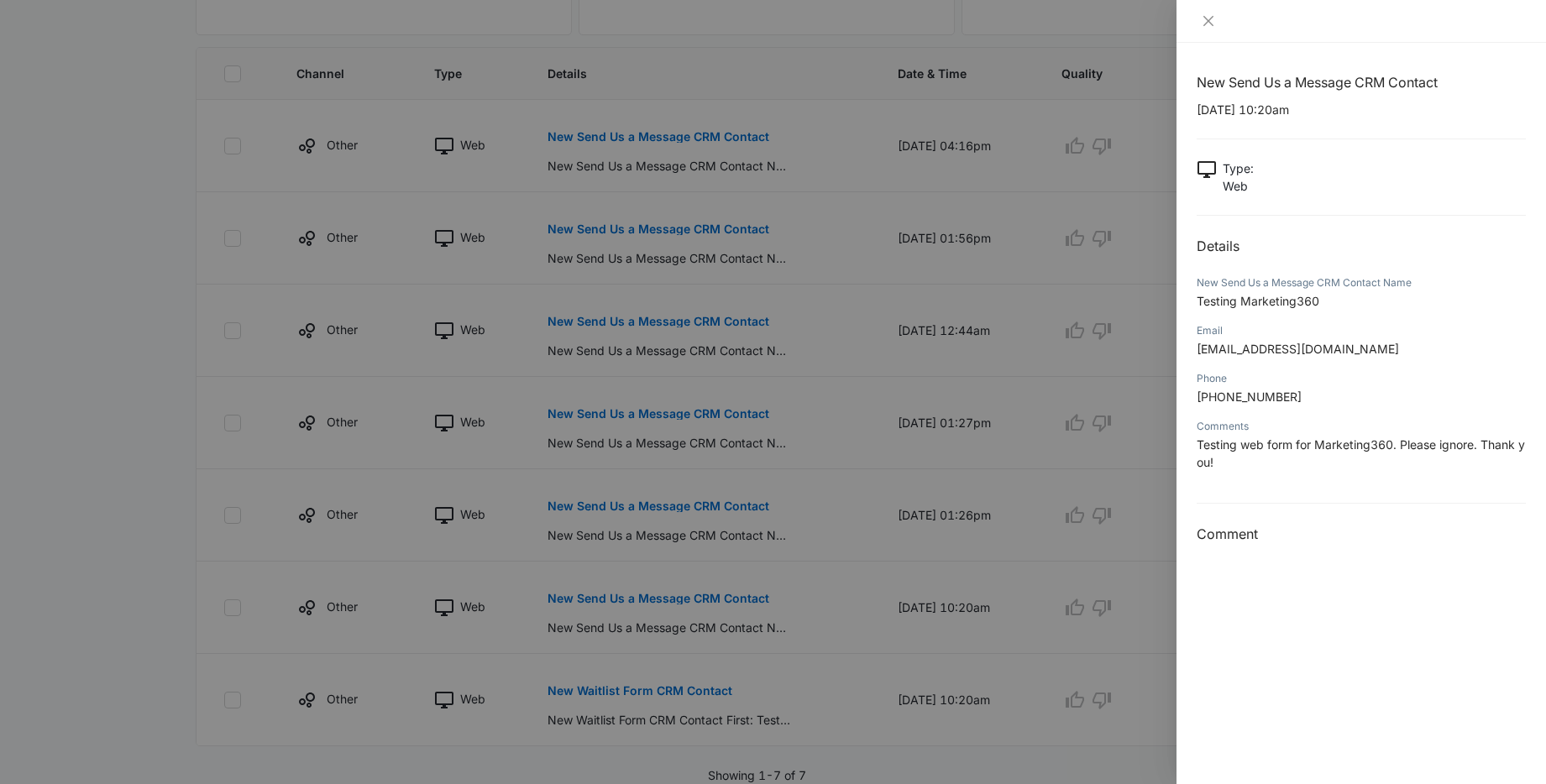
click at [159, 488] on div at bounding box center [773, 392] width 1546 height 784
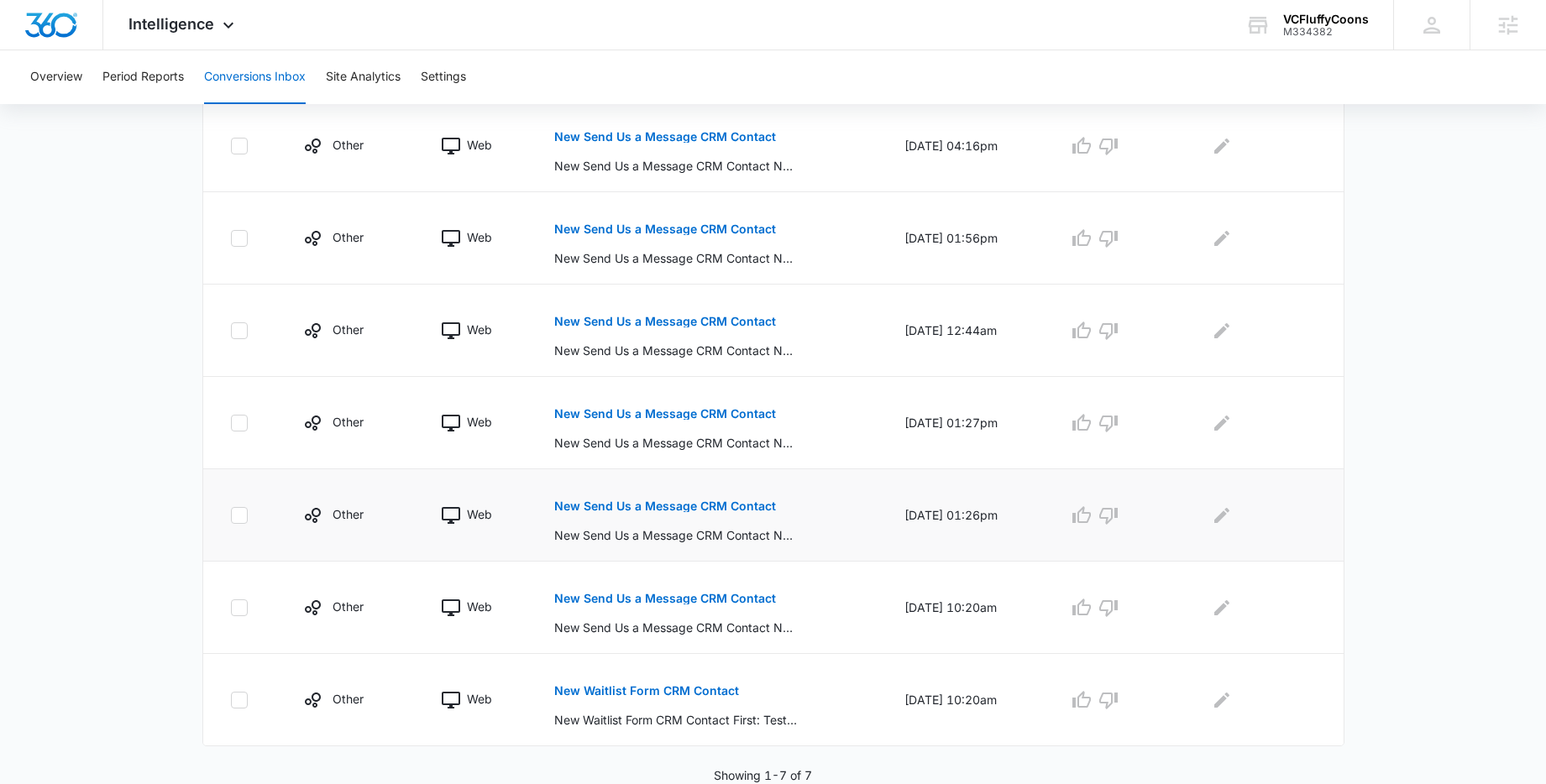
click at [692, 508] on p "New Send Us a Message CRM Contact" at bounding box center [665, 506] width 222 height 12
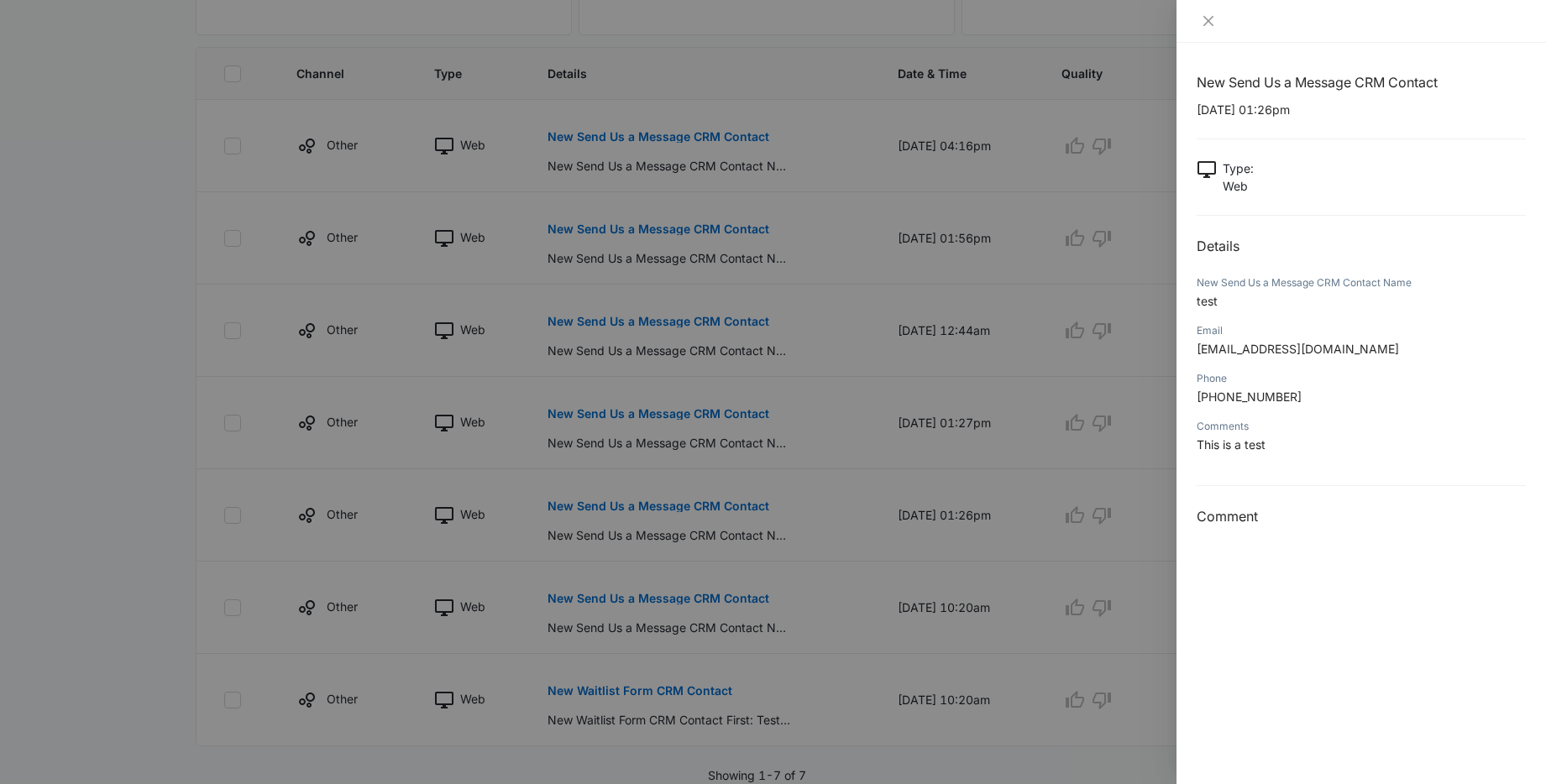
click at [166, 419] on div at bounding box center [773, 392] width 1546 height 784
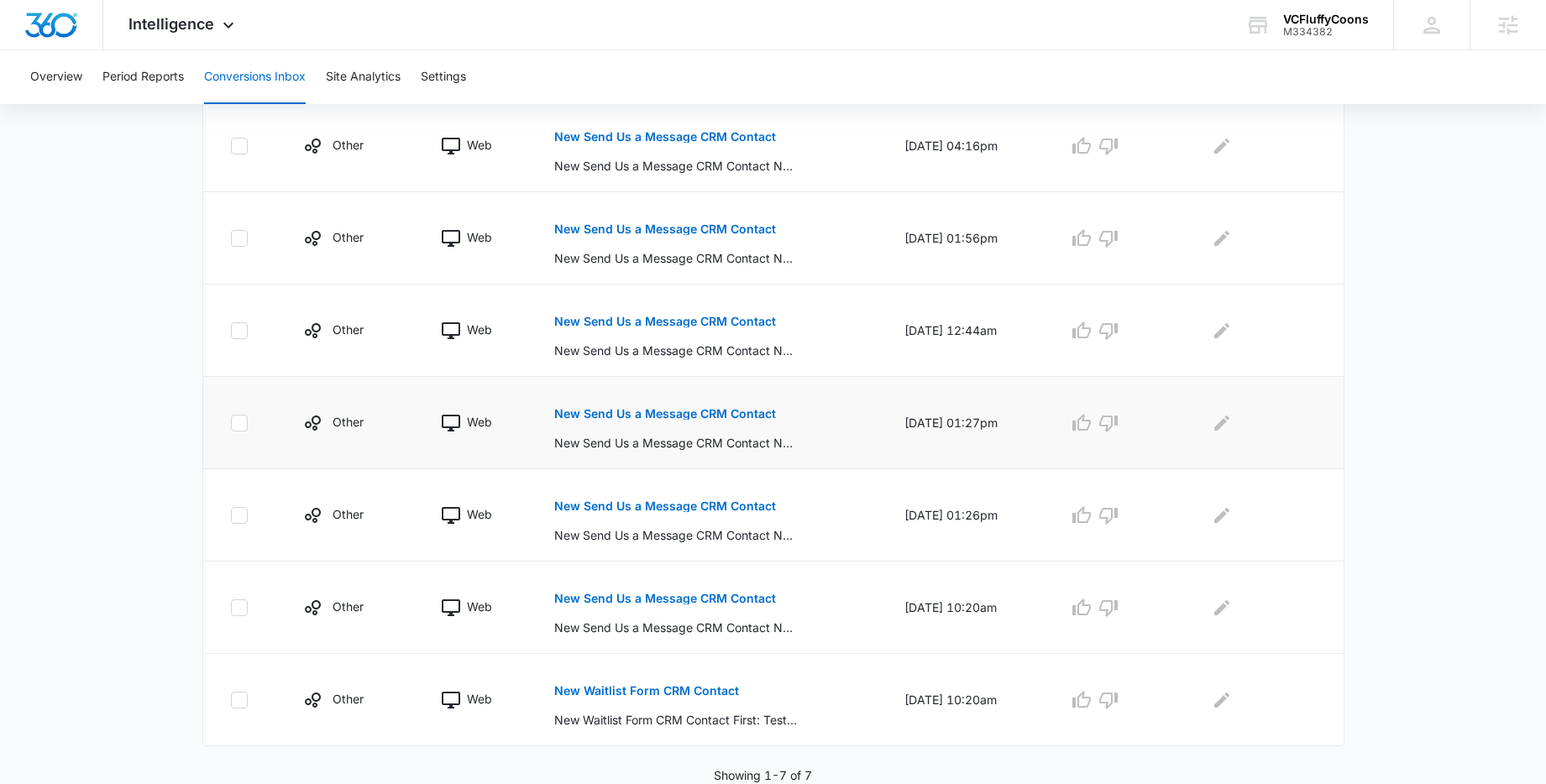
click at [627, 412] on p "New Send Us a Message CRM Contact" at bounding box center [665, 414] width 222 height 12
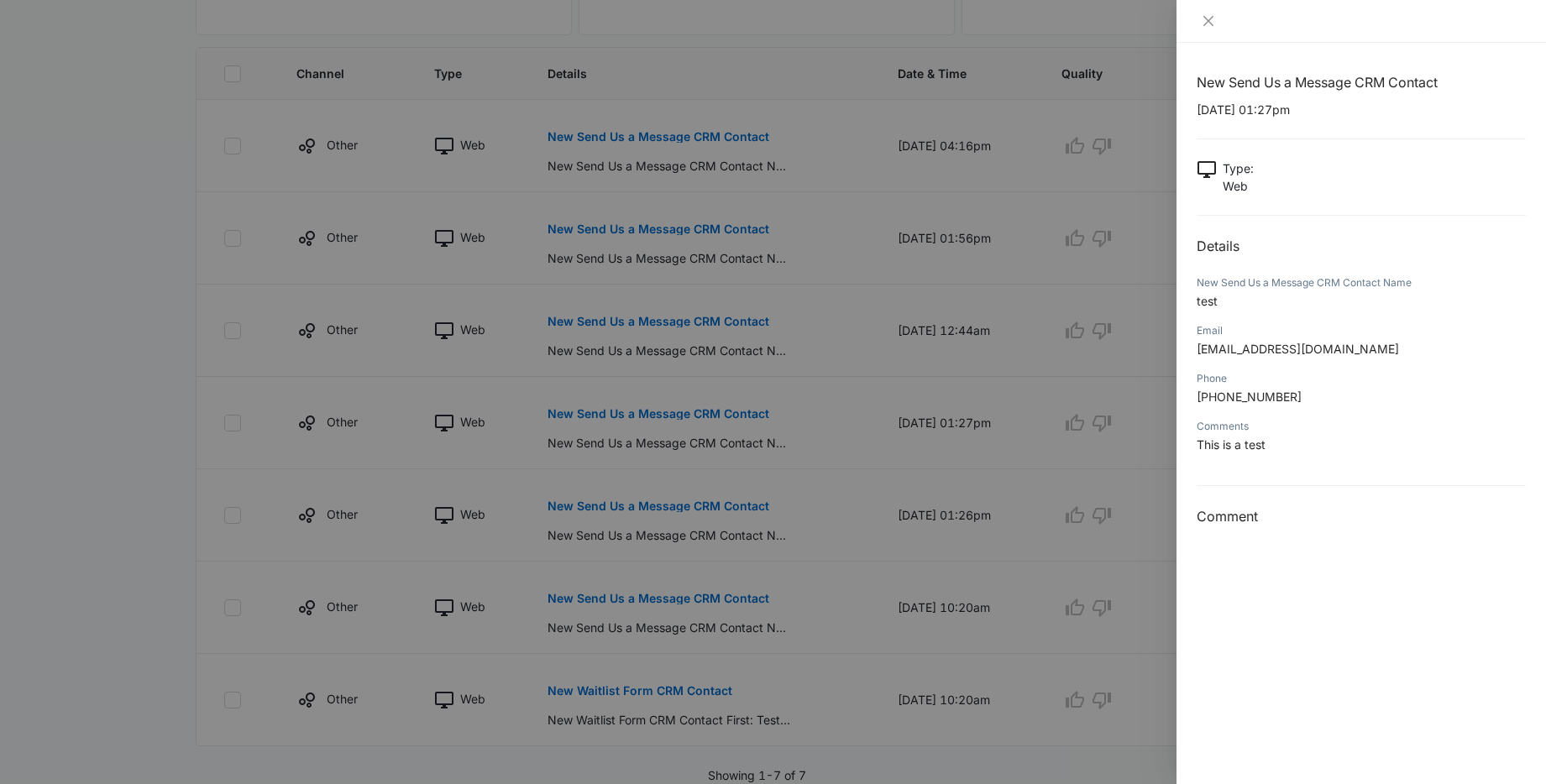
click at [168, 392] on div at bounding box center [773, 392] width 1546 height 784
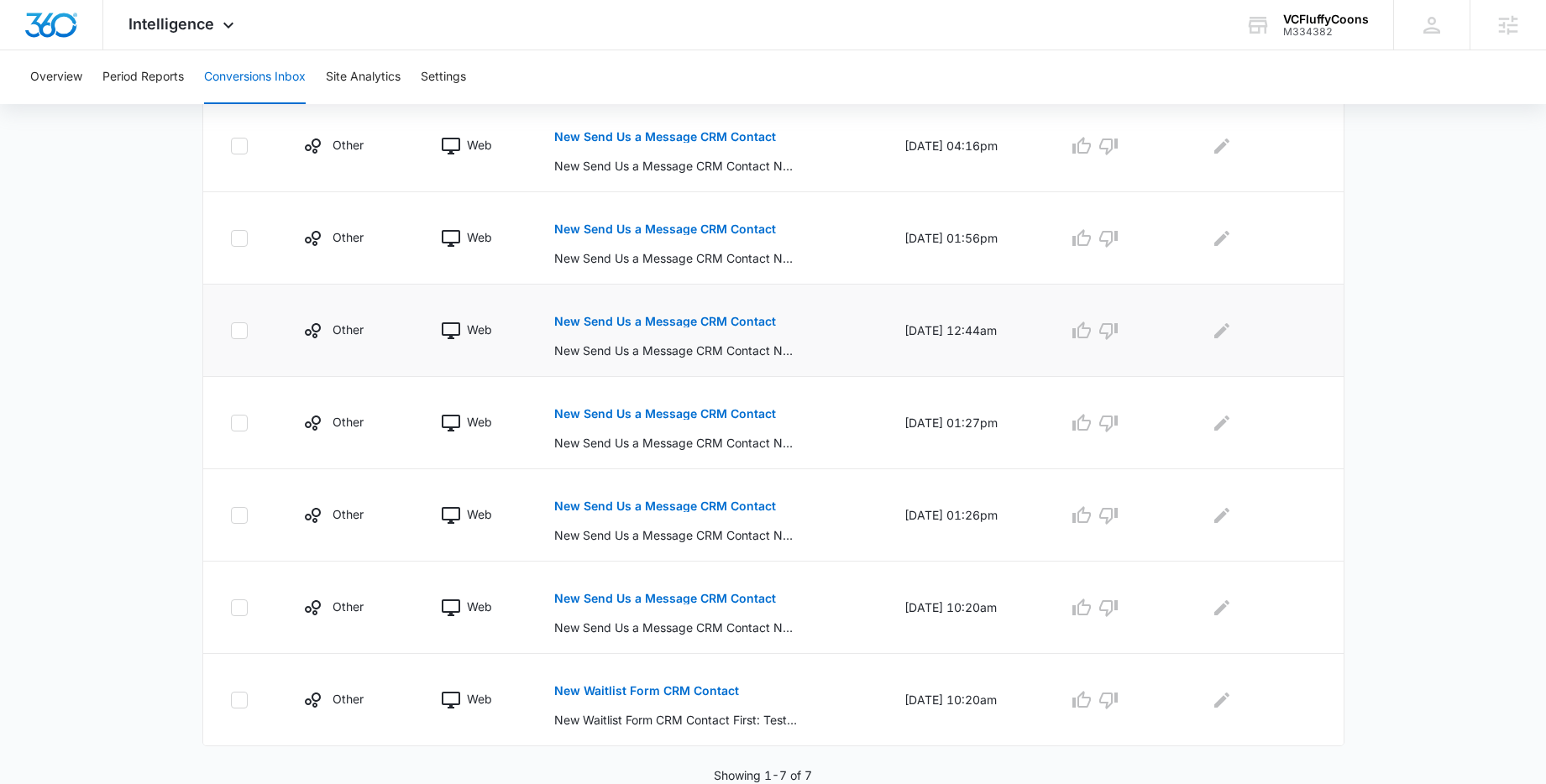
click at [654, 320] on p "New Send Us a Message CRM Contact" at bounding box center [665, 321] width 222 height 12
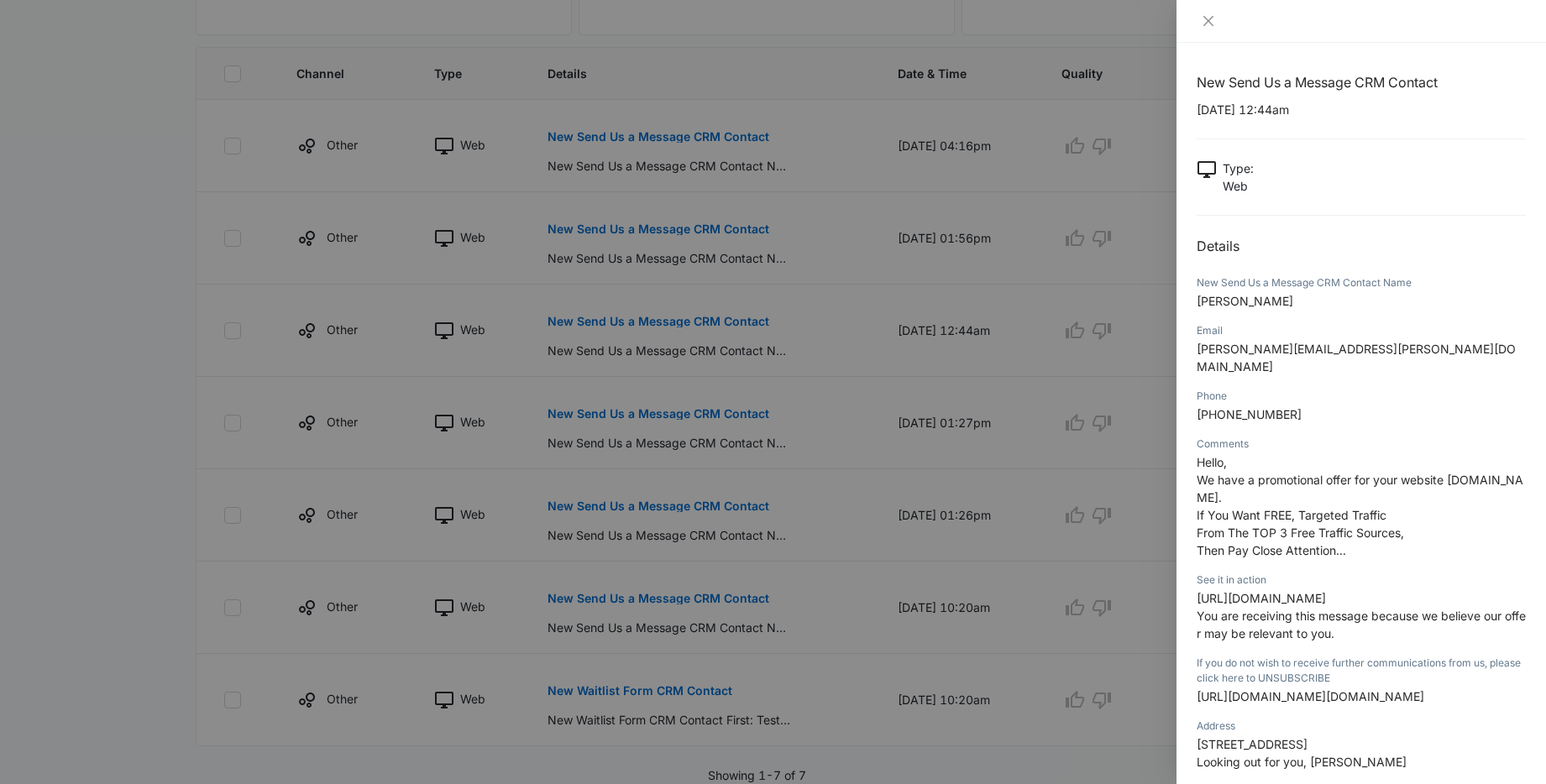
click at [170, 322] on div at bounding box center [773, 392] width 1546 height 784
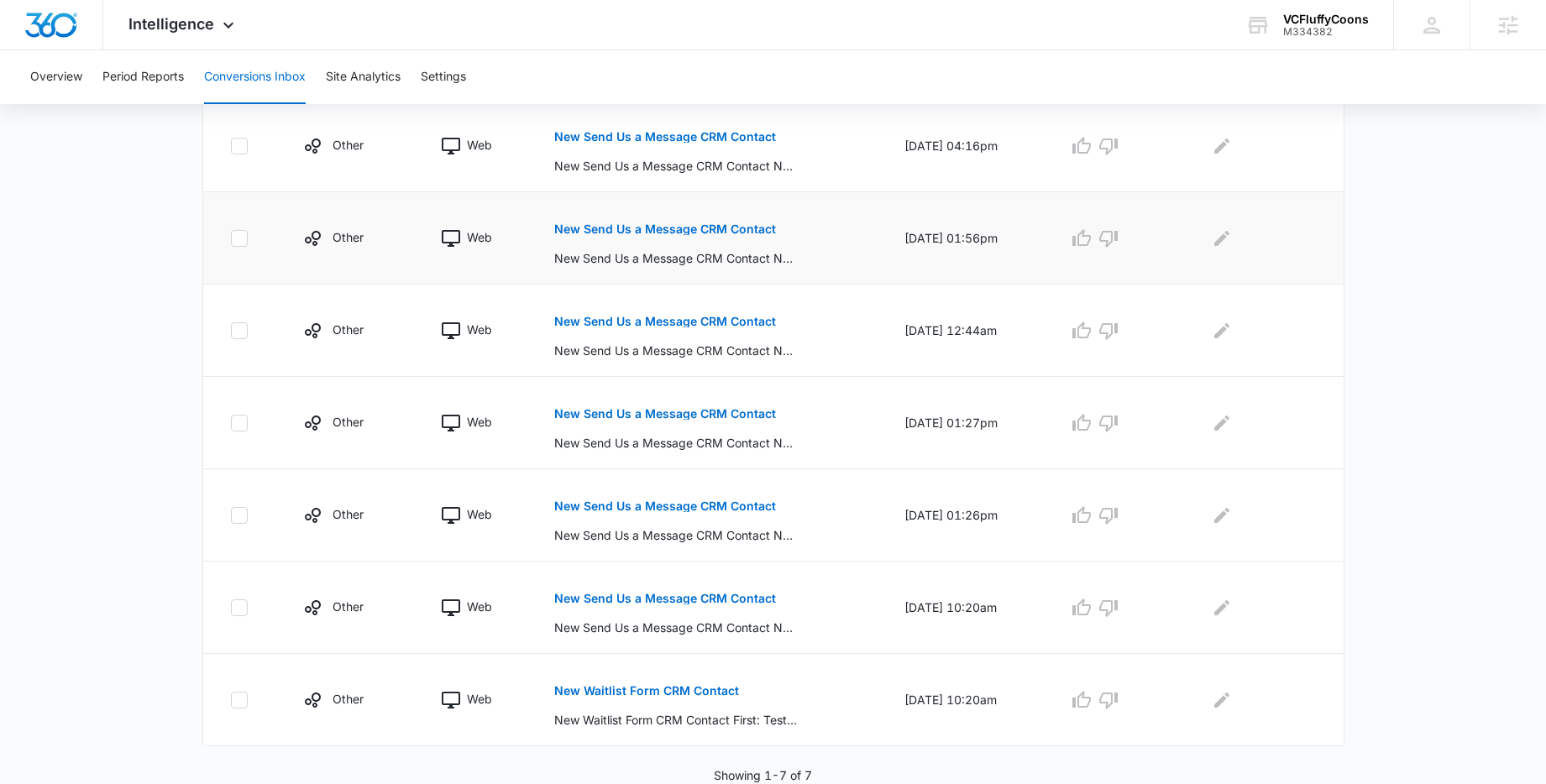
click at [659, 228] on p "New Send Us a Message CRM Contact" at bounding box center [665, 230] width 222 height 12
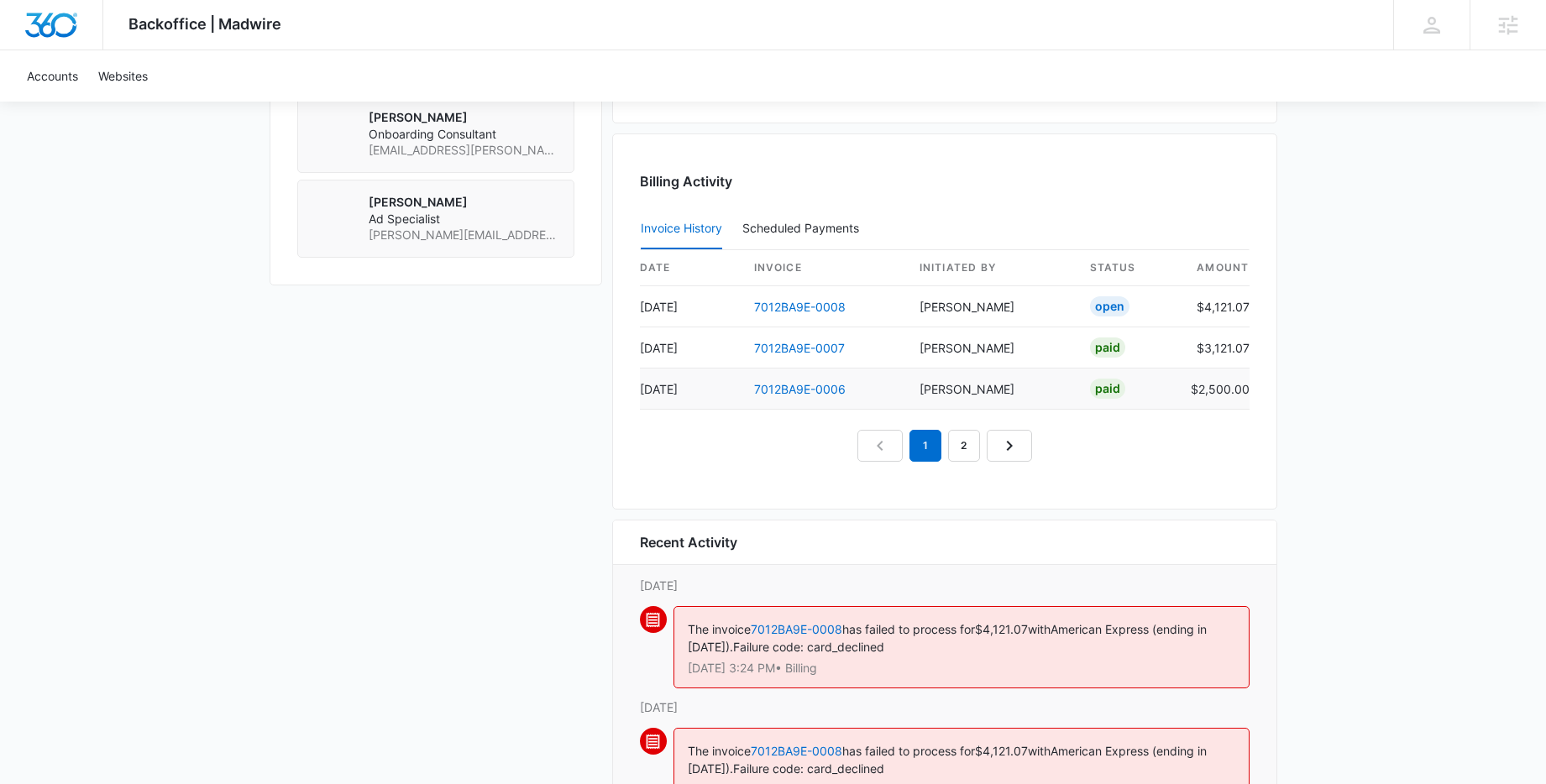
scroll to position [1602, 0]
